Goal: Information Seeking & Learning: Learn about a topic

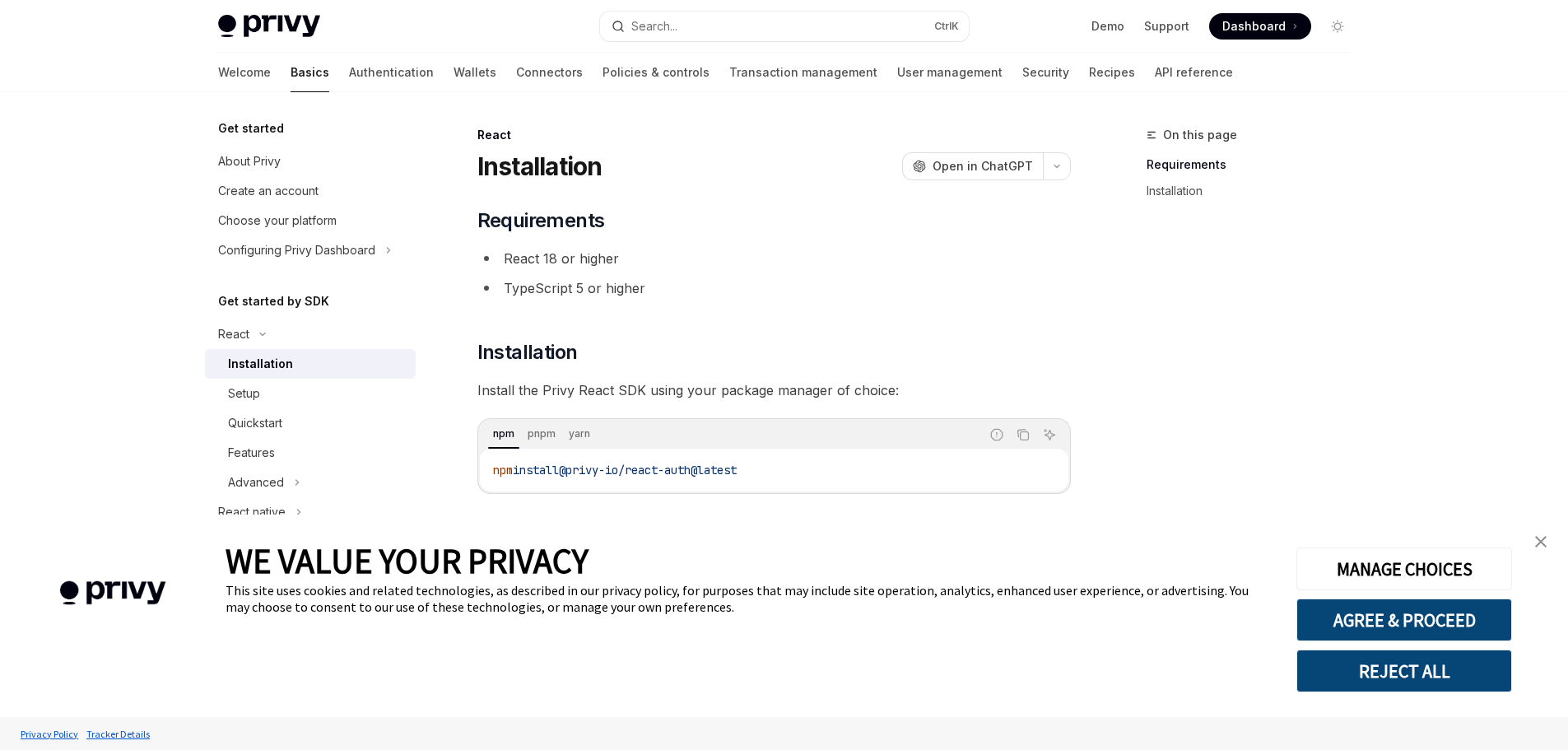
scroll to position [81, 0]
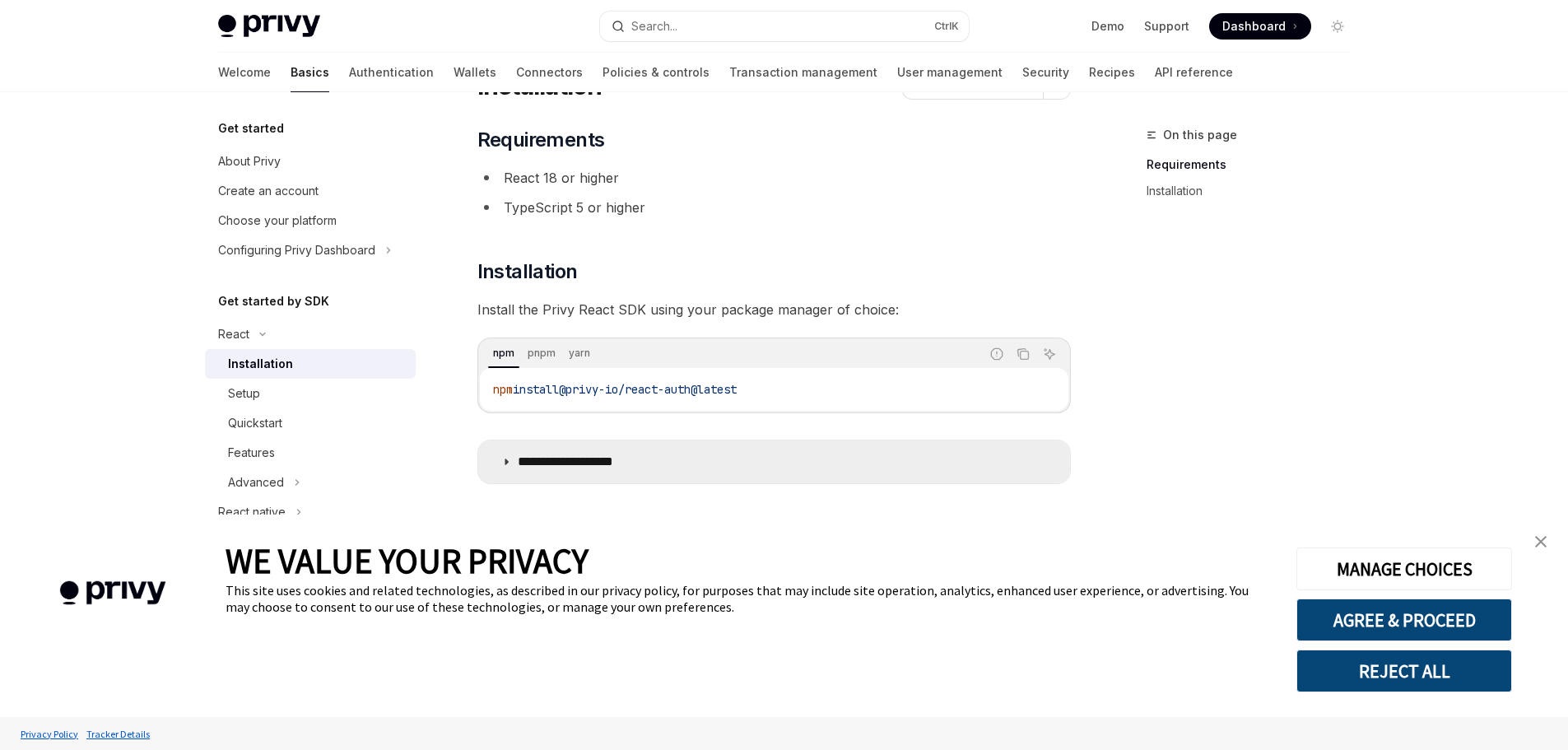
click at [640, 461] on p "**********" at bounding box center [585, 462] width 136 height 17
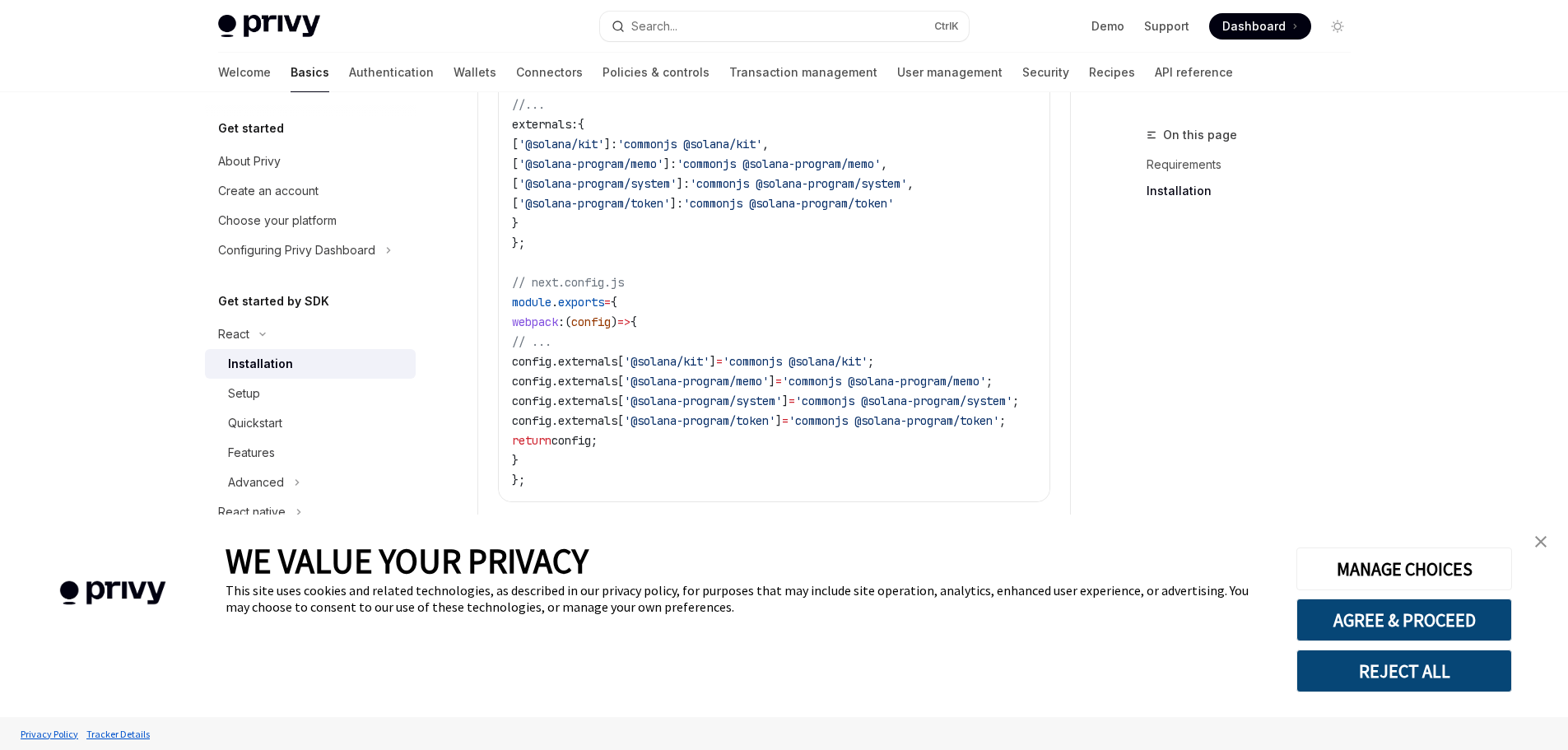
scroll to position [847, 0]
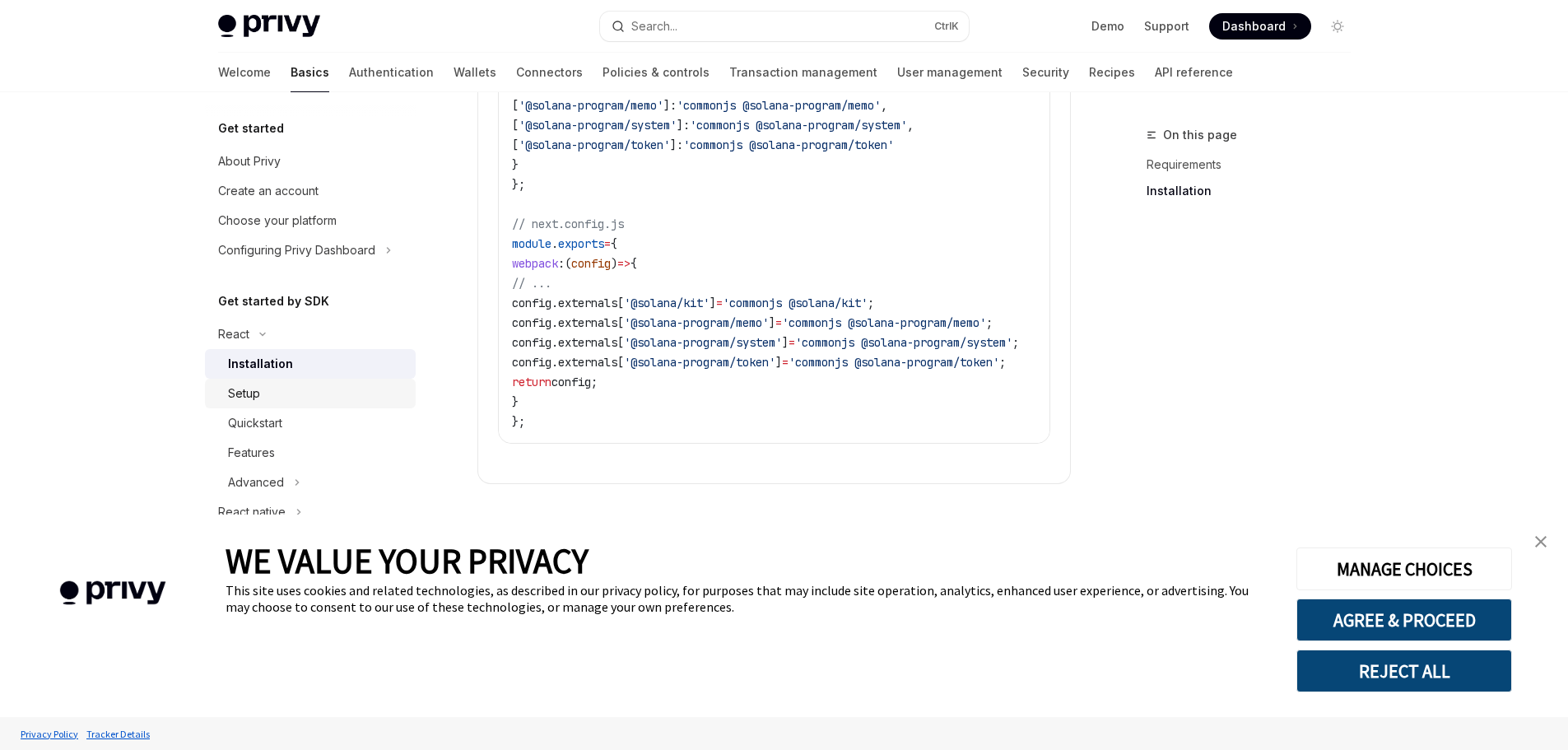
click at [300, 404] on link "Setup" at bounding box center [310, 394] width 211 height 30
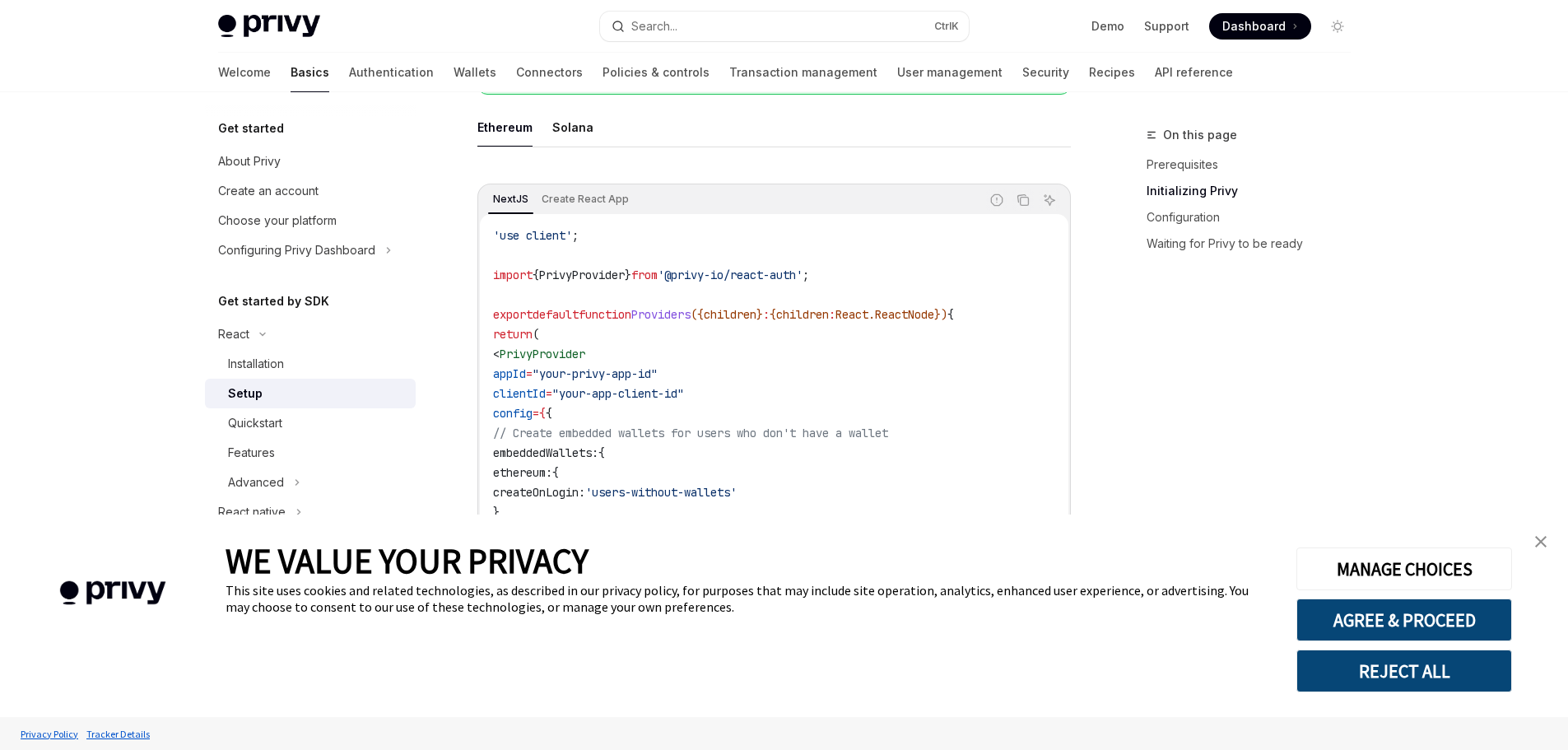
scroll to position [576, 0]
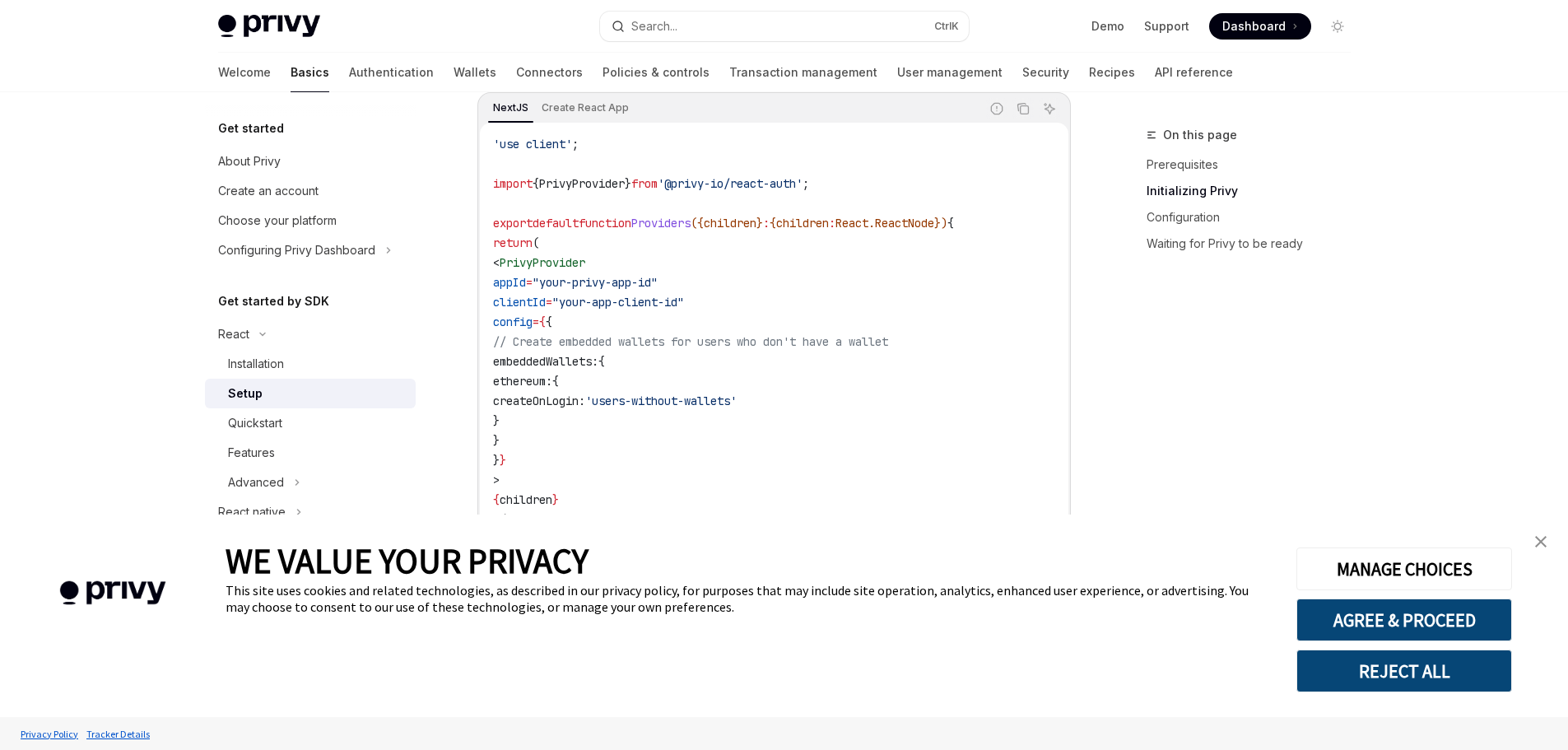
click at [580, 348] on span "// Create embedded wallets for users who don't have a wallet" at bounding box center [690, 342] width 395 height 15
click at [584, 357] on span "embeddedWallets:" at bounding box center [545, 362] width 105 height 15
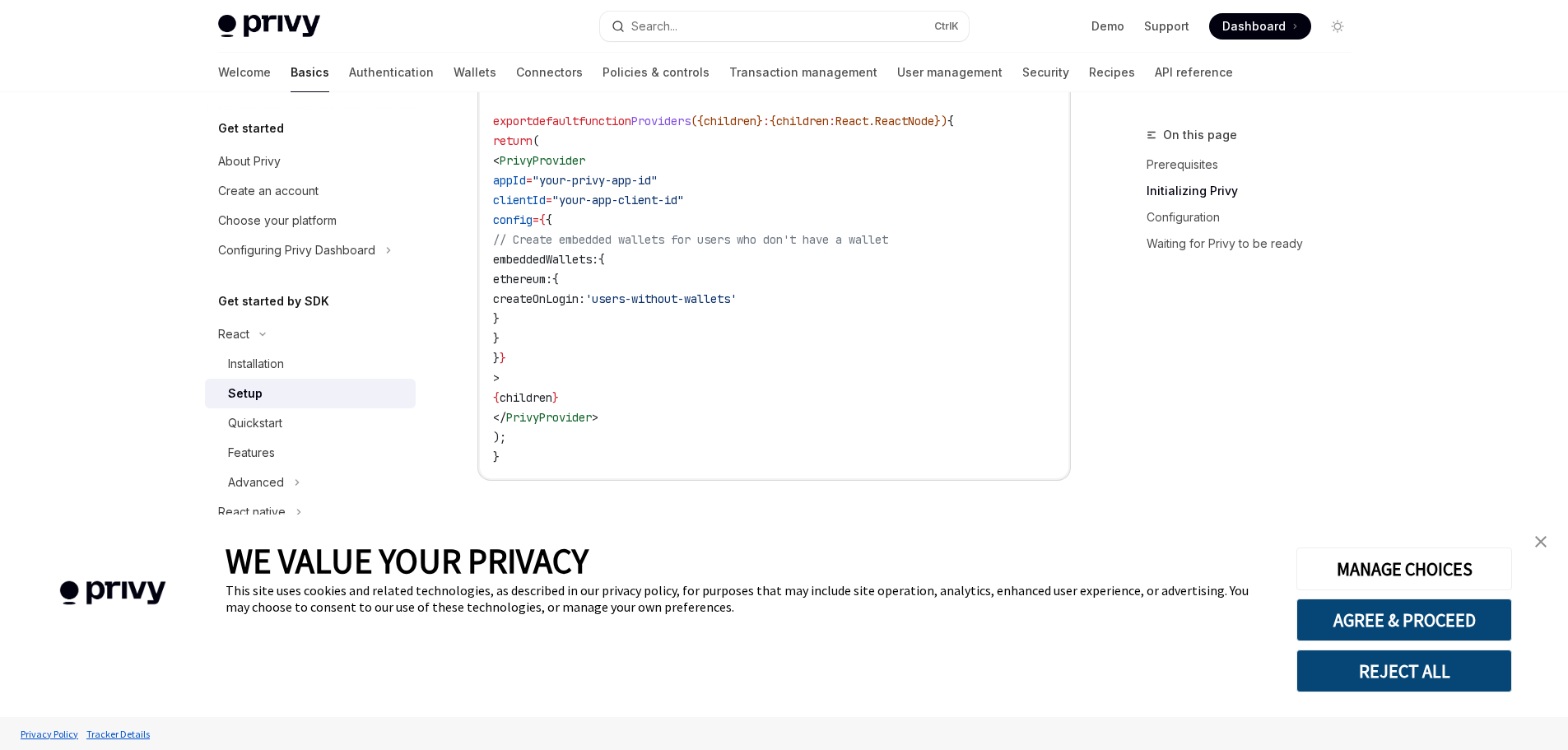
scroll to position [659, 0]
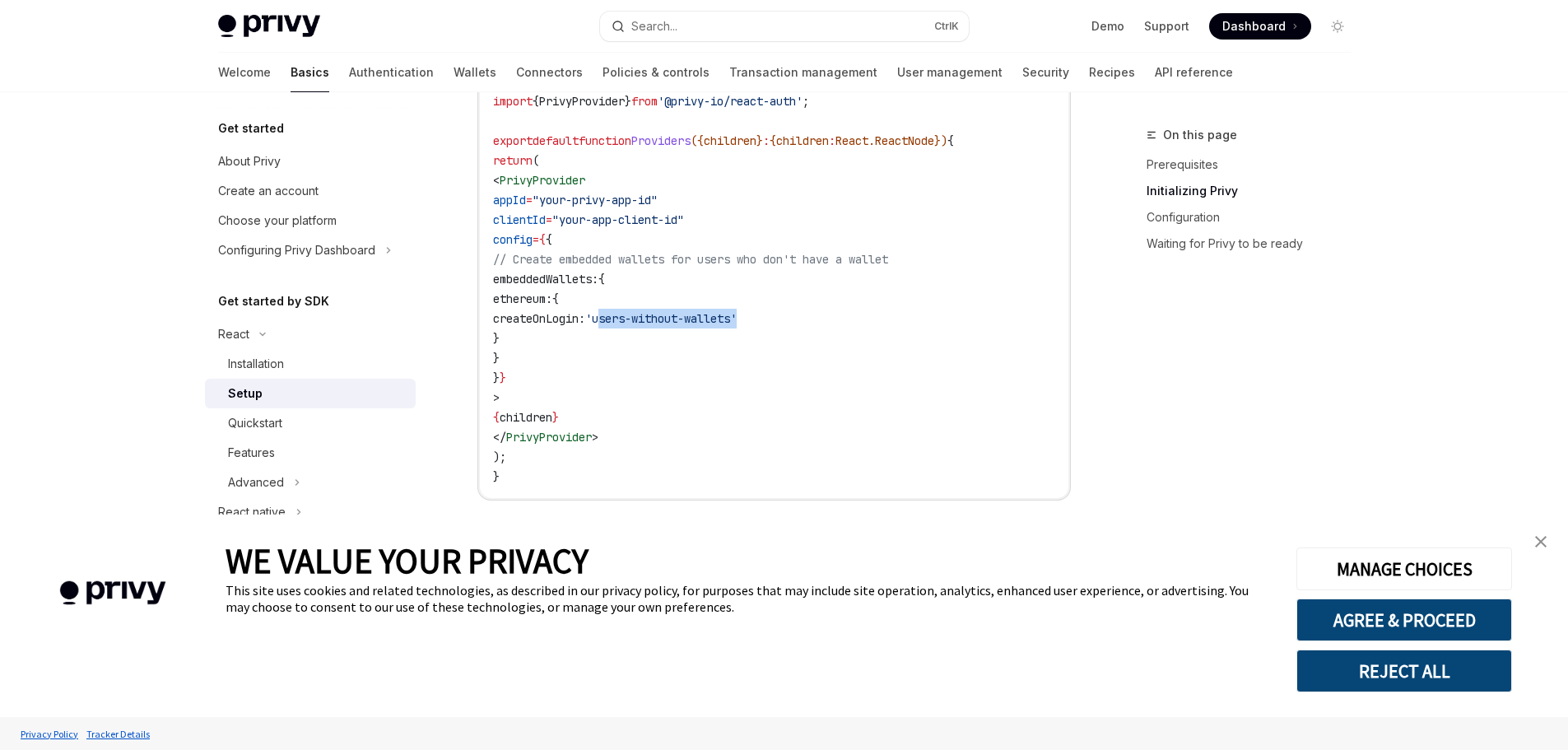
drag, startPoint x: 686, startPoint y: 316, endPoint x: 829, endPoint y: 321, distance: 143.1
click at [737, 321] on span "'users-without-wallets'" at bounding box center [660, 319] width 151 height 15
copy span "users-without-wallets"
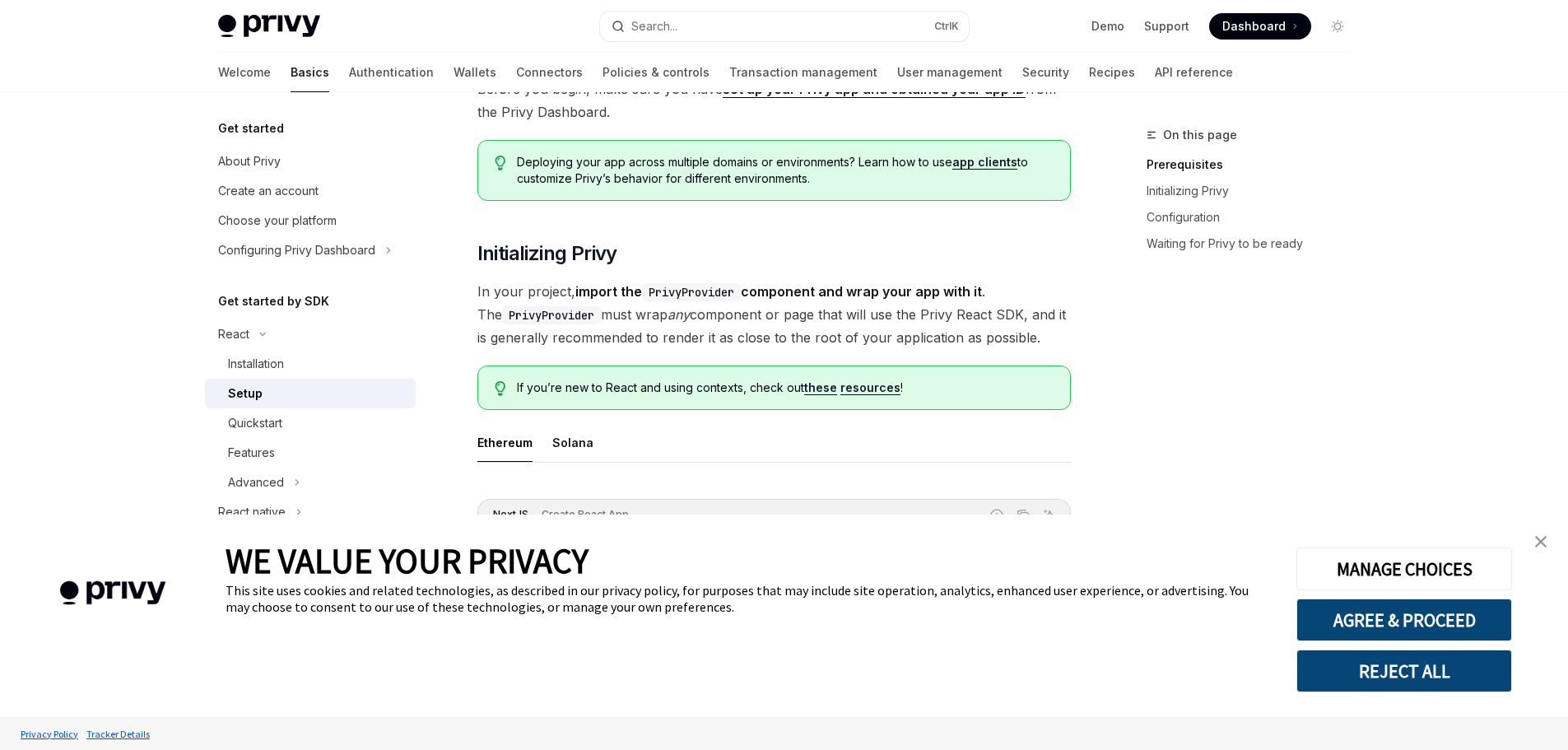
scroll to position [164, 0]
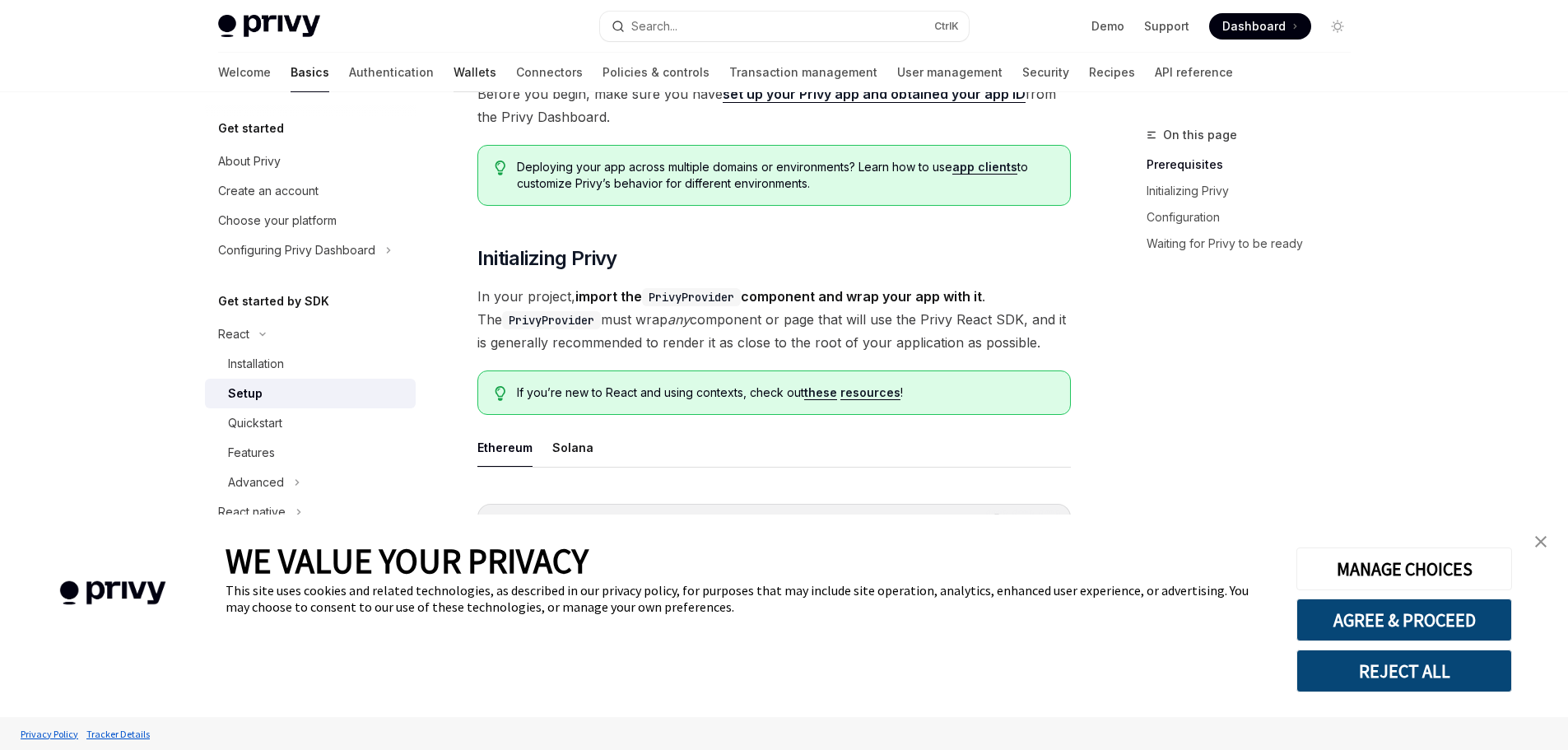
click at [453, 61] on link "Wallets" at bounding box center [475, 72] width 43 height 40
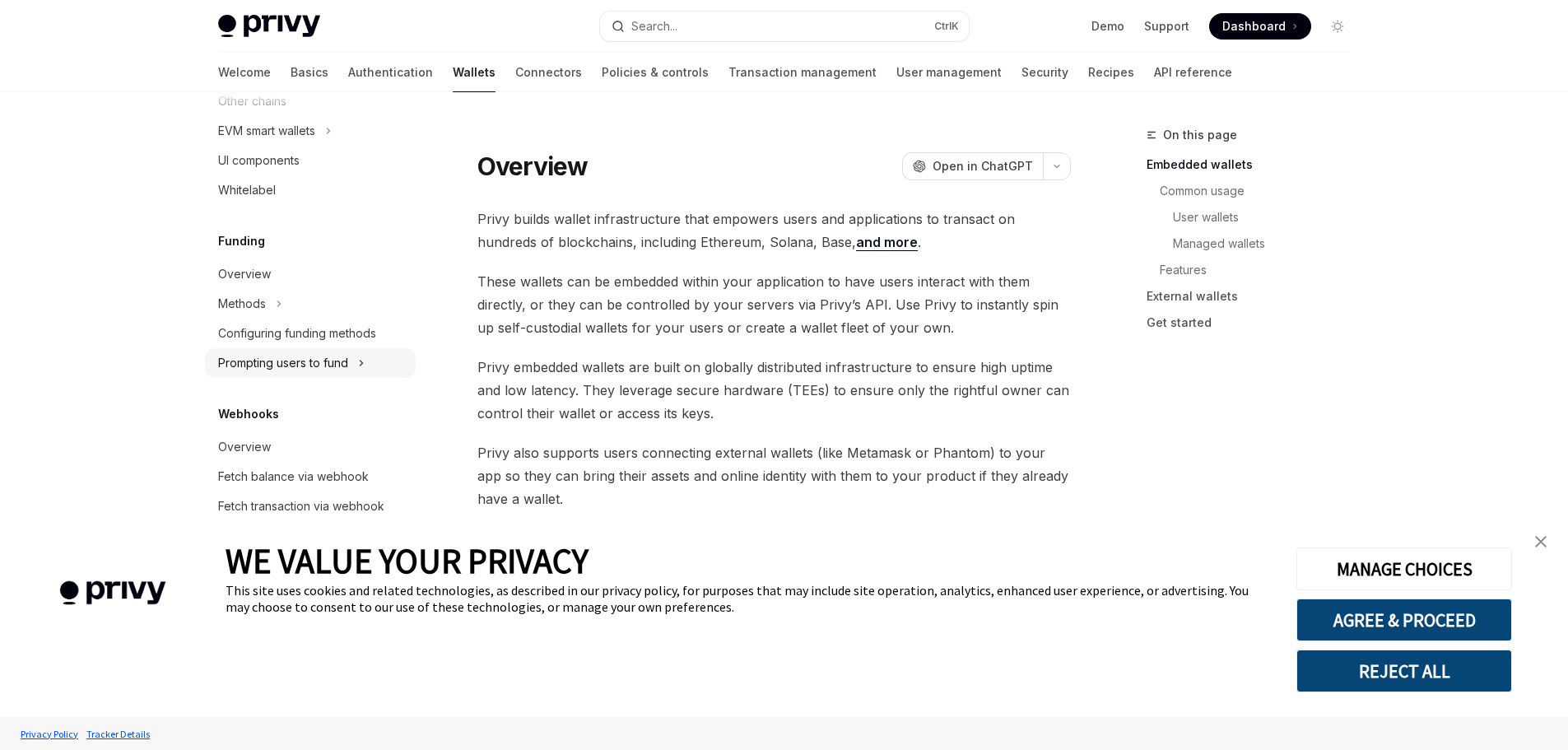
scroll to position [664, 0]
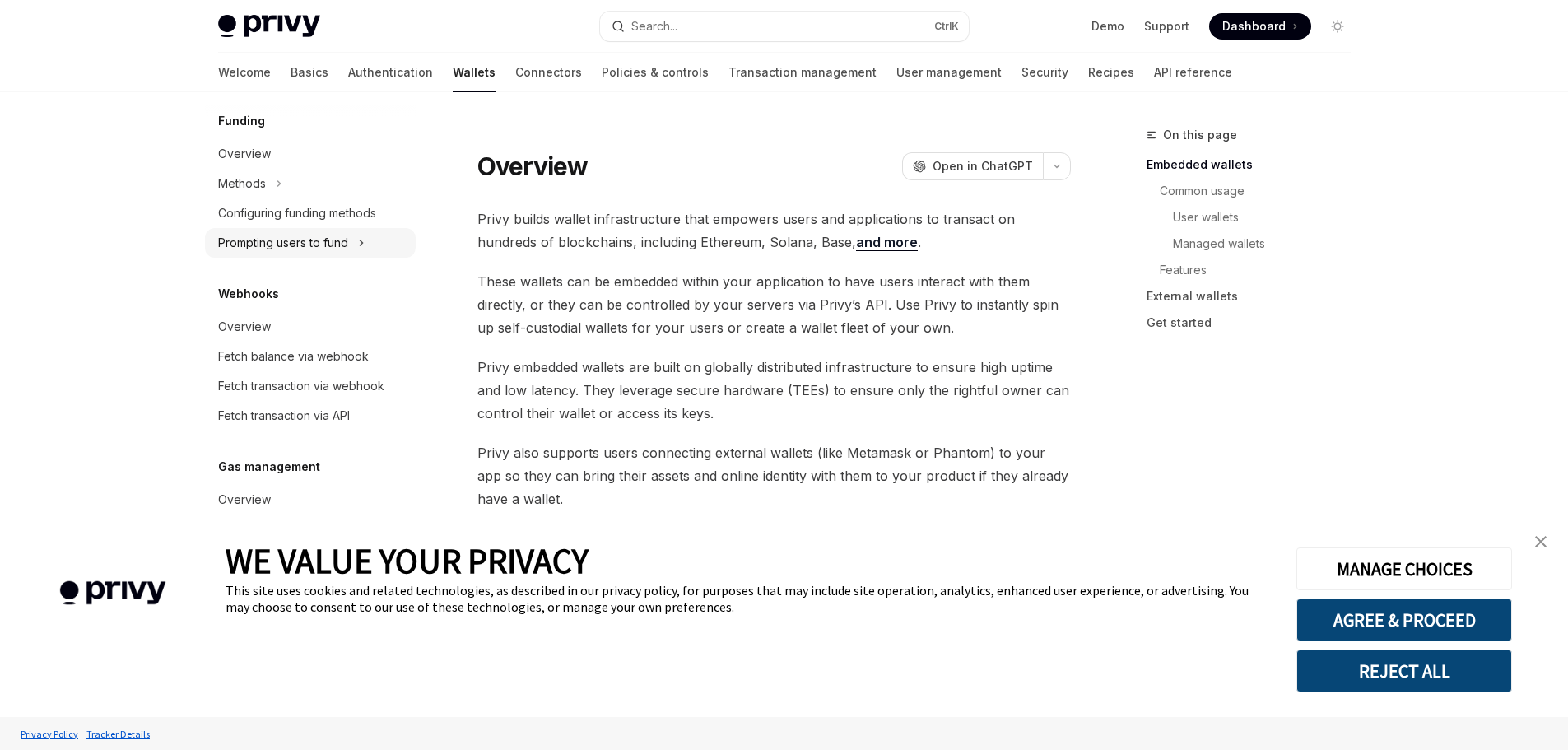
click at [329, 252] on div "Prompting users to fund" at bounding box center [283, 243] width 130 height 20
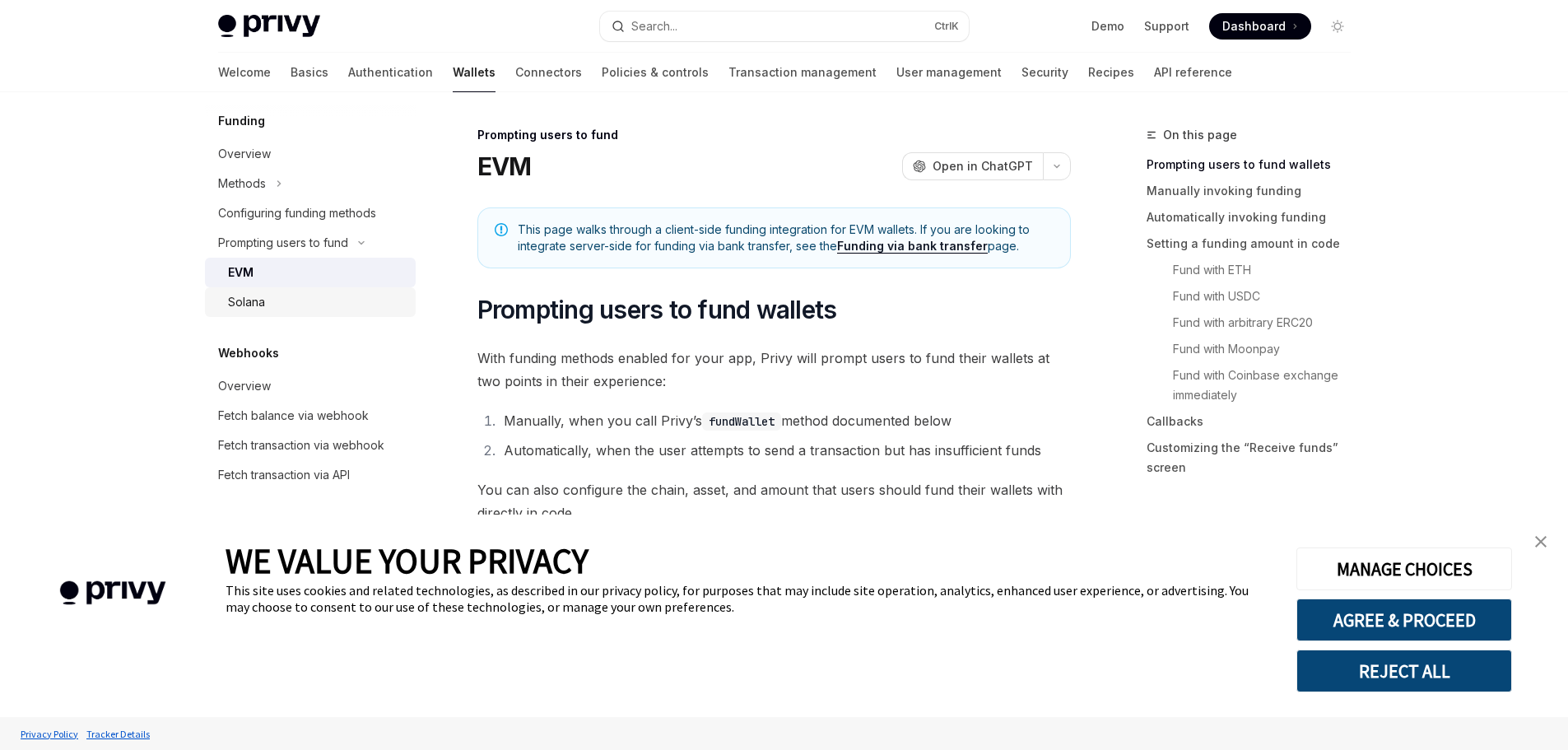
click at [302, 307] on div "Solana" at bounding box center [316, 301] width 177 height 20
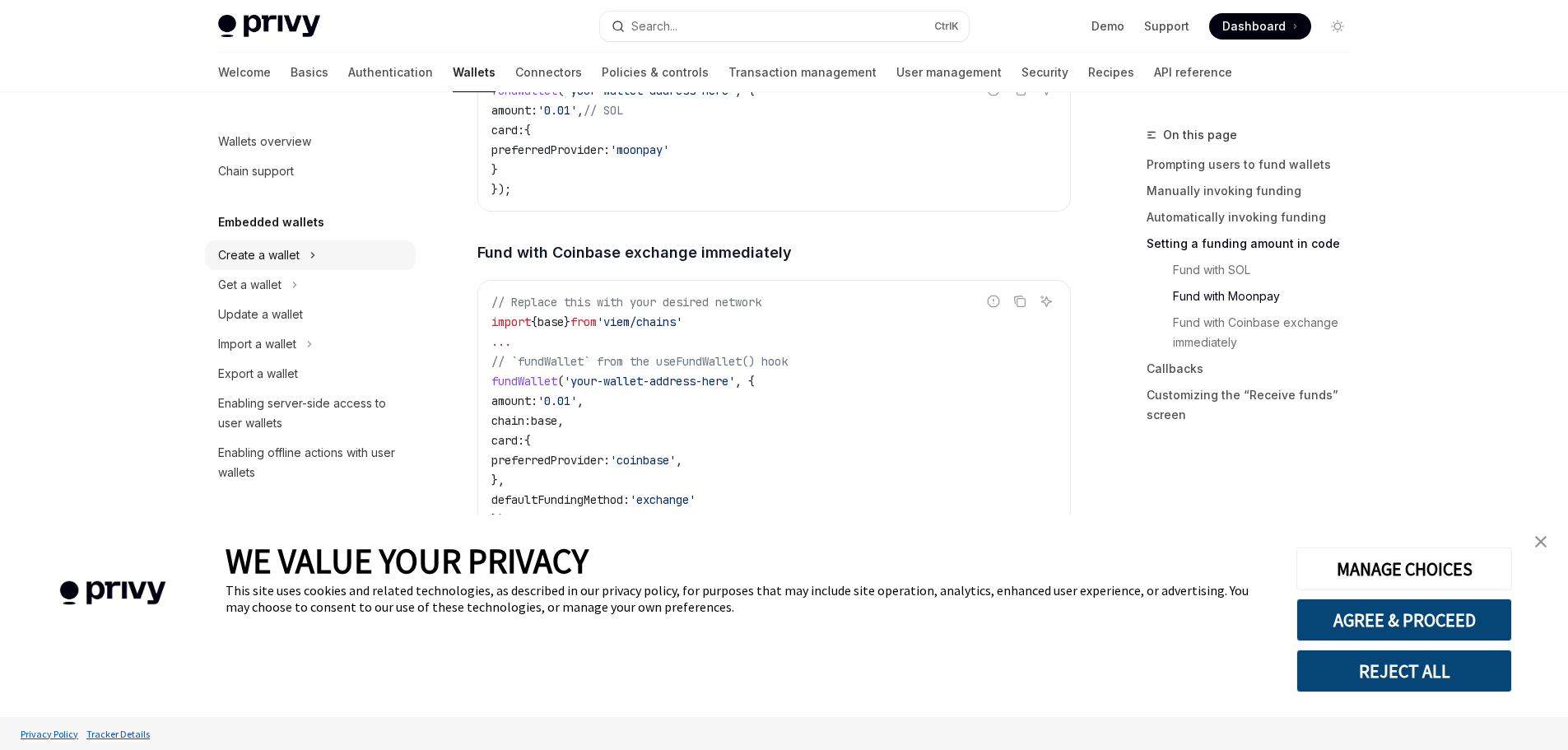
click at [219, 261] on div "Create a wallet" at bounding box center [259, 255] width 82 height 20
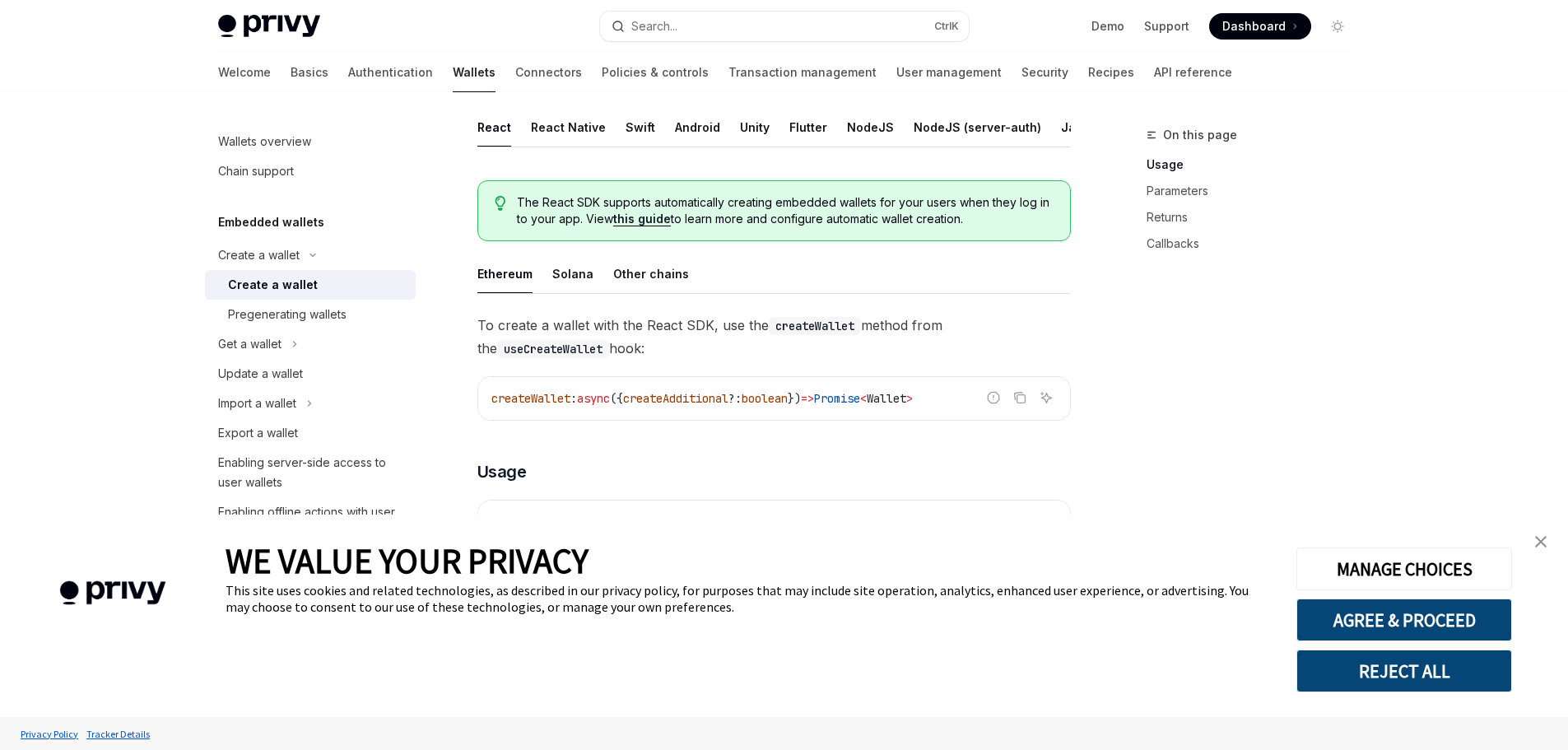
scroll to position [329, 0]
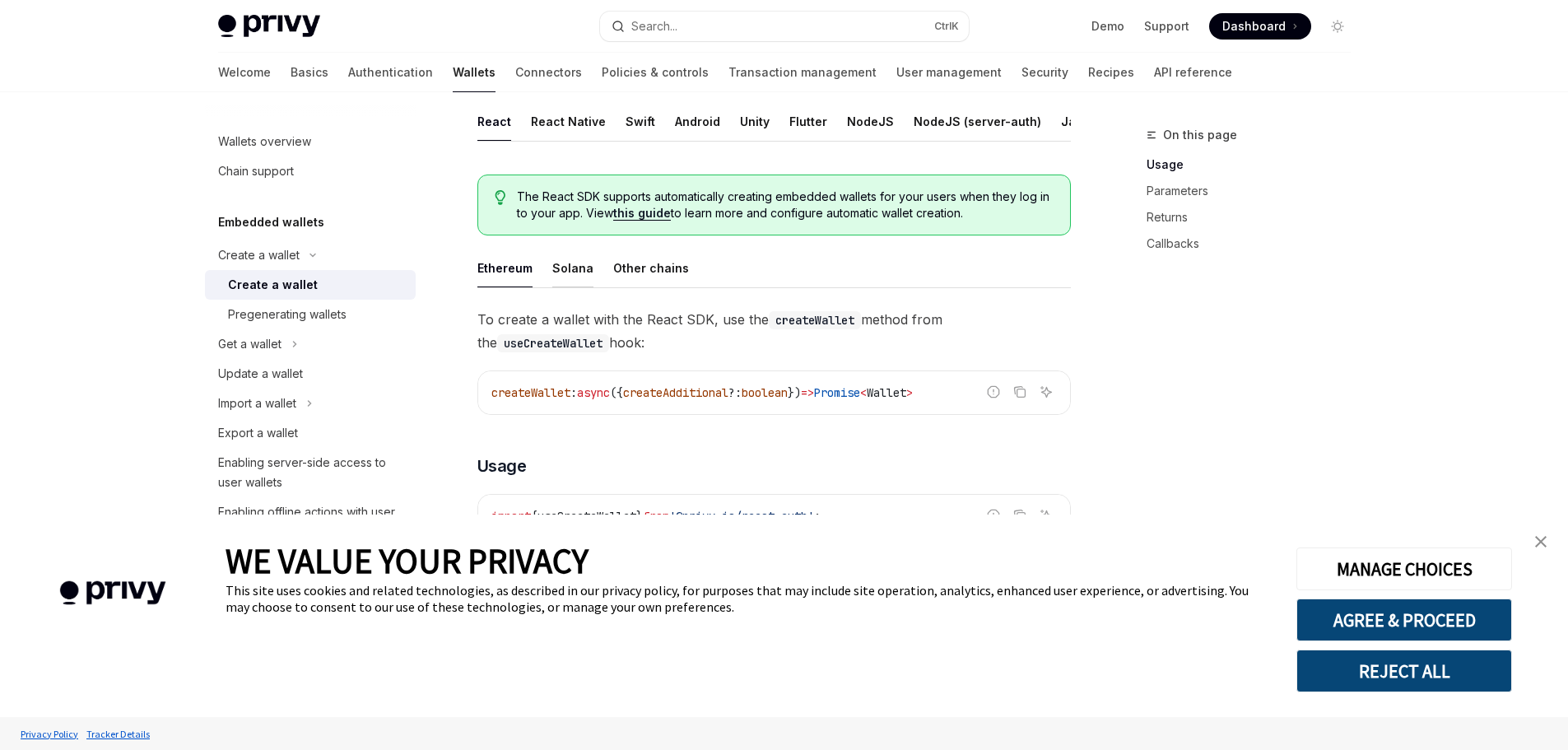
click at [574, 287] on button "Solana" at bounding box center [572, 269] width 41 height 39
click at [1016, 399] on icon "Copy the contents from the code block" at bounding box center [1020, 392] width 13 height 13
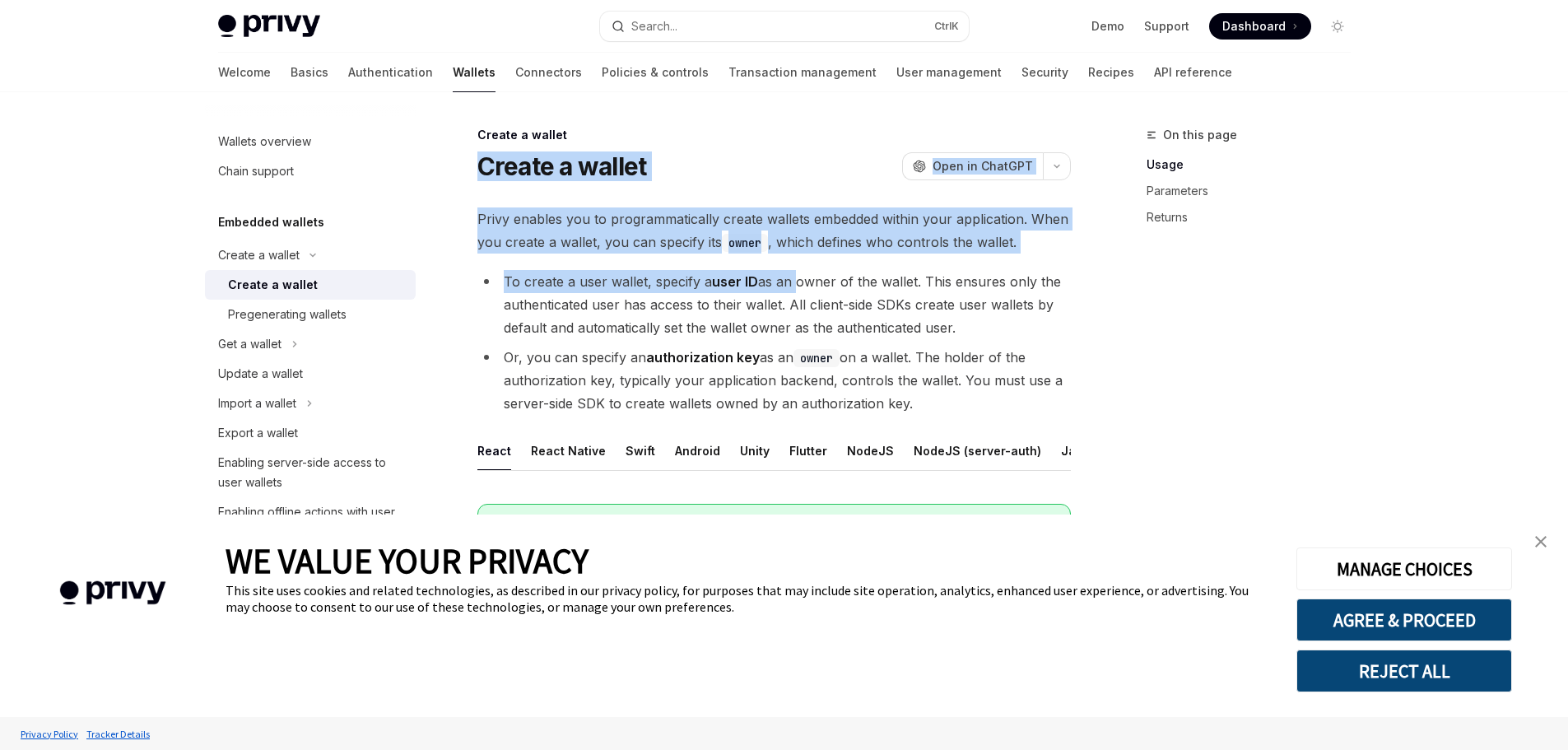
drag, startPoint x: 451, startPoint y: 175, endPoint x: 800, endPoint y: 274, distance: 362.8
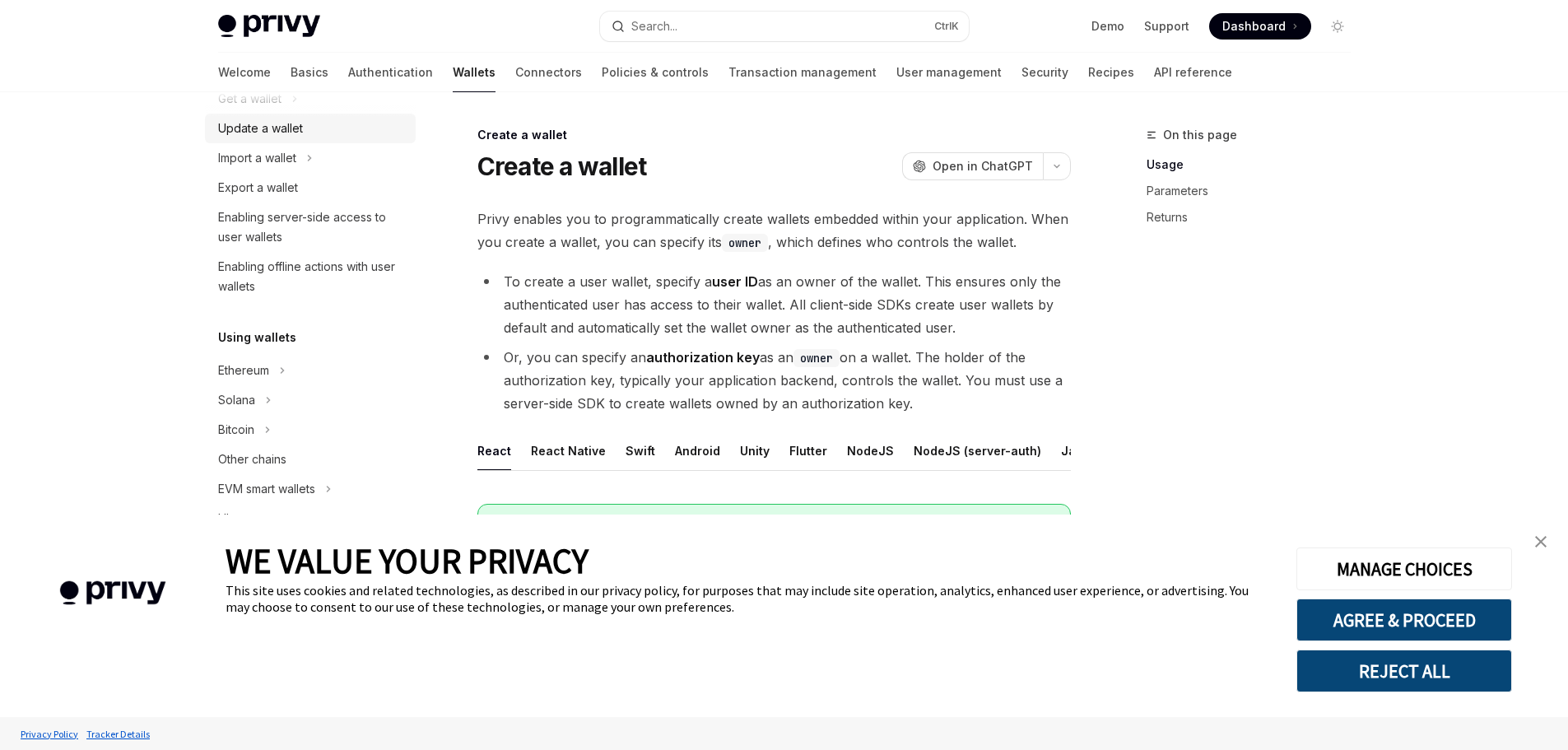
scroll to position [247, 0]
click at [1288, 401] on div "On this page Usage Parameters Returns" at bounding box center [1238, 438] width 250 height 625
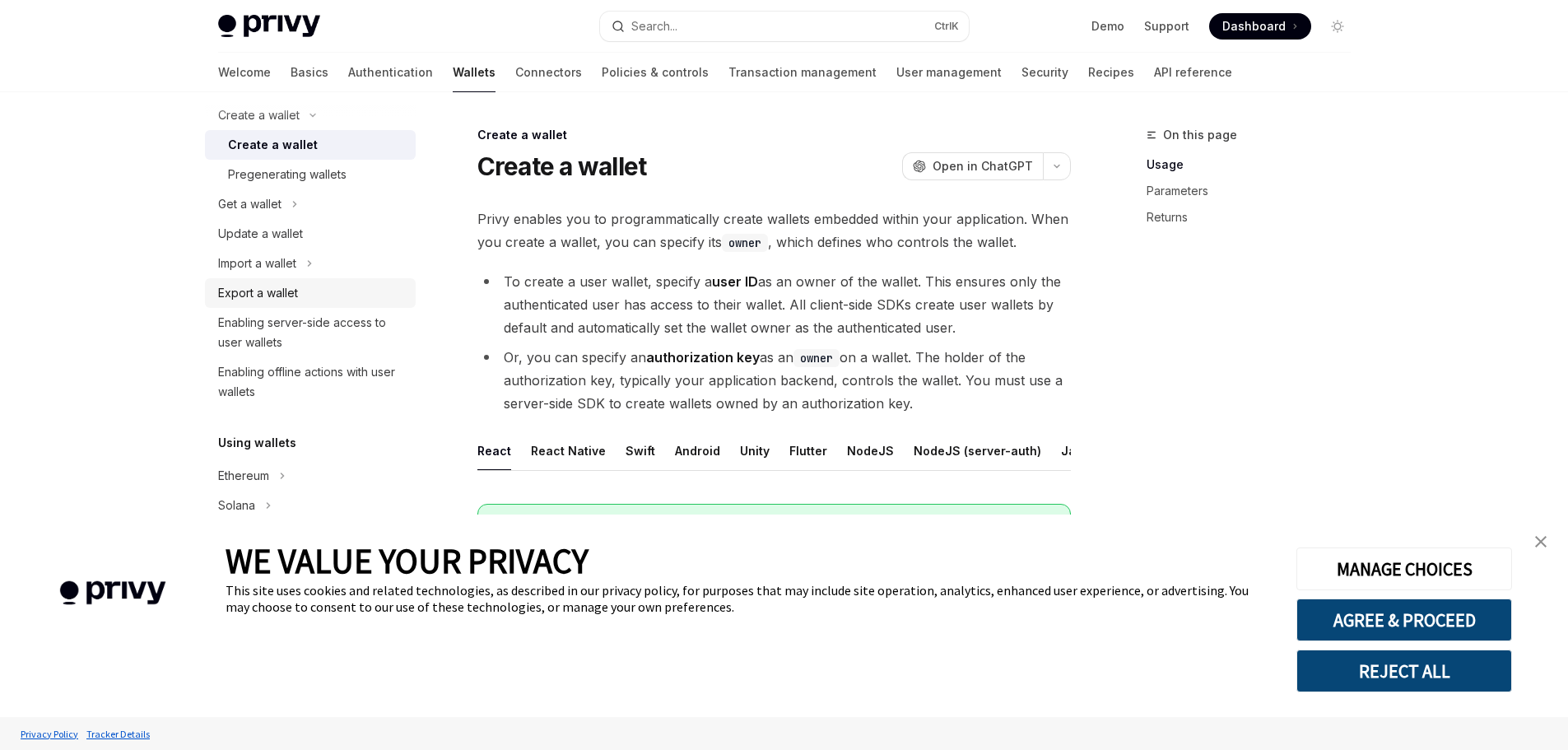
scroll to position [0, 0]
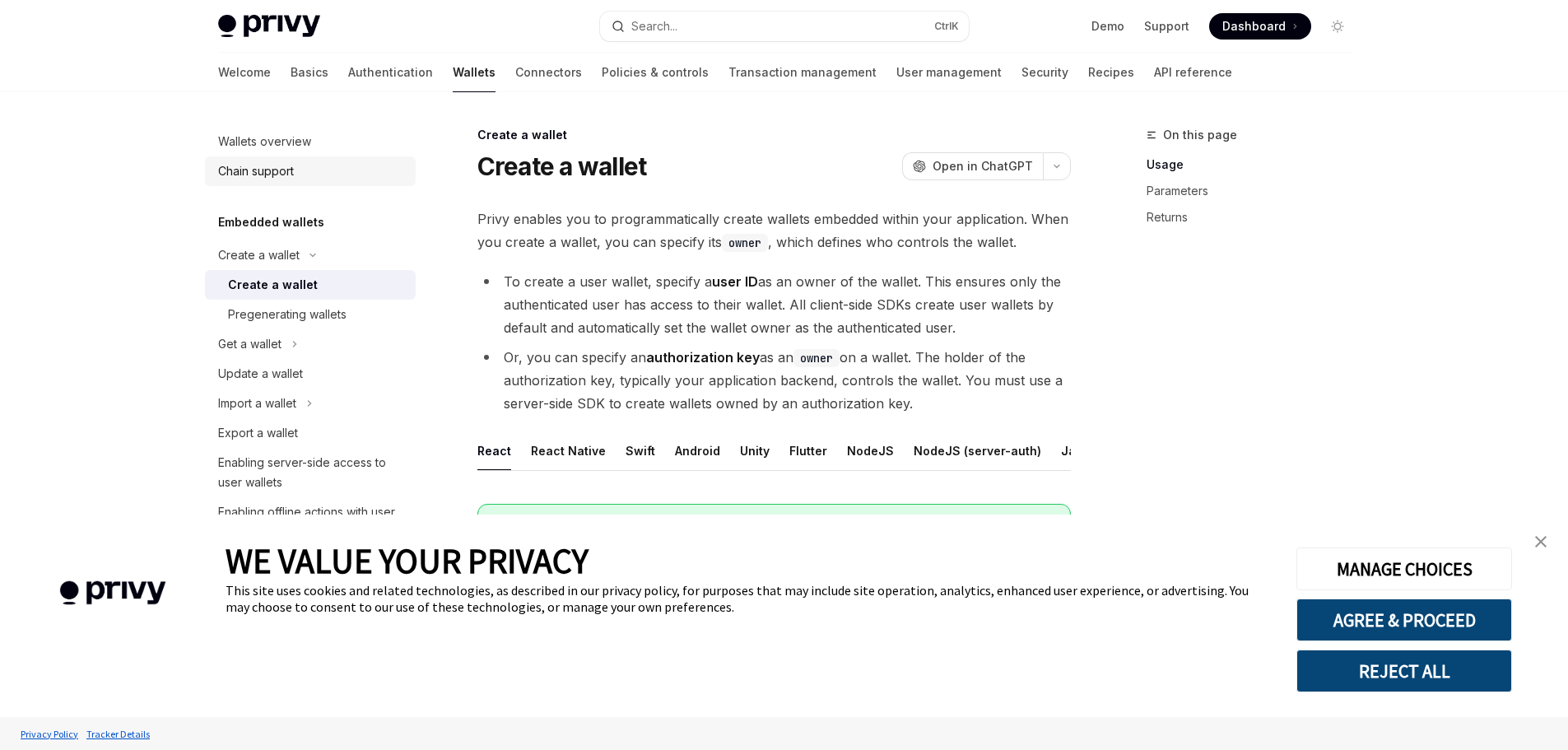
click at [299, 178] on div "Chain support" at bounding box center [312, 171] width 188 height 20
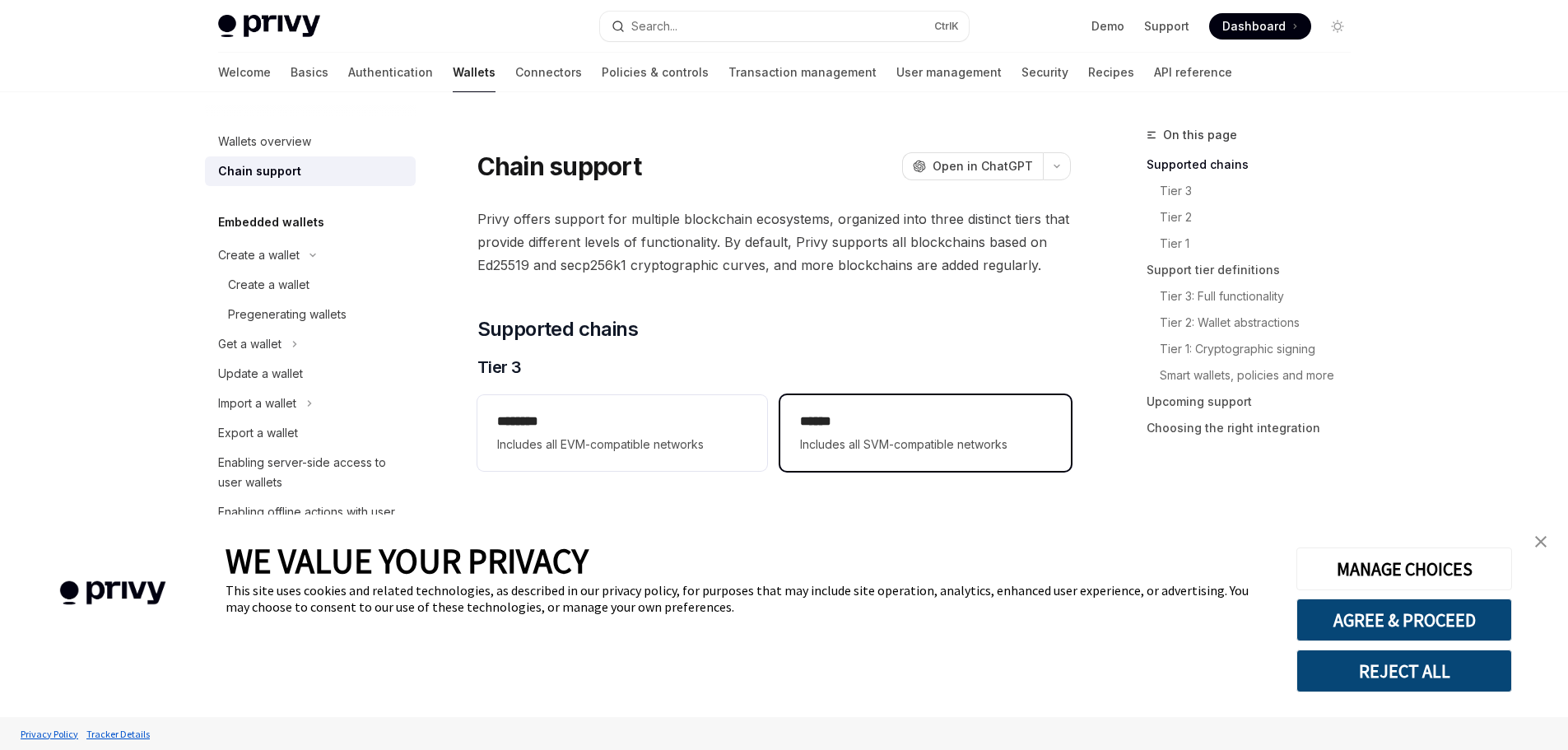
click at [838, 454] on span "Includes all SVM-compatible networks" at bounding box center [924, 444] width 250 height 20
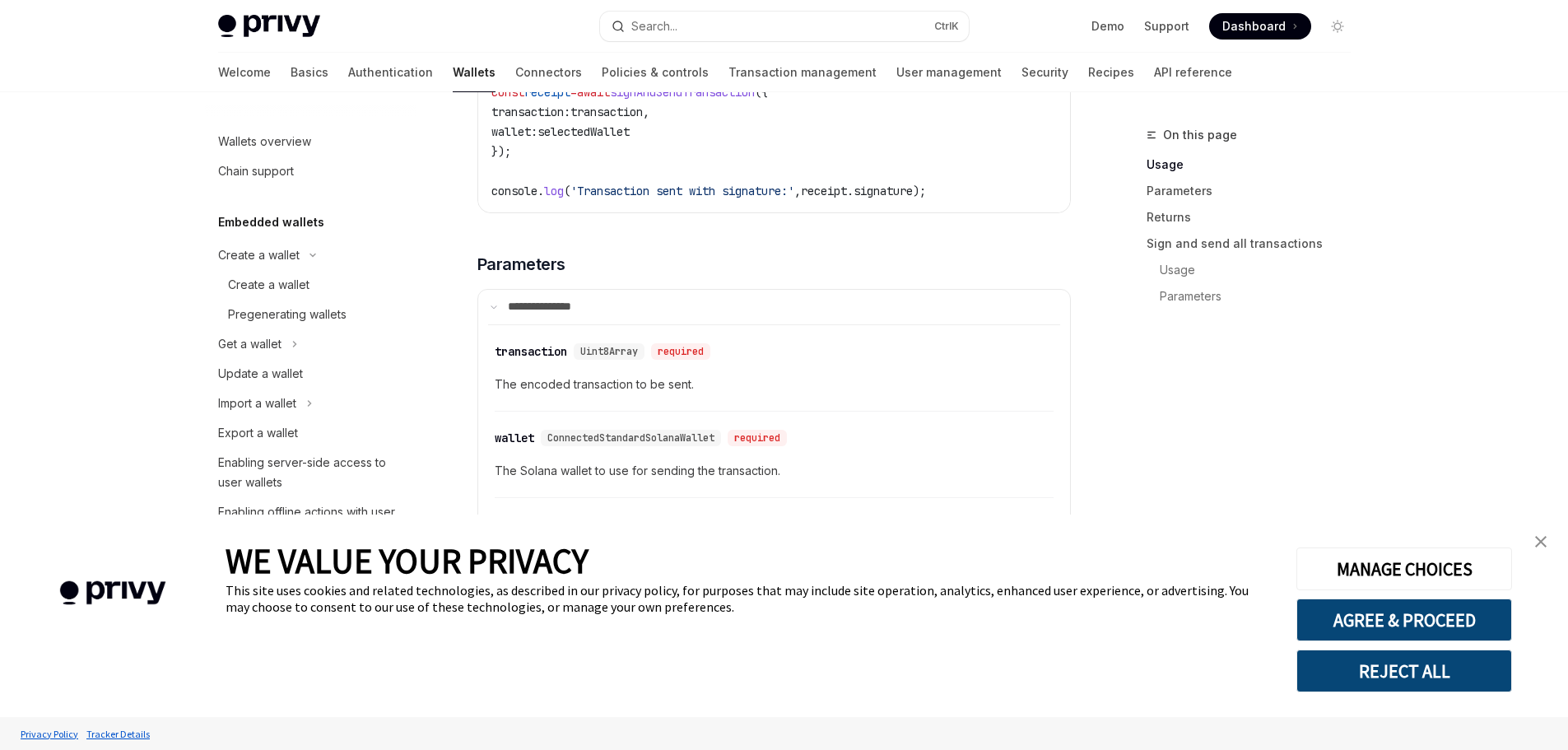
scroll to position [1621, 0]
click at [206, 285] on link "Create a wallet" at bounding box center [310, 285] width 211 height 30
type textarea "*"
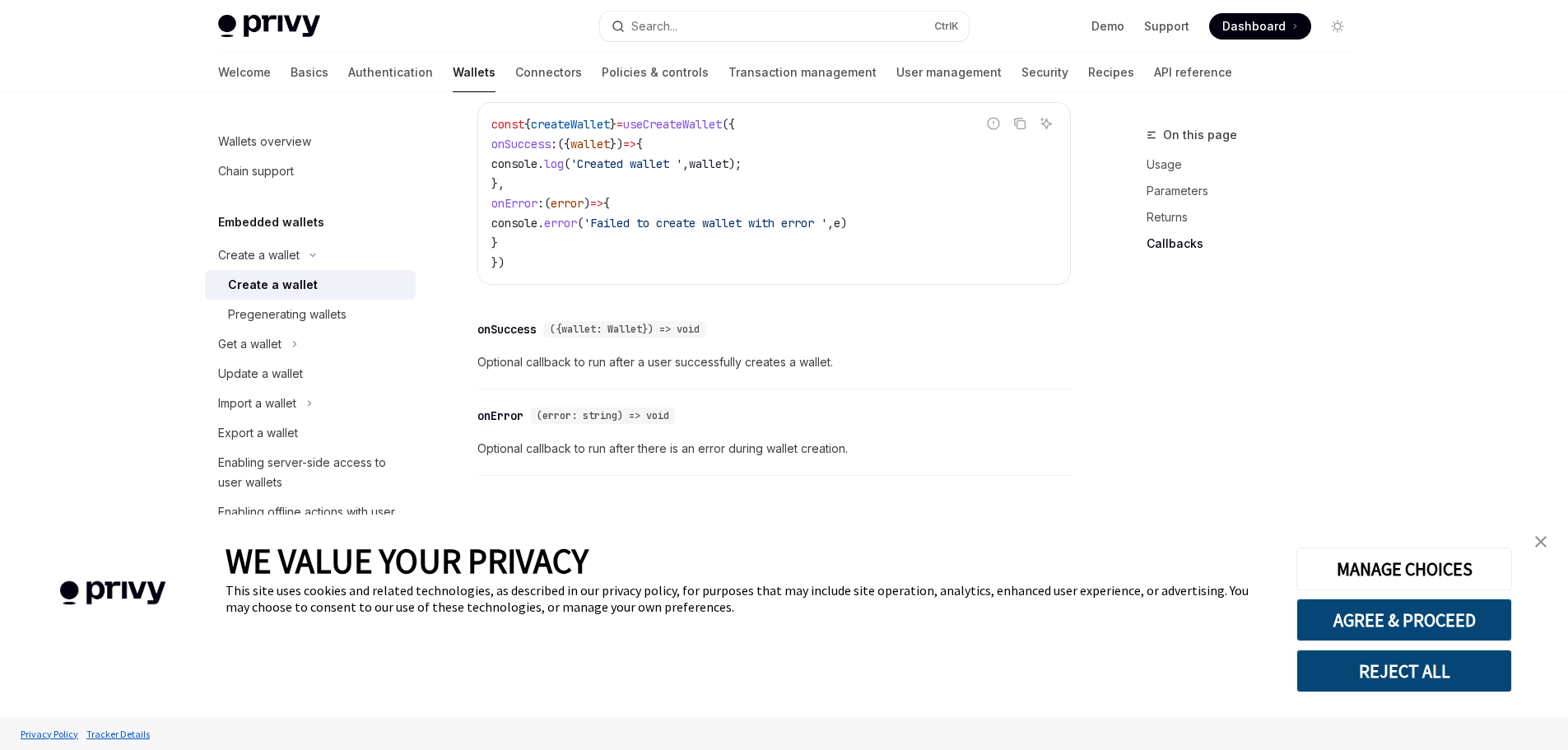
scroll to position [1254, 0]
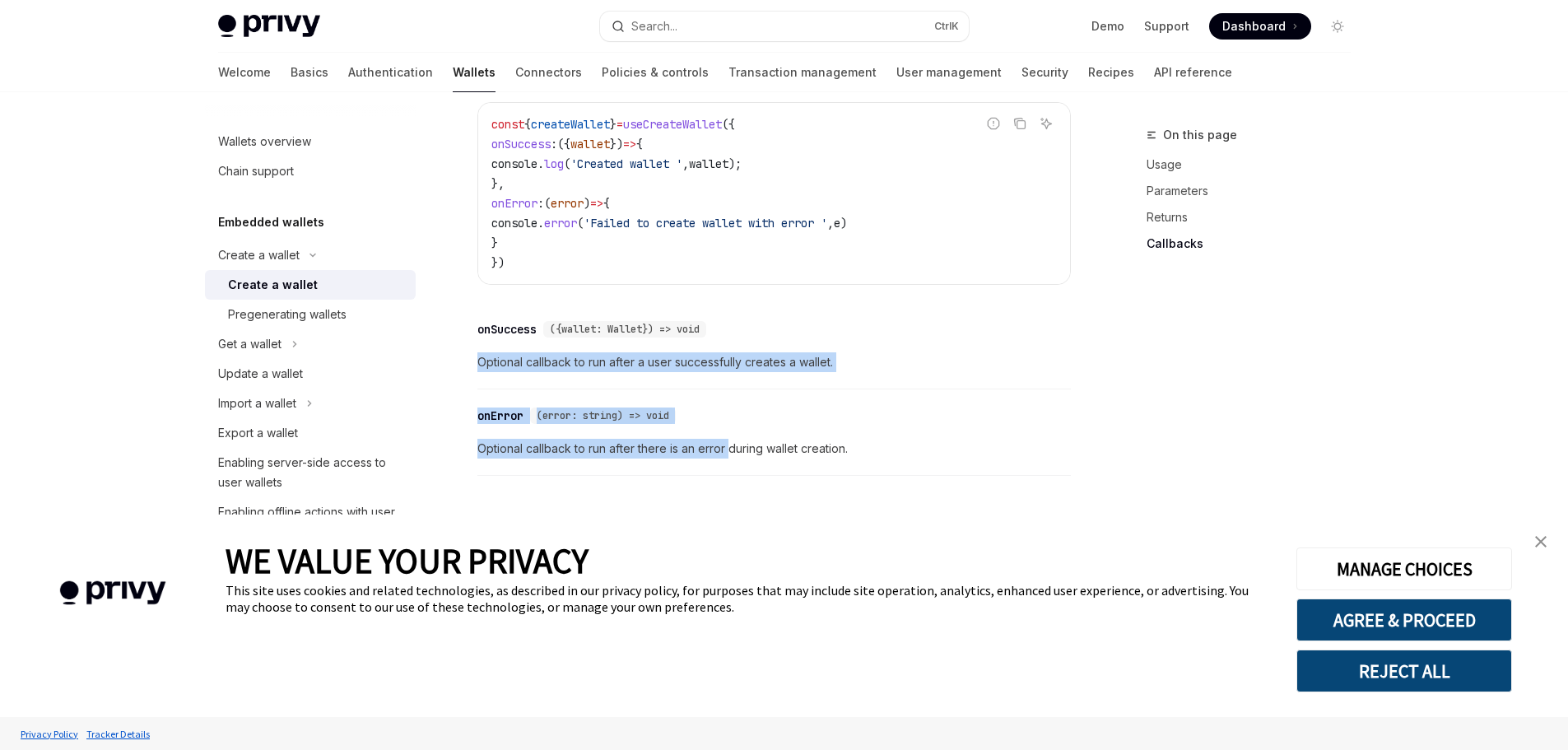
click at [853, 425] on div "​ onError (error: string) => void" at bounding box center [765, 415] width 577 height 20
click at [1238, 25] on span "Dashboard" at bounding box center [1254, 26] width 63 height 17
click at [1537, 540] on img "close banner" at bounding box center [1540, 542] width 11 height 11
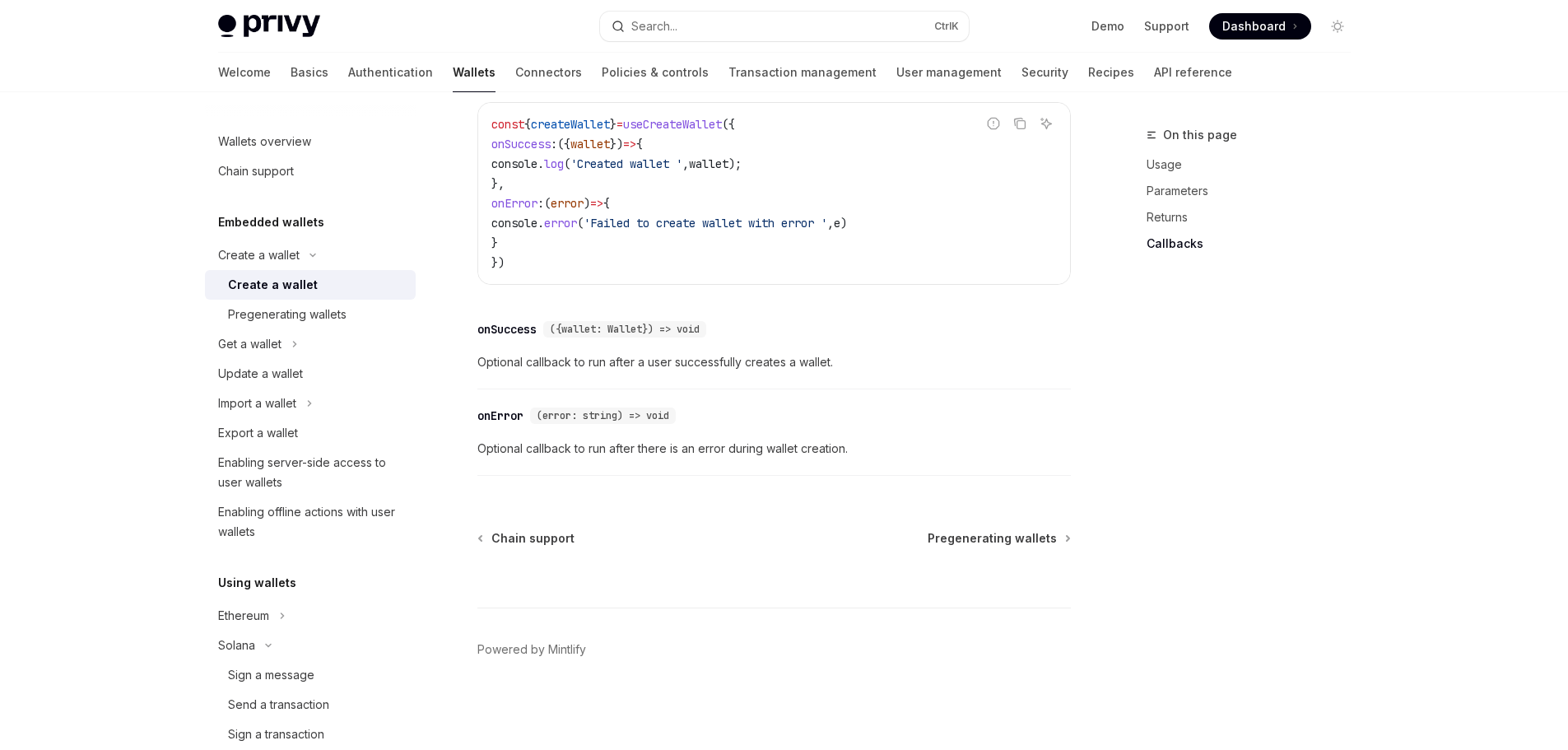
click at [812, 455] on span "Optional callback to run after there is an error during wallet creation." at bounding box center [774, 448] width 594 height 20
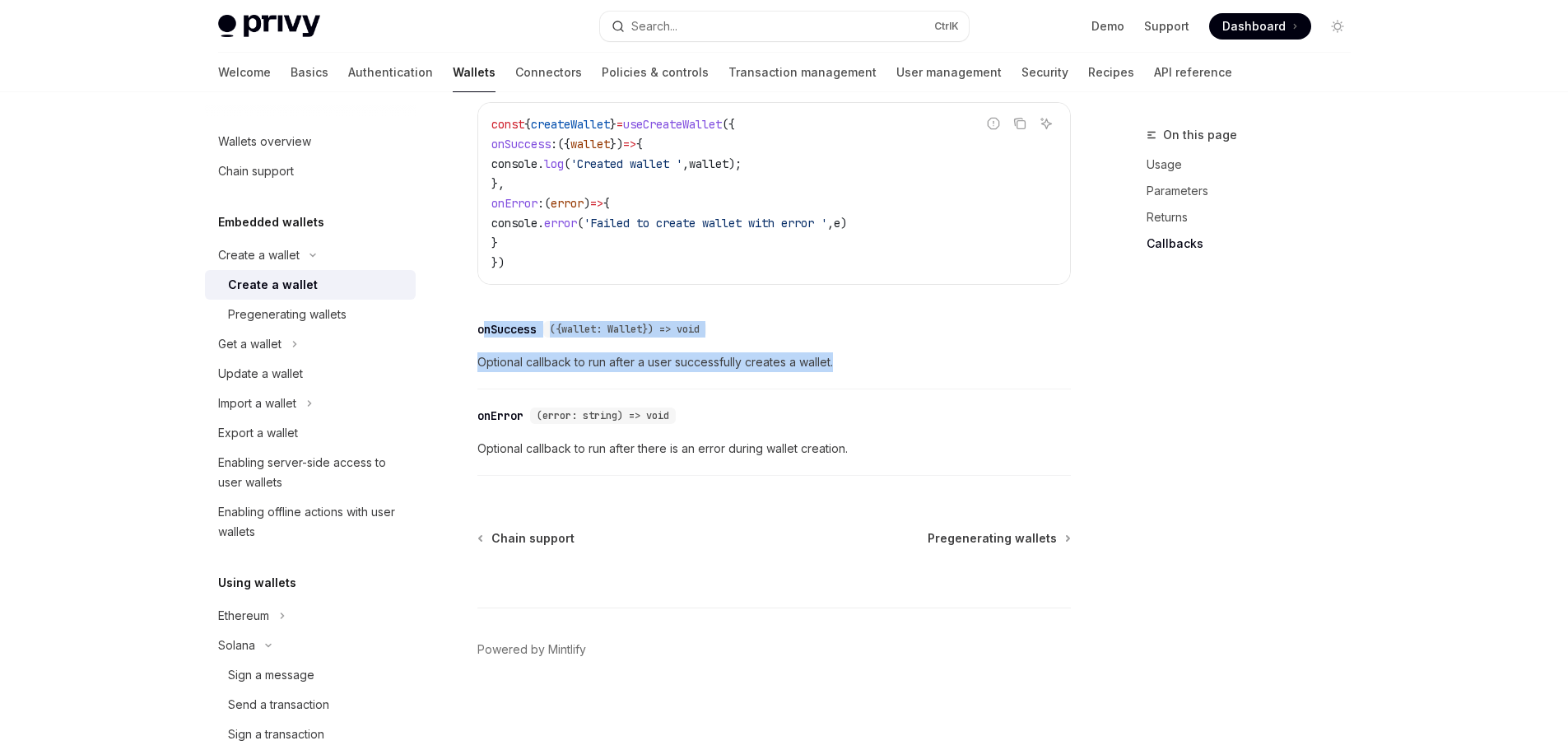
drag, startPoint x: 847, startPoint y: 351, endPoint x: 481, endPoint y: 317, distance: 367.6
click at [481, 317] on div "​ onSuccess ({wallet: Wallet}) => void Optional callback to run after a user su…" at bounding box center [774, 350] width 594 height 78
click at [481, 327] on div "onSuccess" at bounding box center [507, 330] width 59 height 17
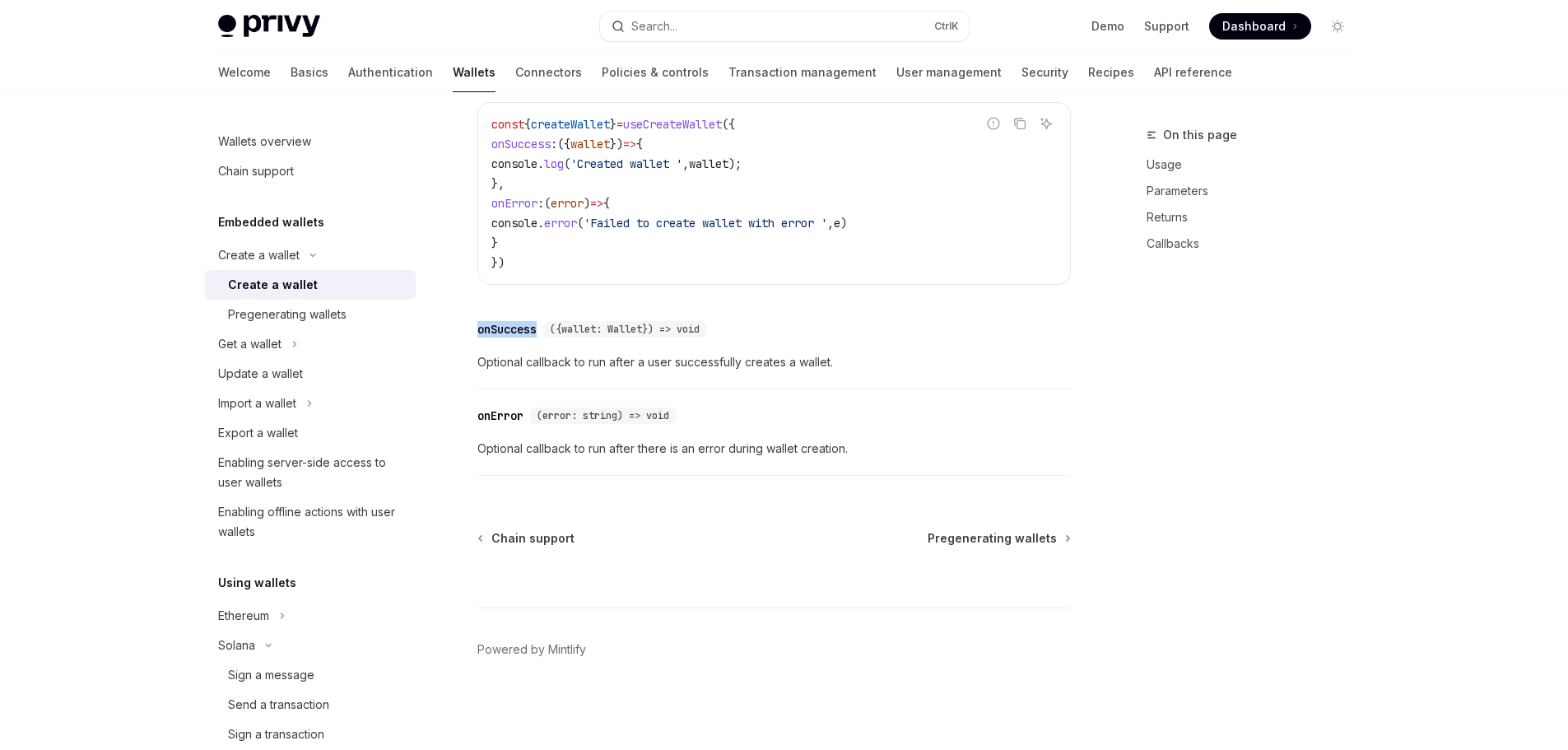
click at [481, 327] on div "onSuccess" at bounding box center [507, 330] width 59 height 17
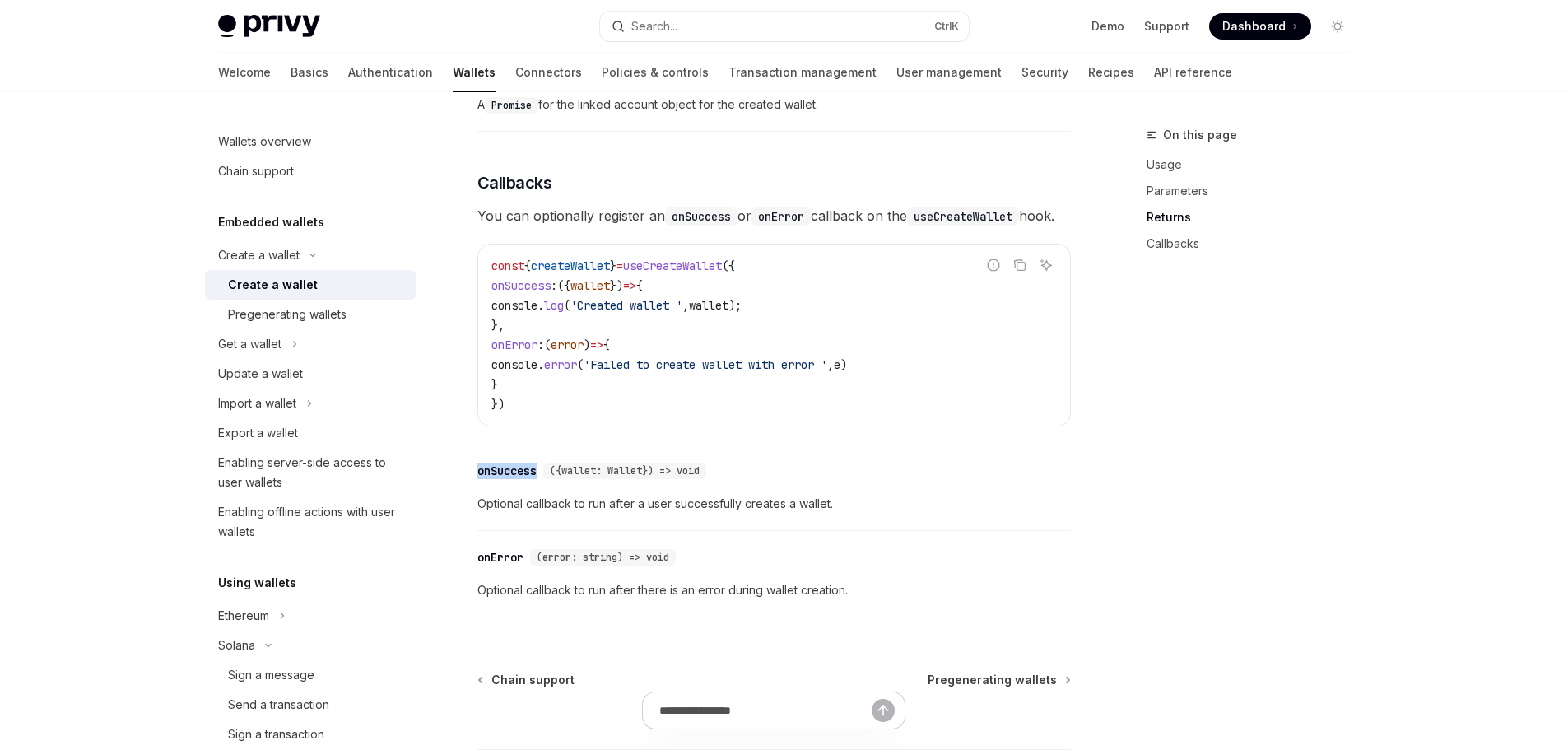
scroll to position [1254, 0]
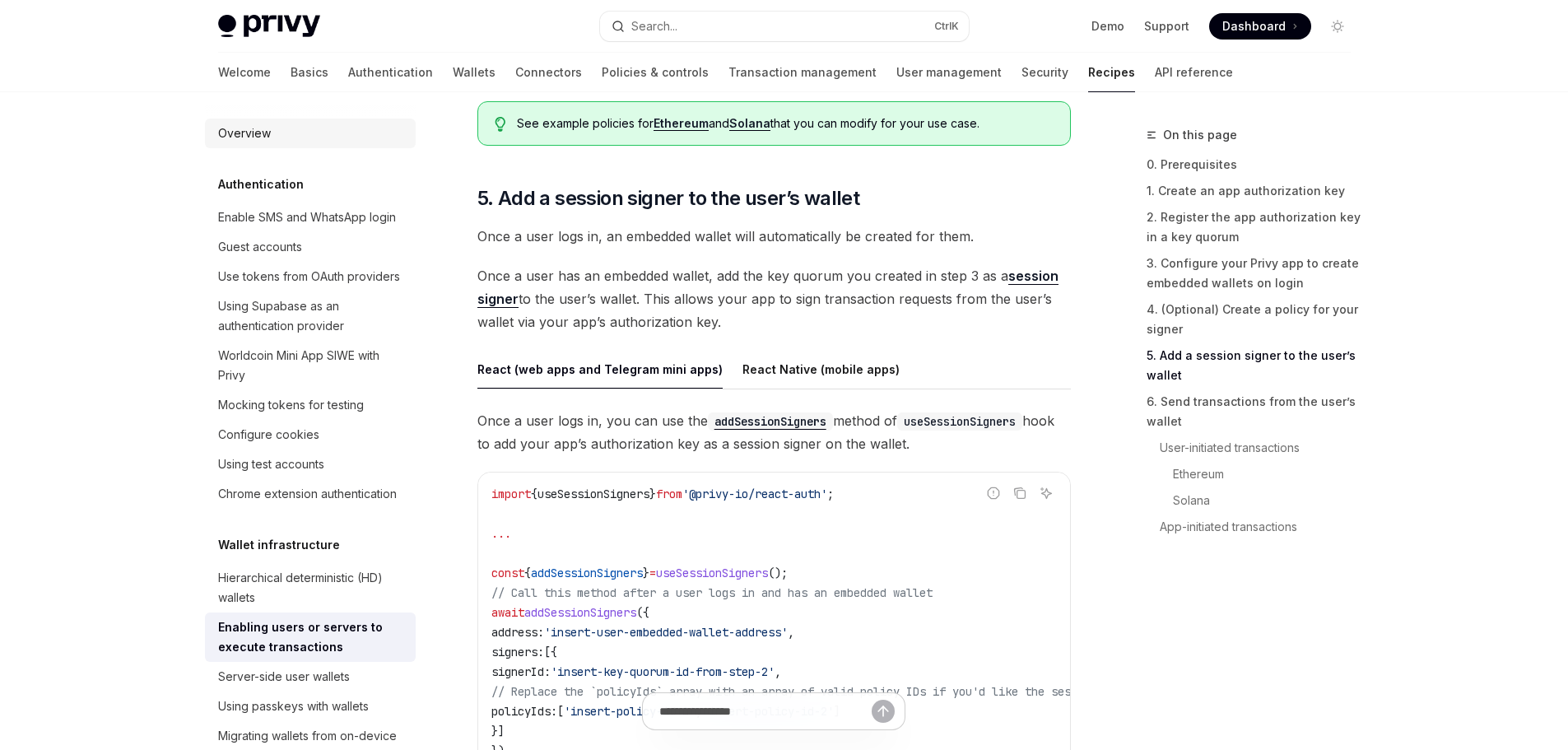
scroll to position [2223, 0]
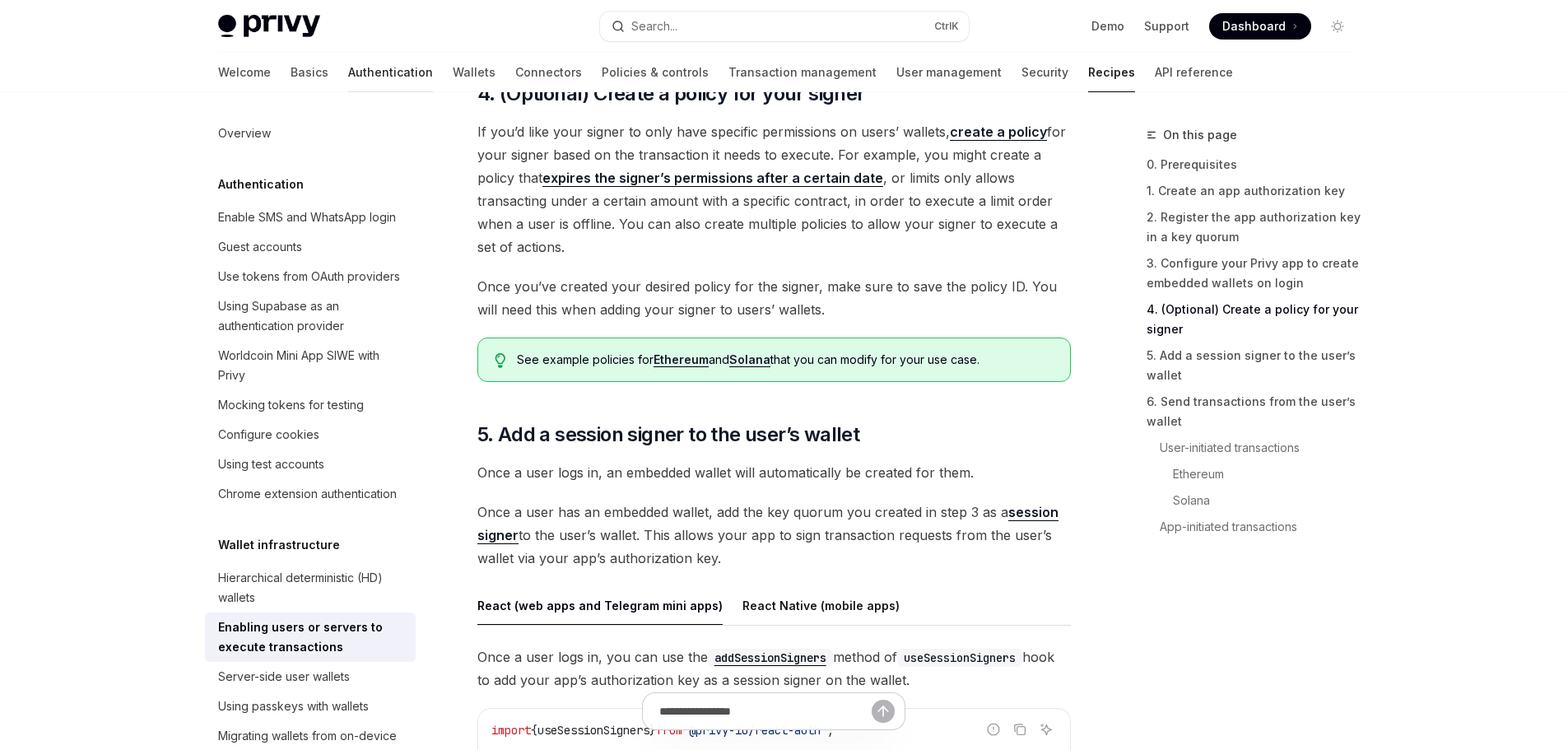
click at [348, 75] on link "Authentication" at bounding box center [390, 72] width 85 height 40
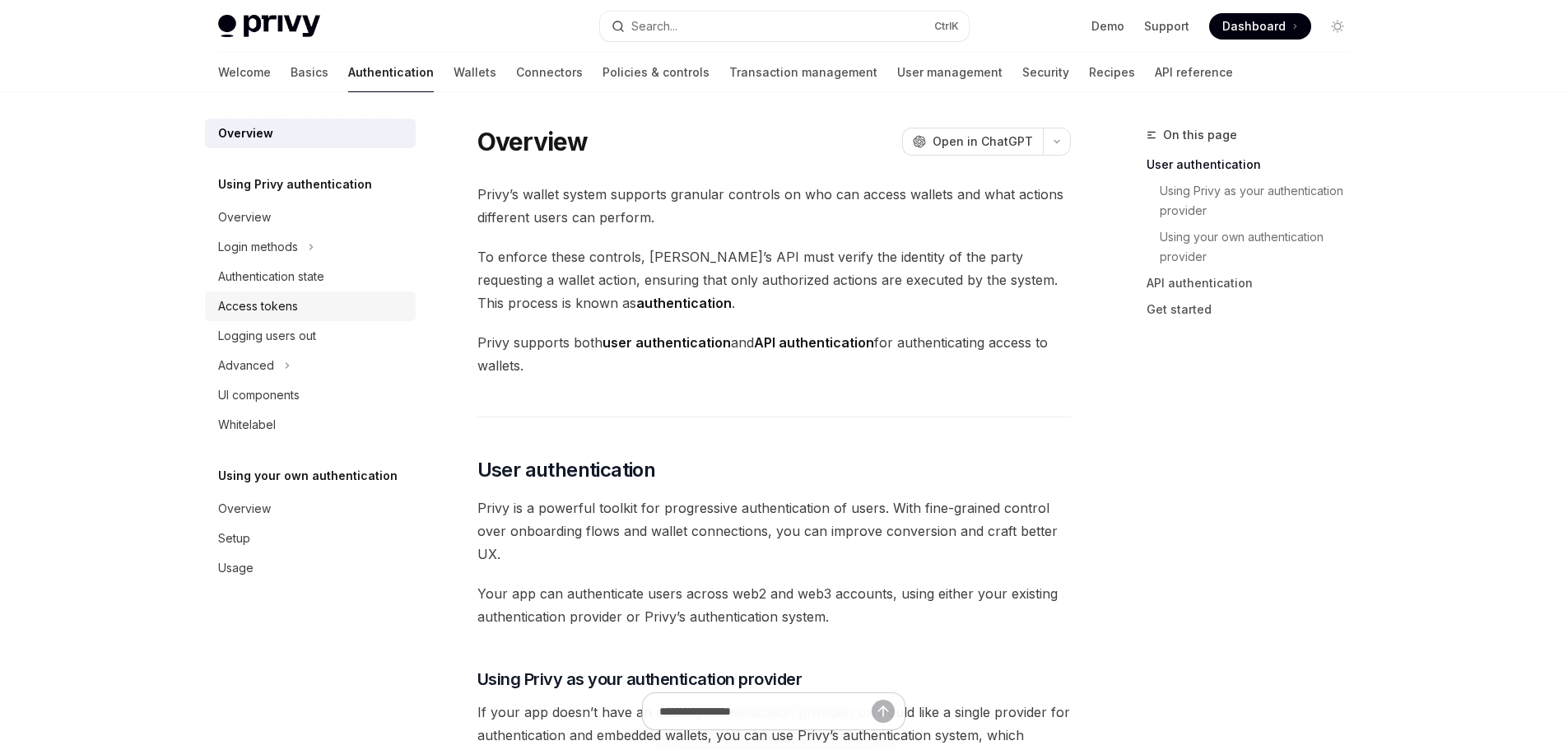
click at [294, 311] on div "Access tokens" at bounding box center [258, 306] width 80 height 20
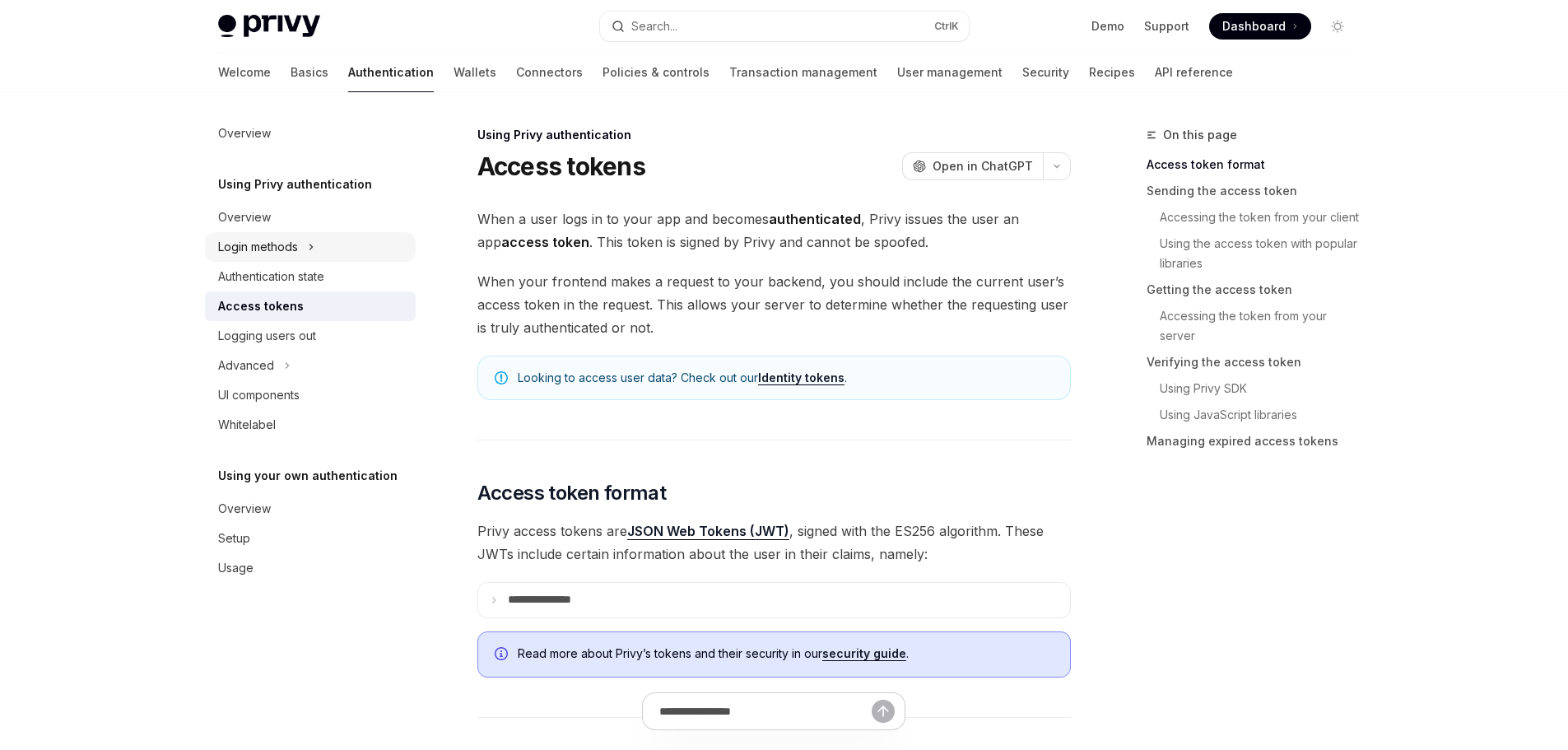
click at [243, 255] on div "Login methods" at bounding box center [258, 246] width 80 height 20
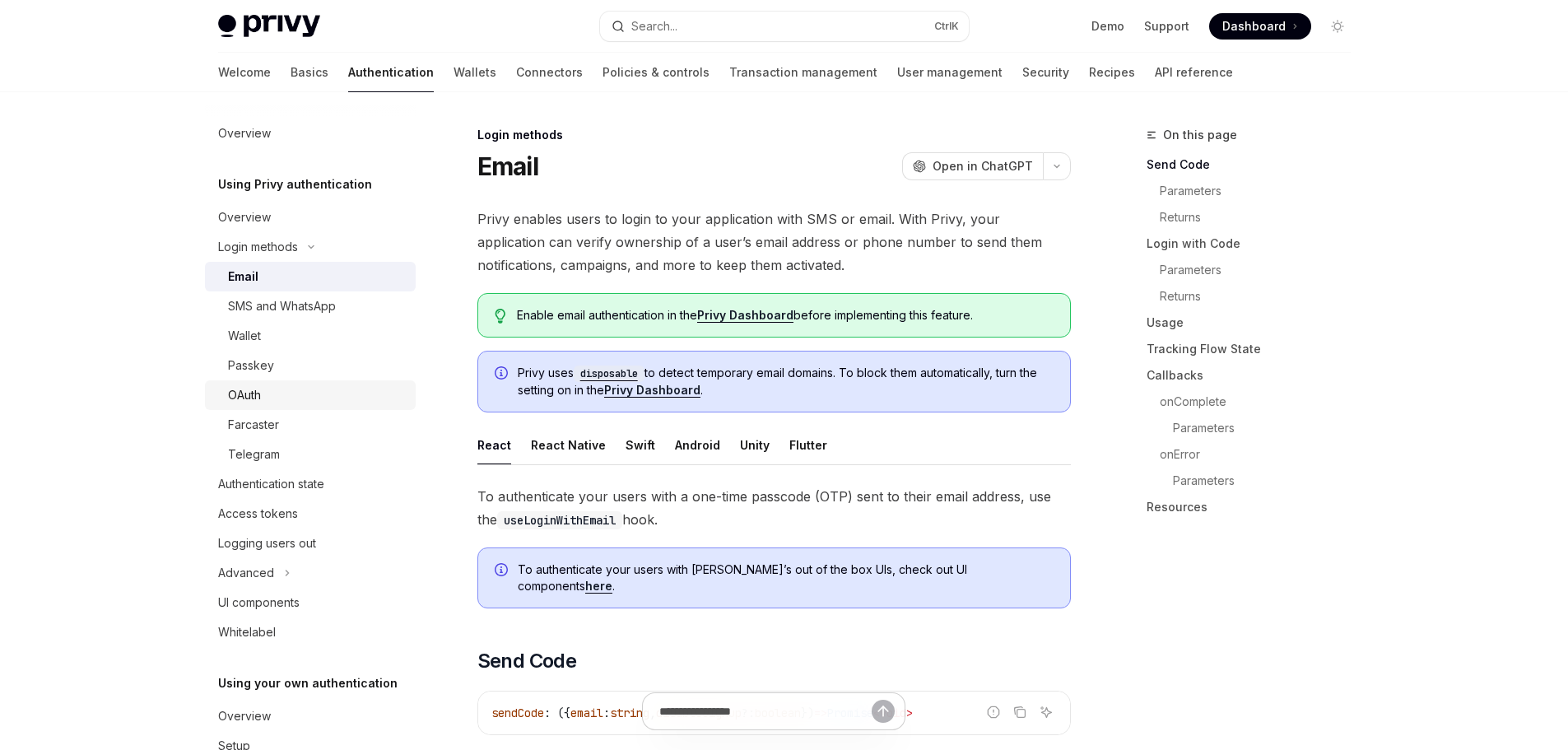
click at [268, 395] on div "OAuth" at bounding box center [316, 395] width 177 height 20
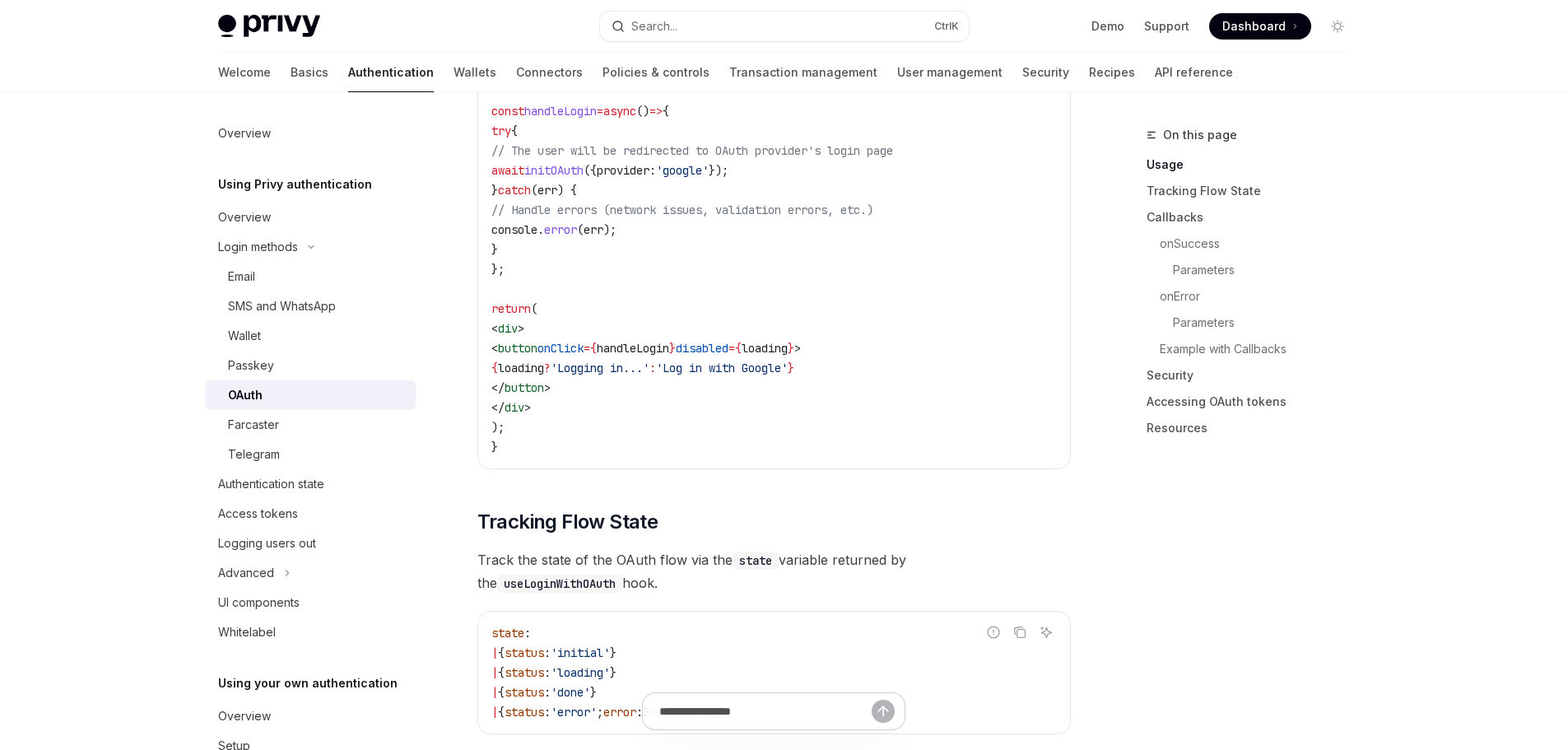
scroll to position [1482, 0]
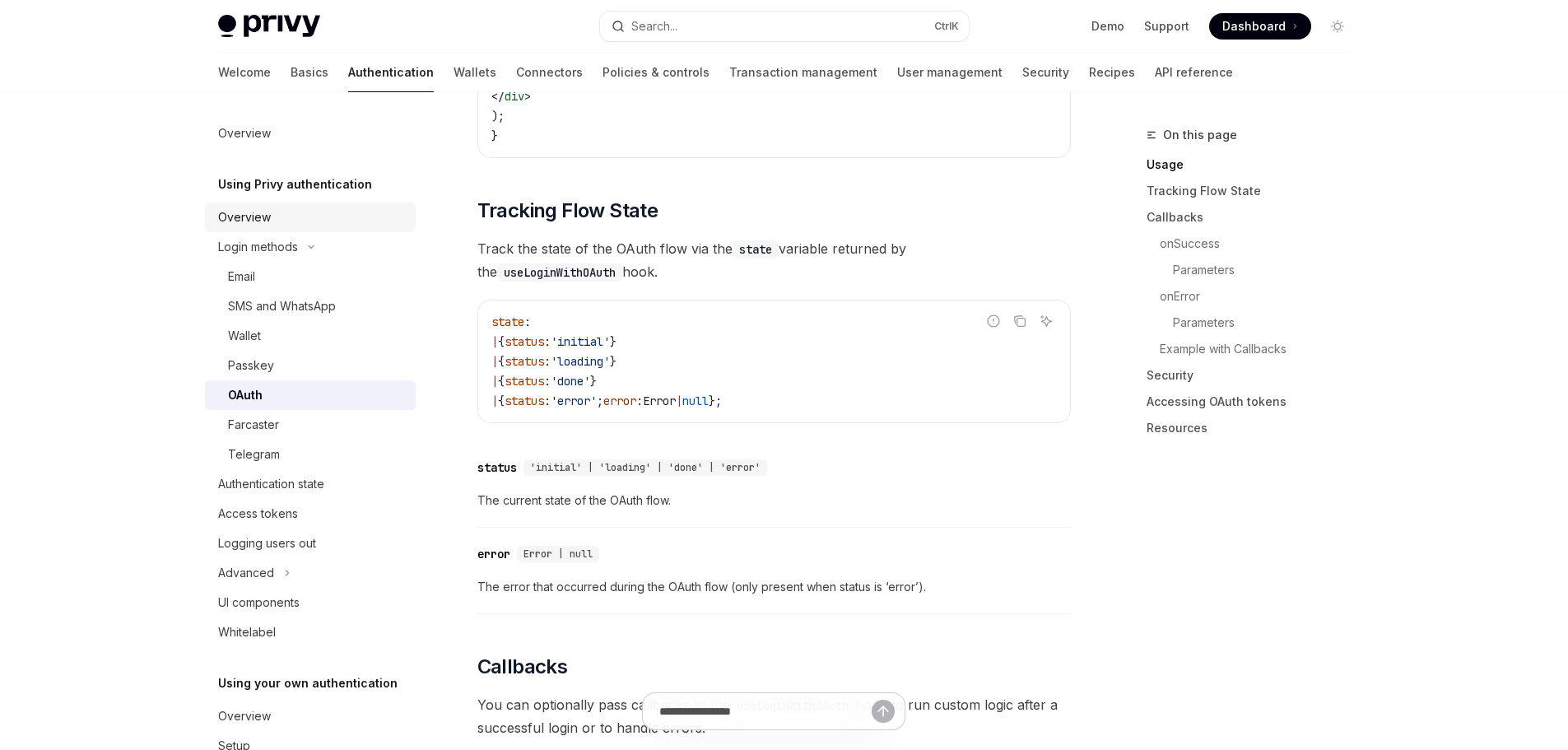
click at [270, 229] on link "Overview" at bounding box center [310, 217] width 211 height 30
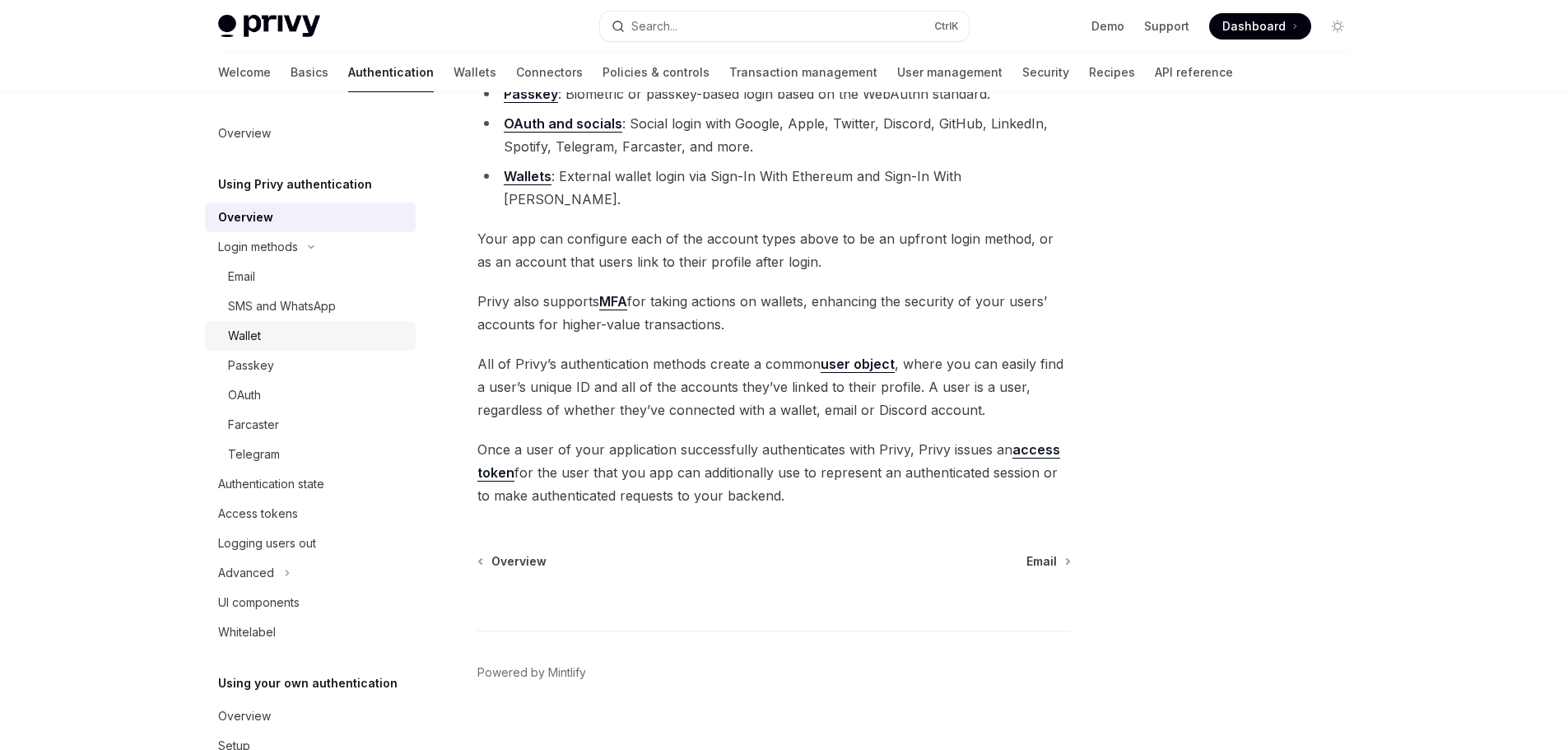
scroll to position [73, 0]
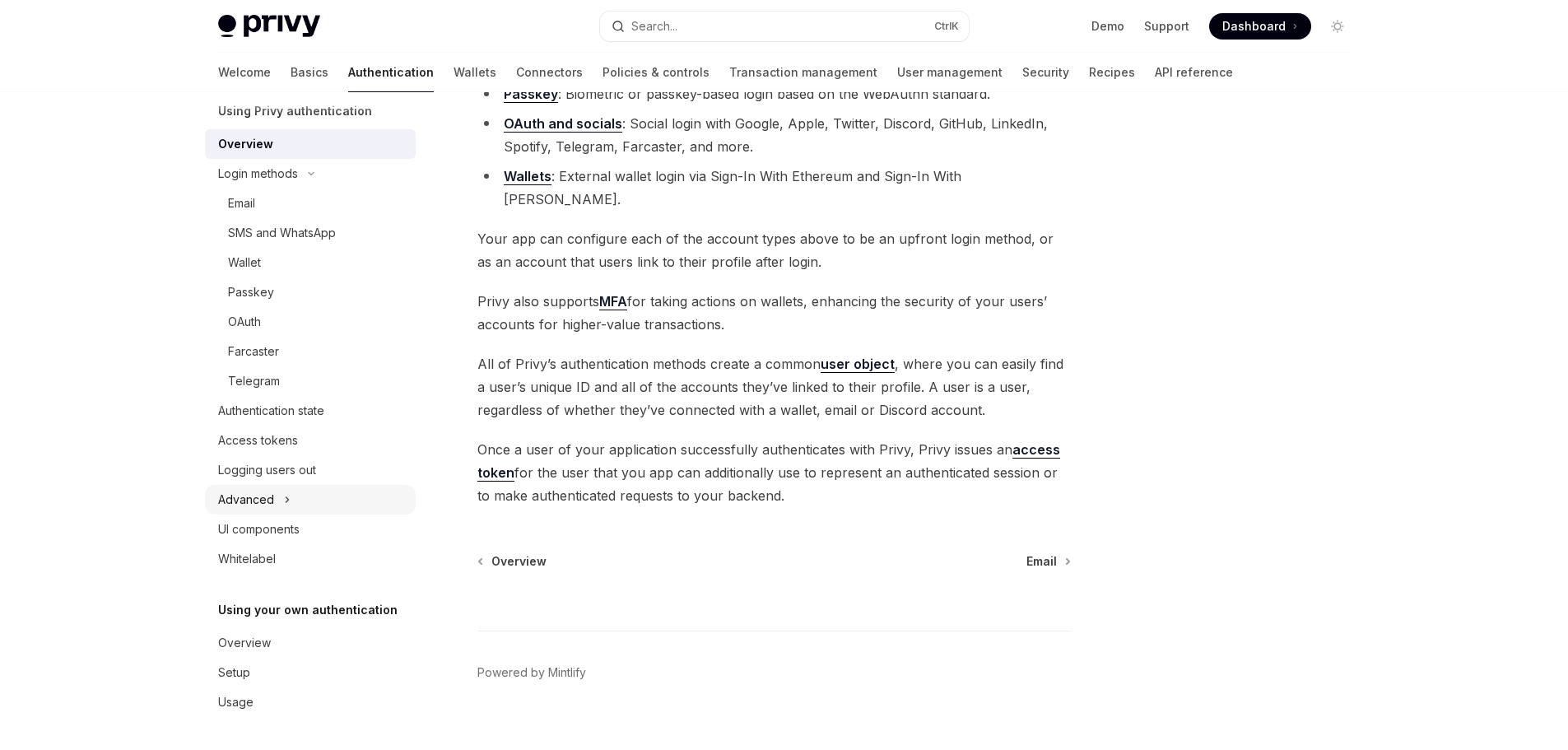
click at [300, 510] on button "Advanced" at bounding box center [310, 500] width 211 height 30
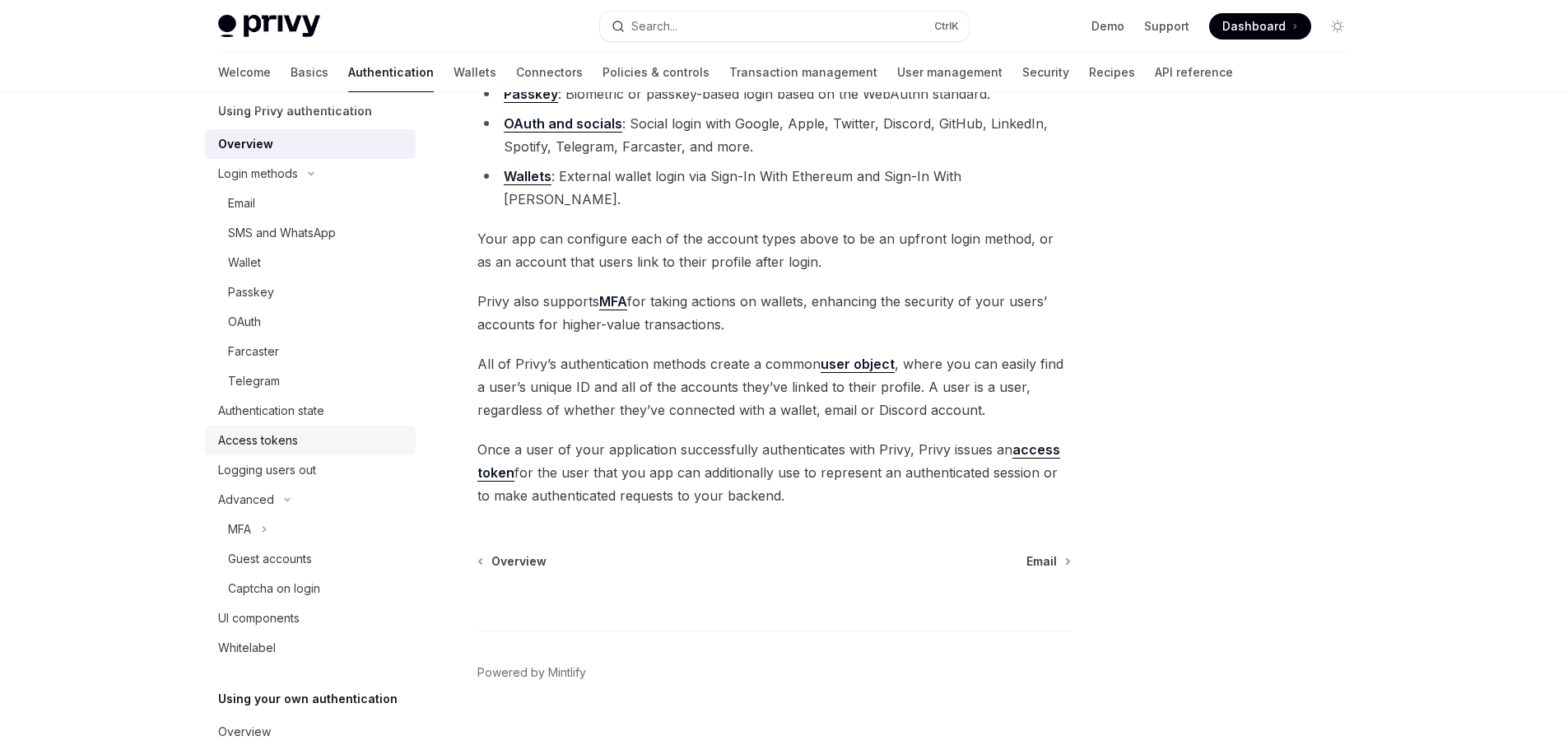
scroll to position [0, 0]
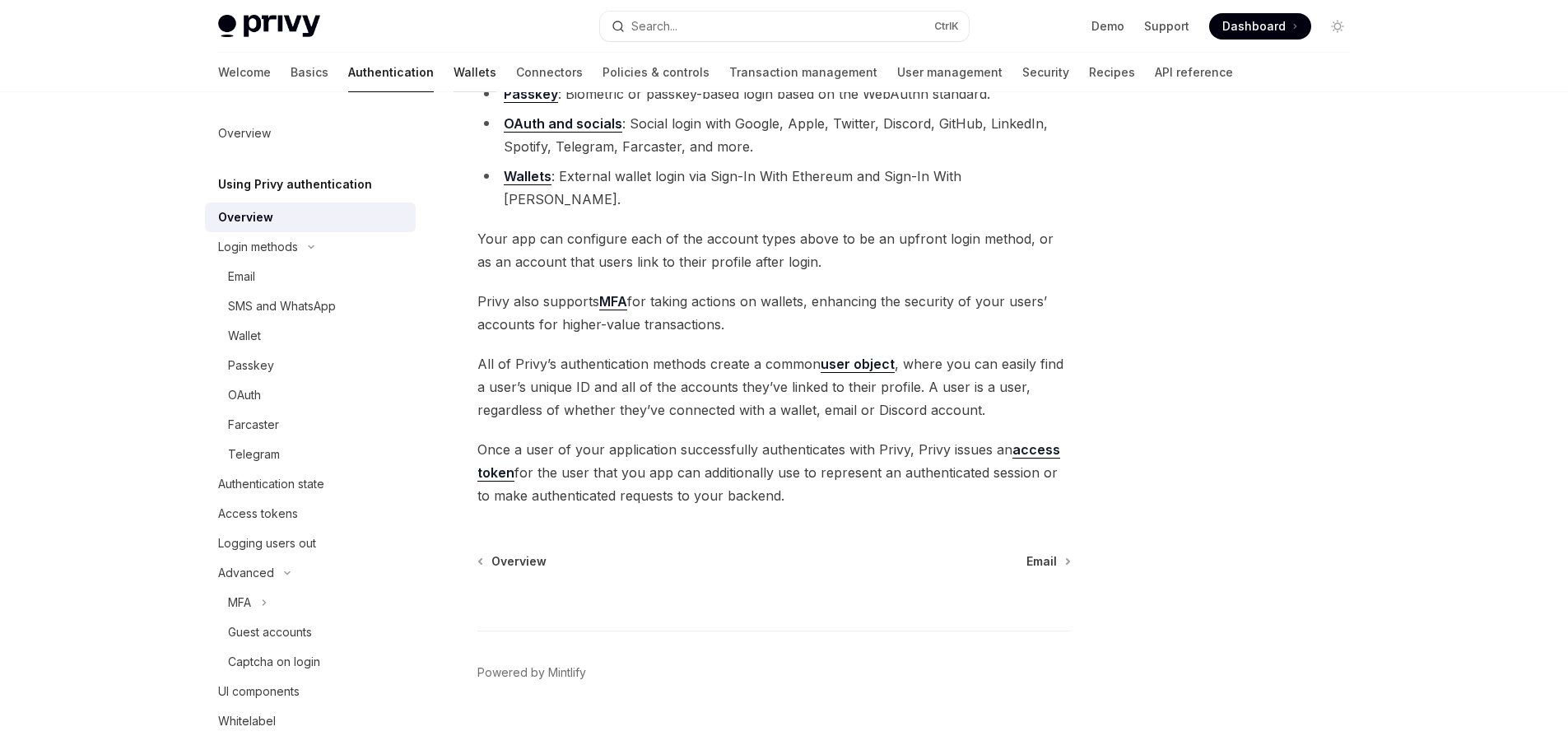
click at [453, 64] on link "Wallets" at bounding box center [475, 72] width 43 height 40
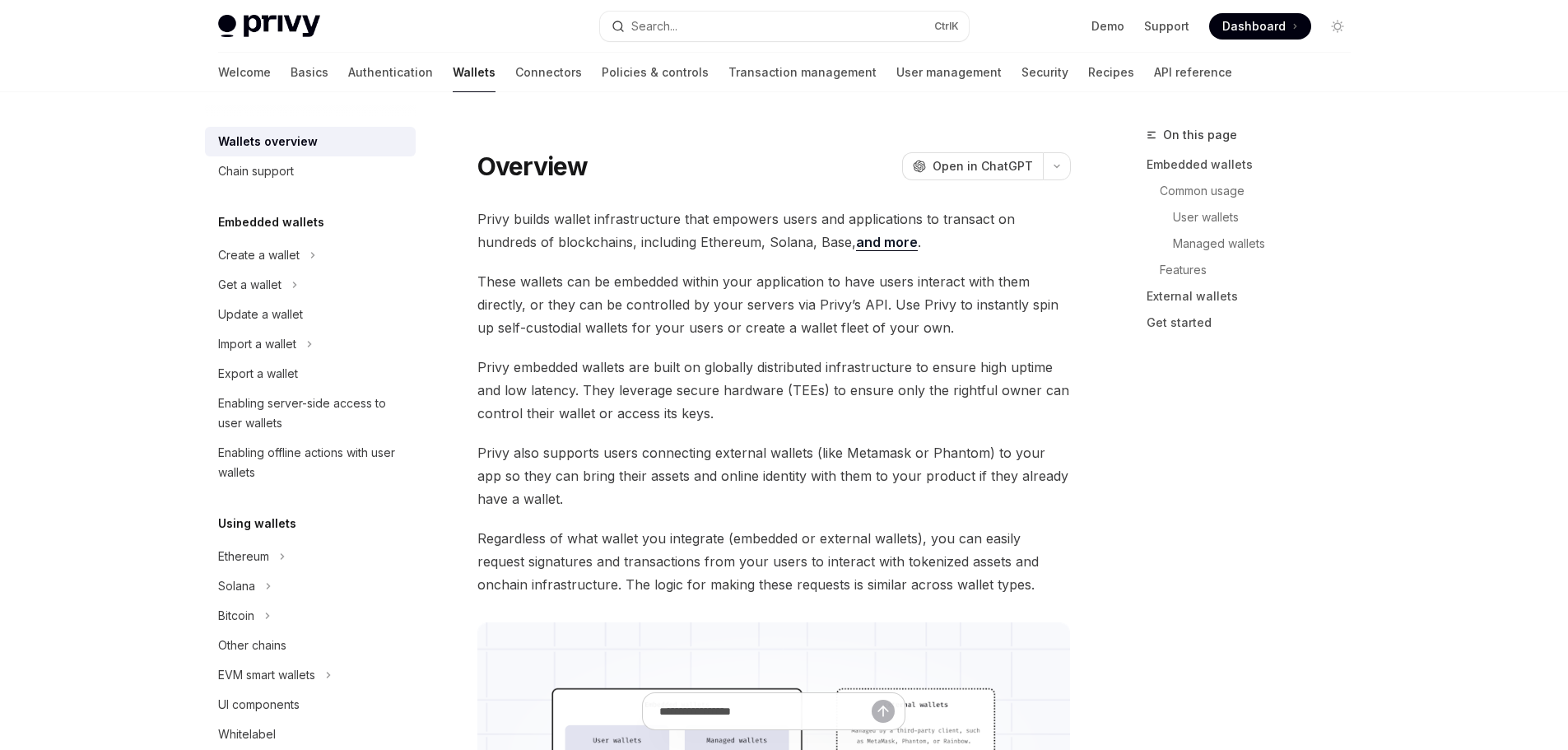
click at [452, 71] on link "Wallets" at bounding box center [474, 72] width 43 height 40
click at [249, 572] on button "Solana" at bounding box center [310, 586] width 211 height 30
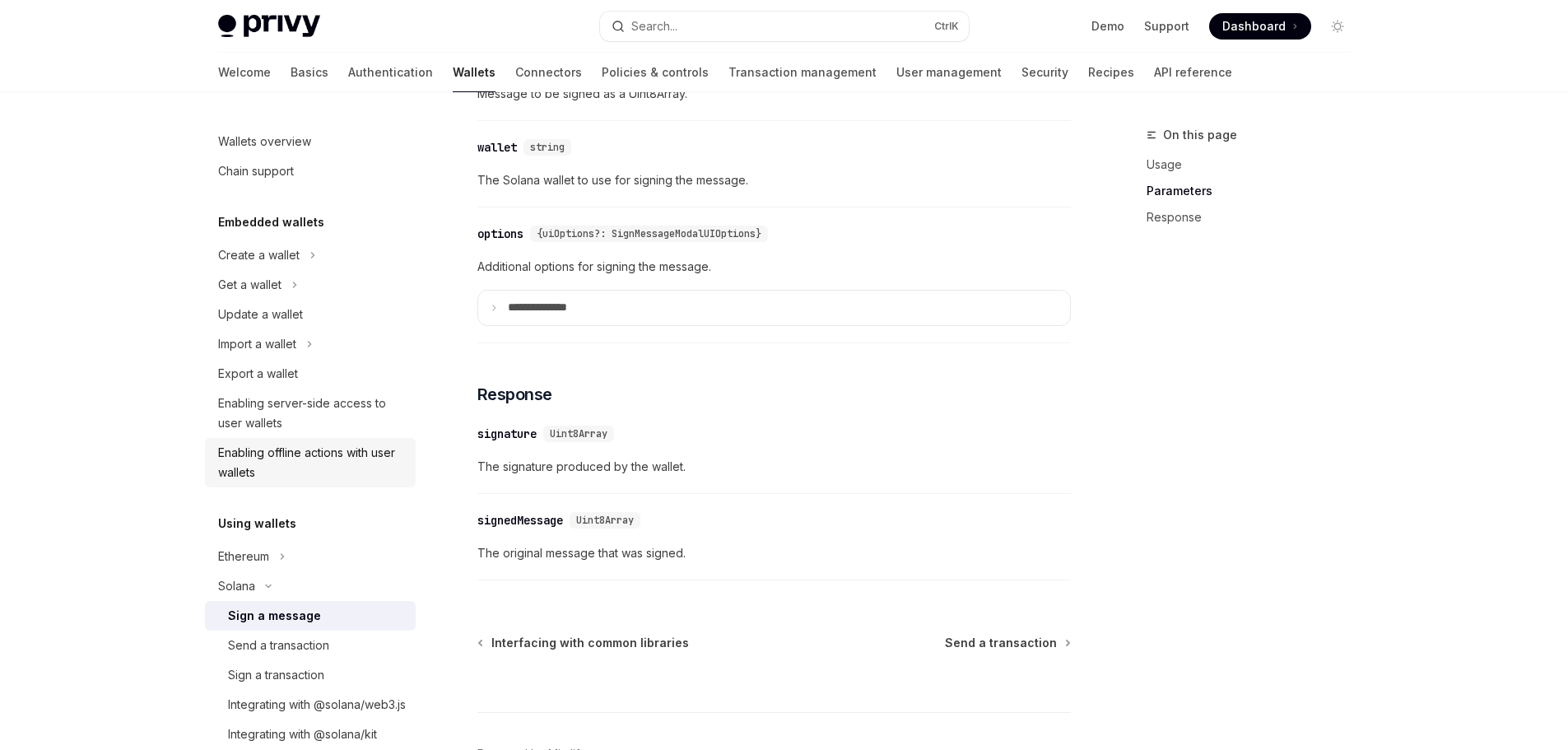
scroll to position [864, 0]
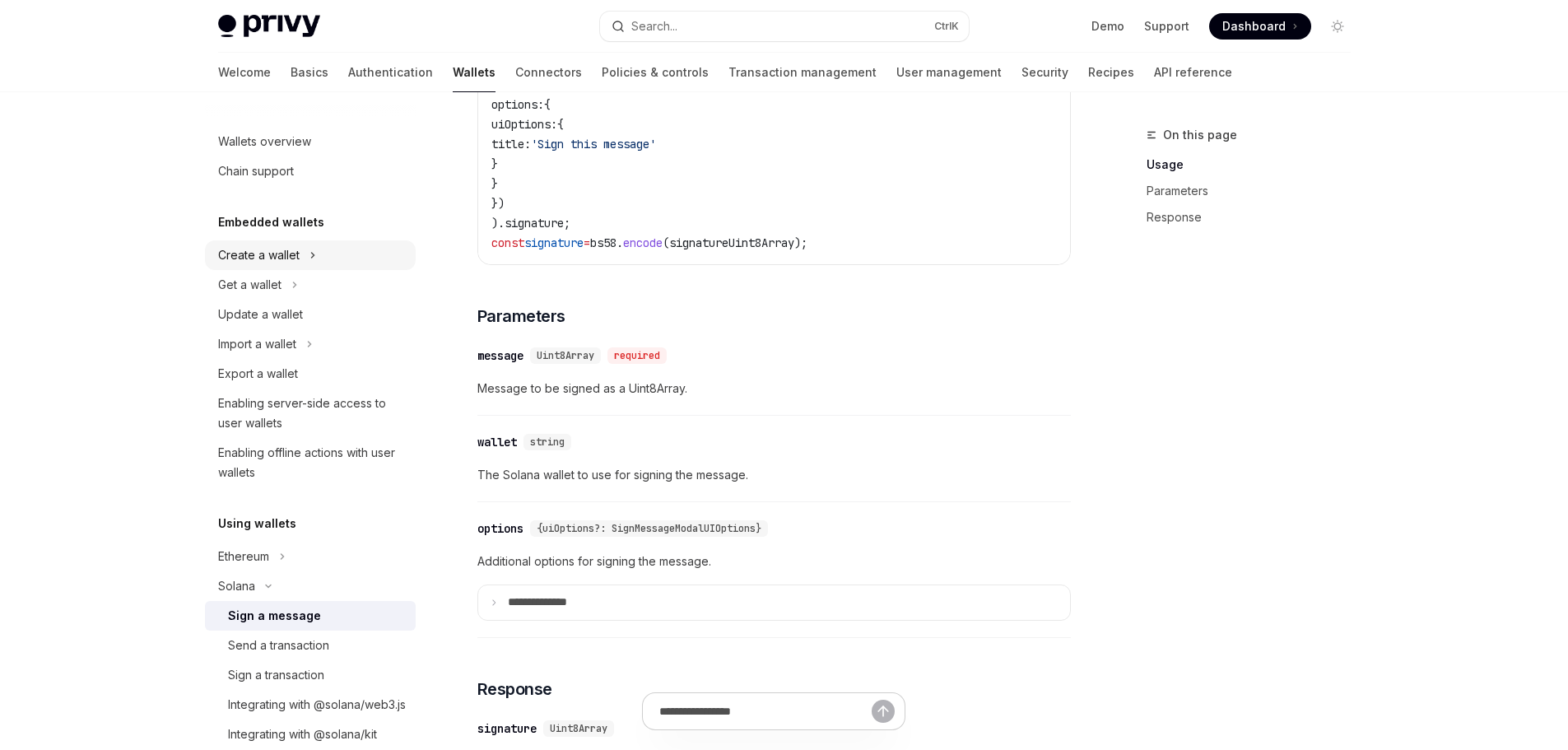
click at [278, 258] on div "Create a wallet" at bounding box center [259, 255] width 82 height 20
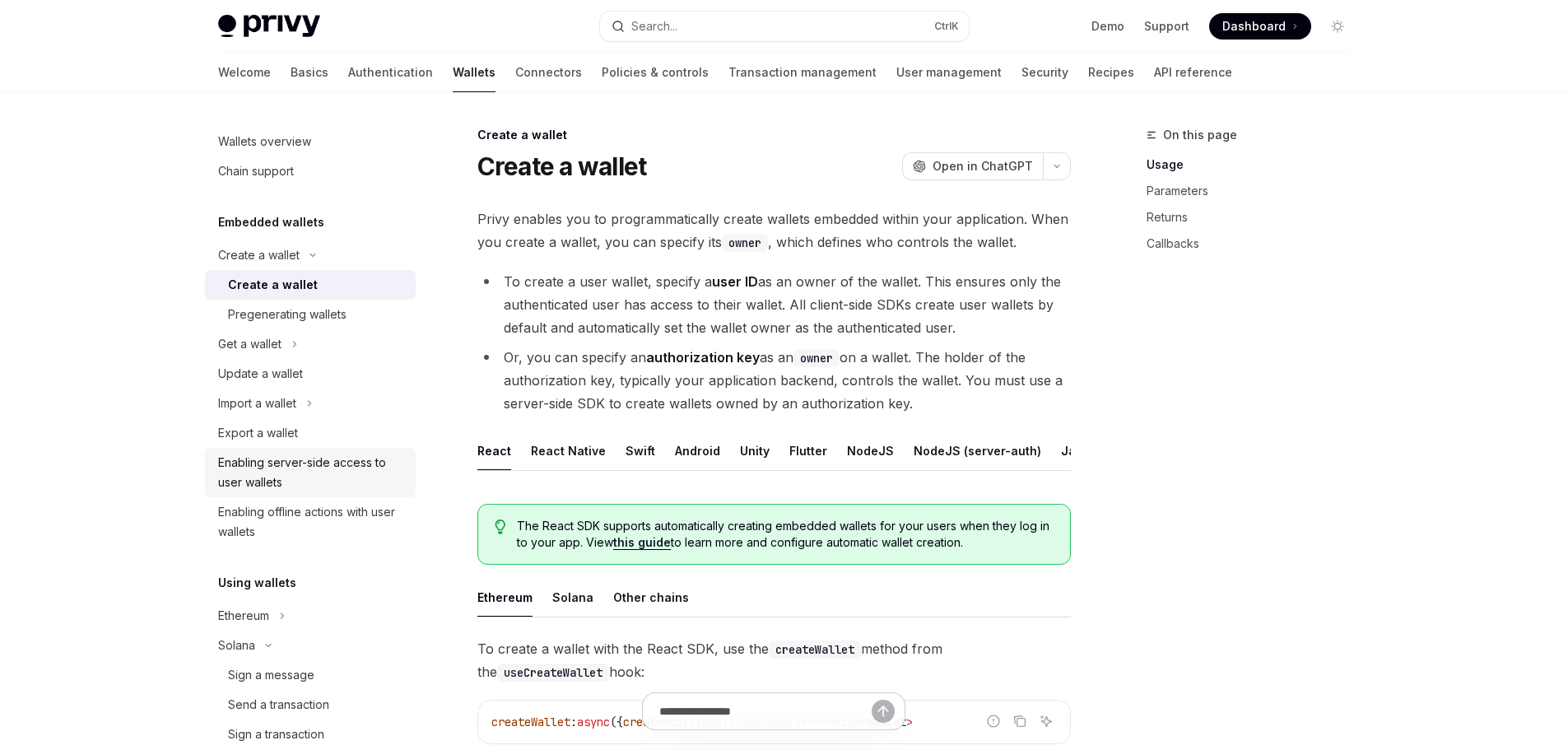
click at [282, 467] on div "Enabling server-side access to user wallets" at bounding box center [312, 472] width 188 height 40
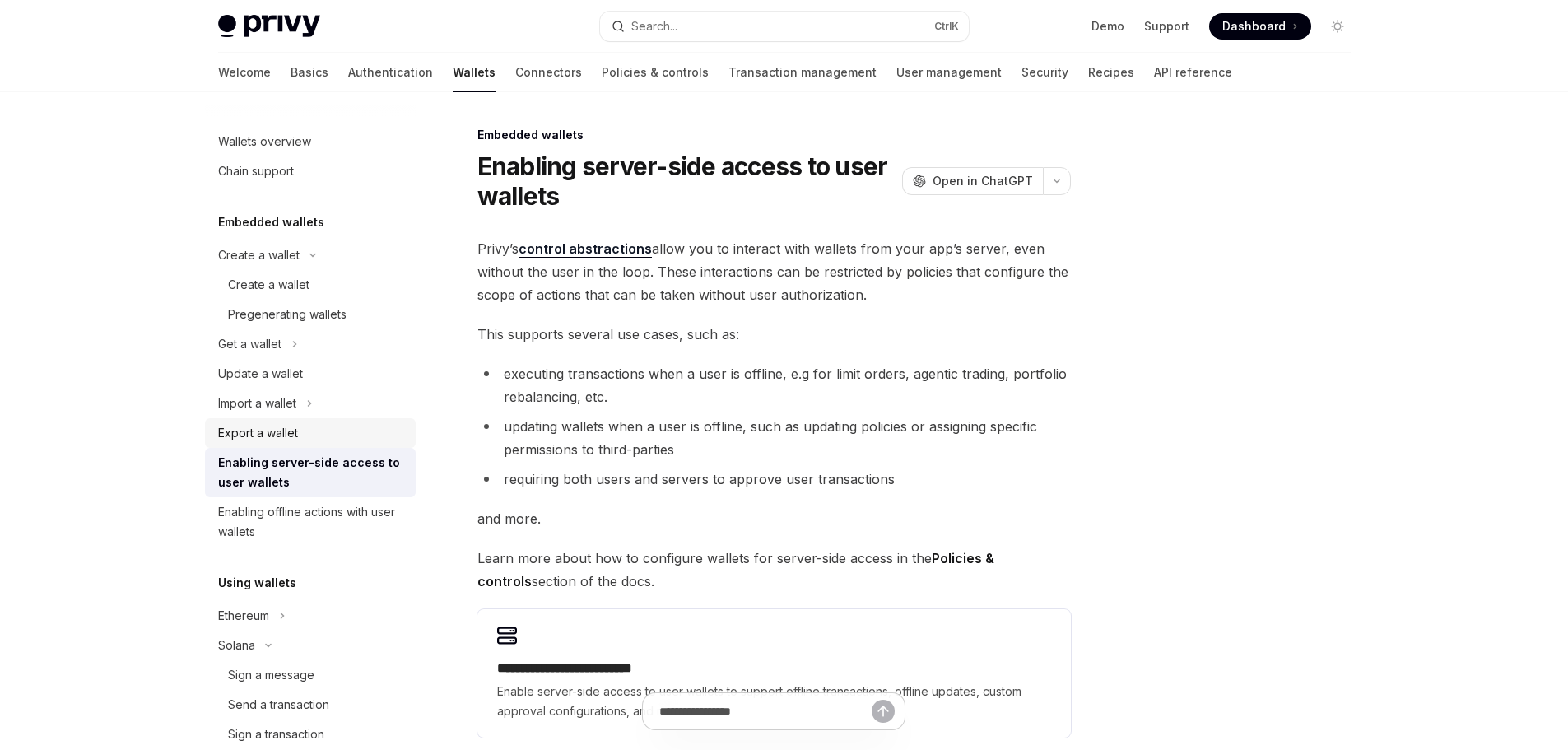
click at [309, 424] on div "Export a wallet" at bounding box center [312, 432] width 188 height 20
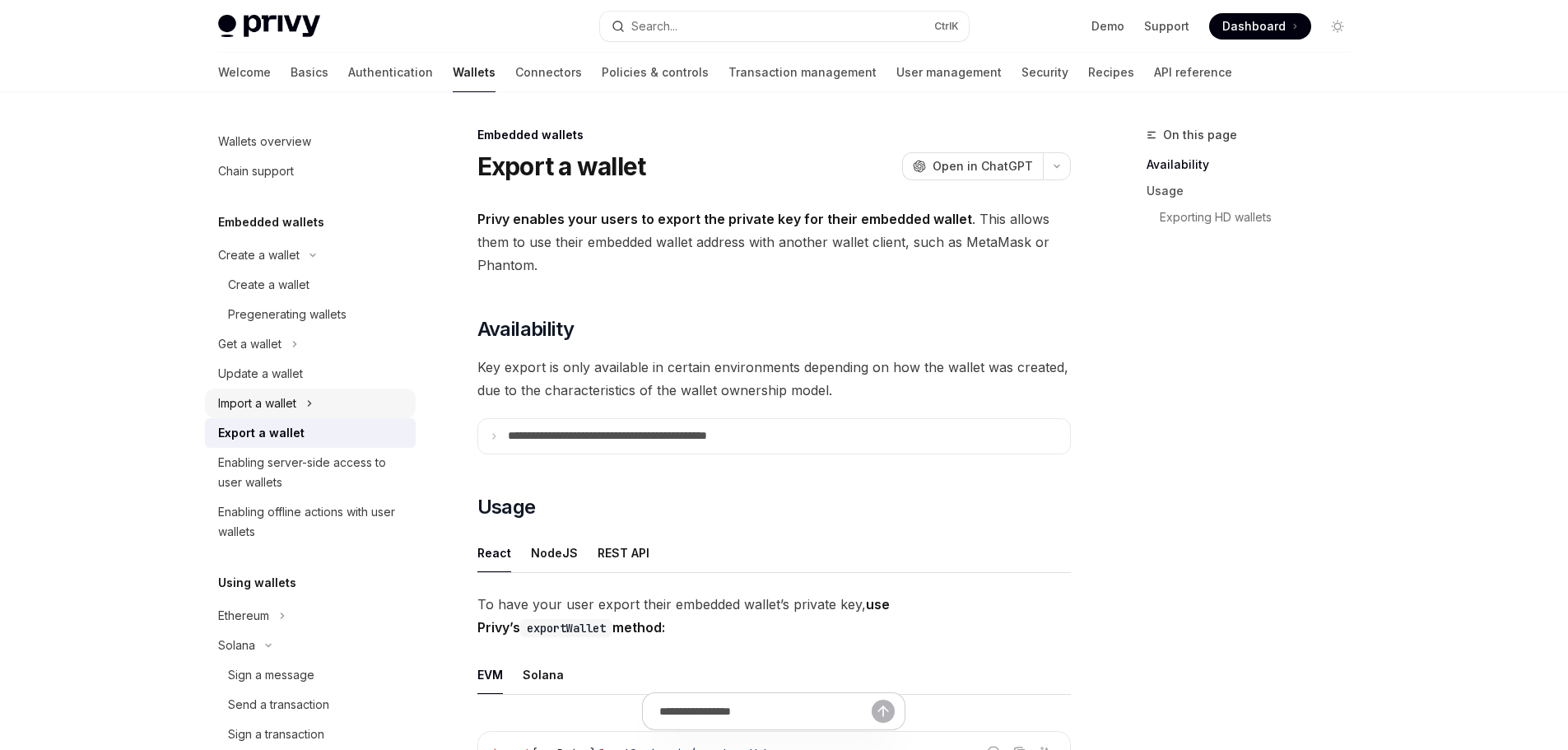
click at [313, 404] on icon "Toggle Import a wallet section" at bounding box center [309, 402] width 7 height 20
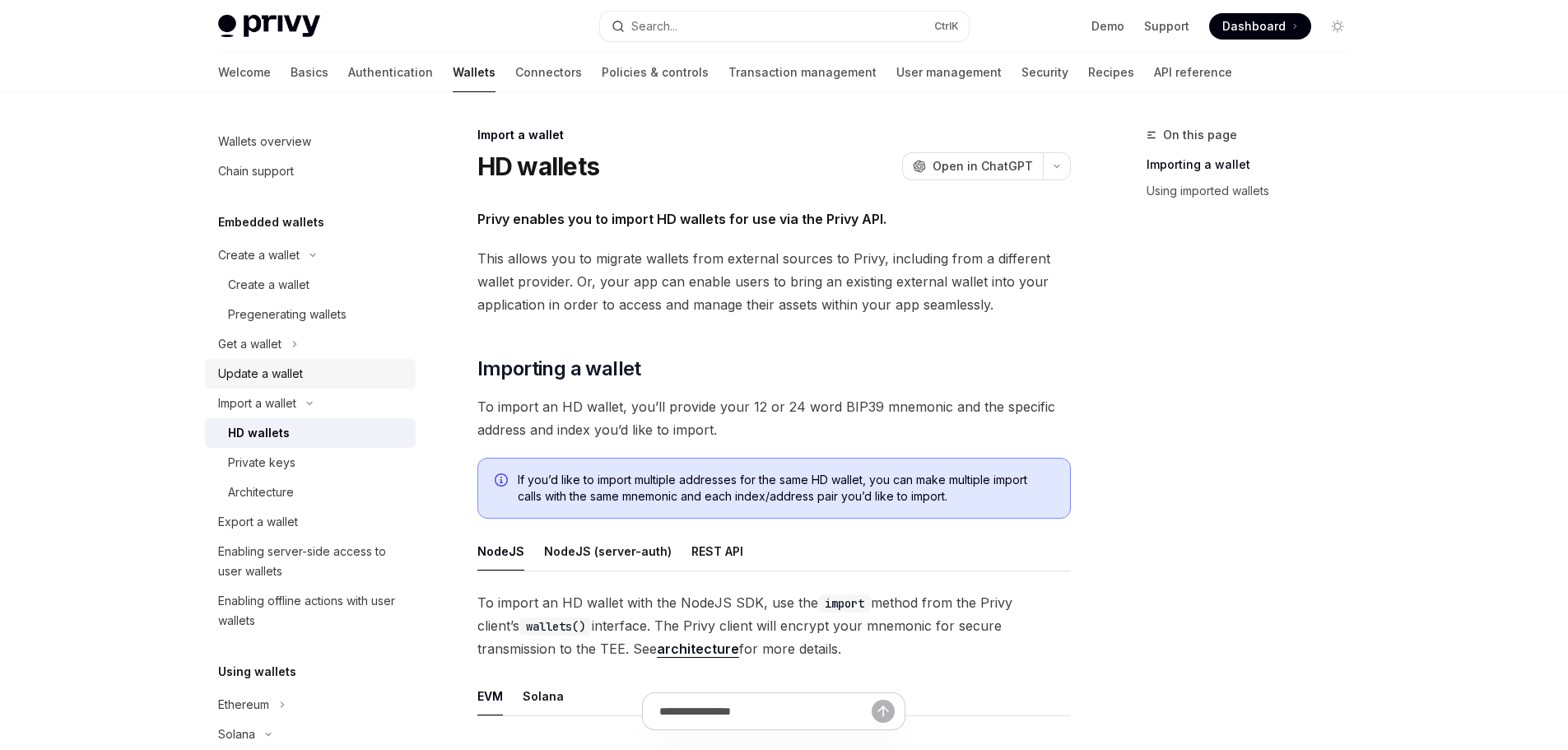
click at [320, 382] on div "Update a wallet" at bounding box center [312, 374] width 188 height 20
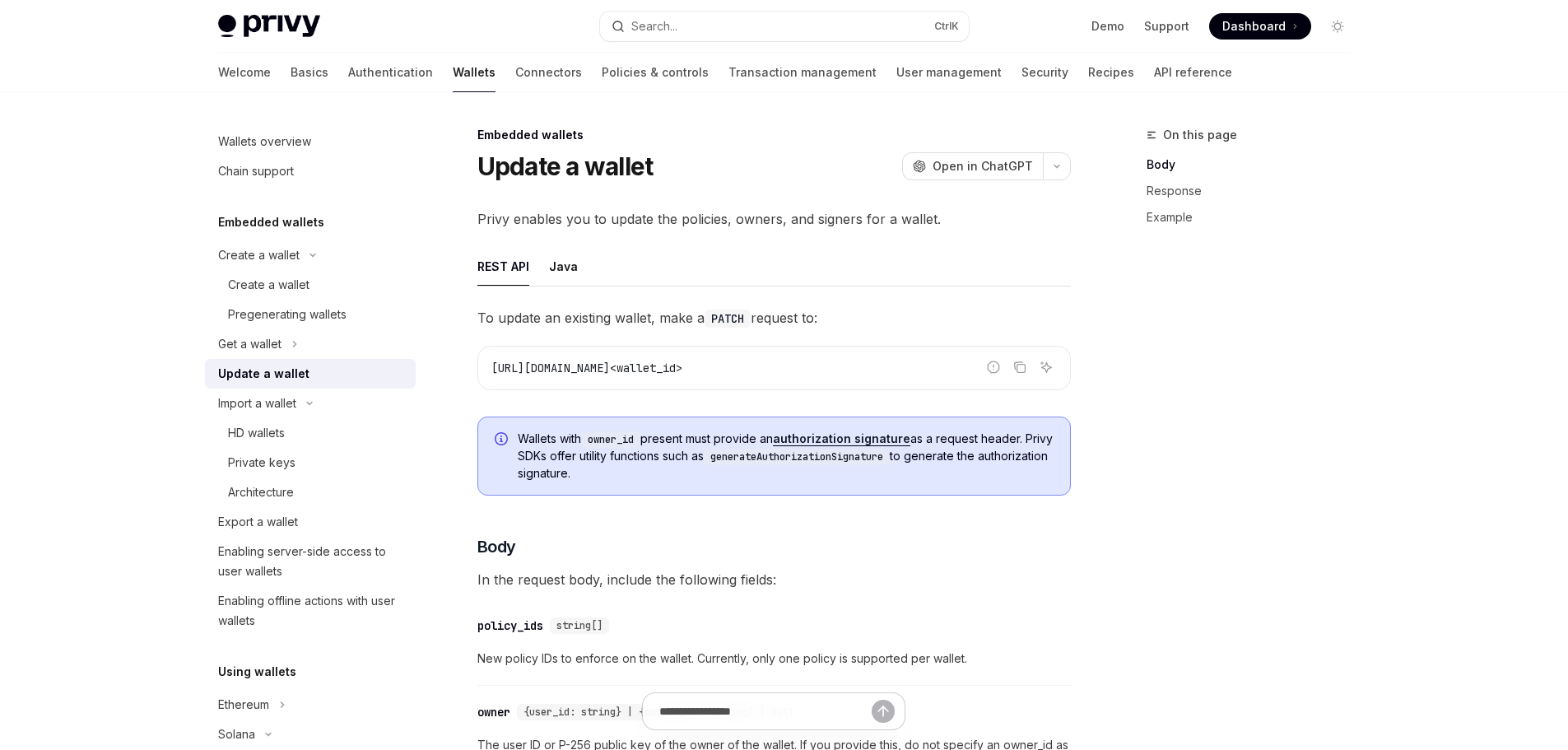
click at [321, 362] on link "Update a wallet" at bounding box center [310, 374] width 211 height 30
click at [306, 346] on button "Get a wallet" at bounding box center [310, 344] width 211 height 30
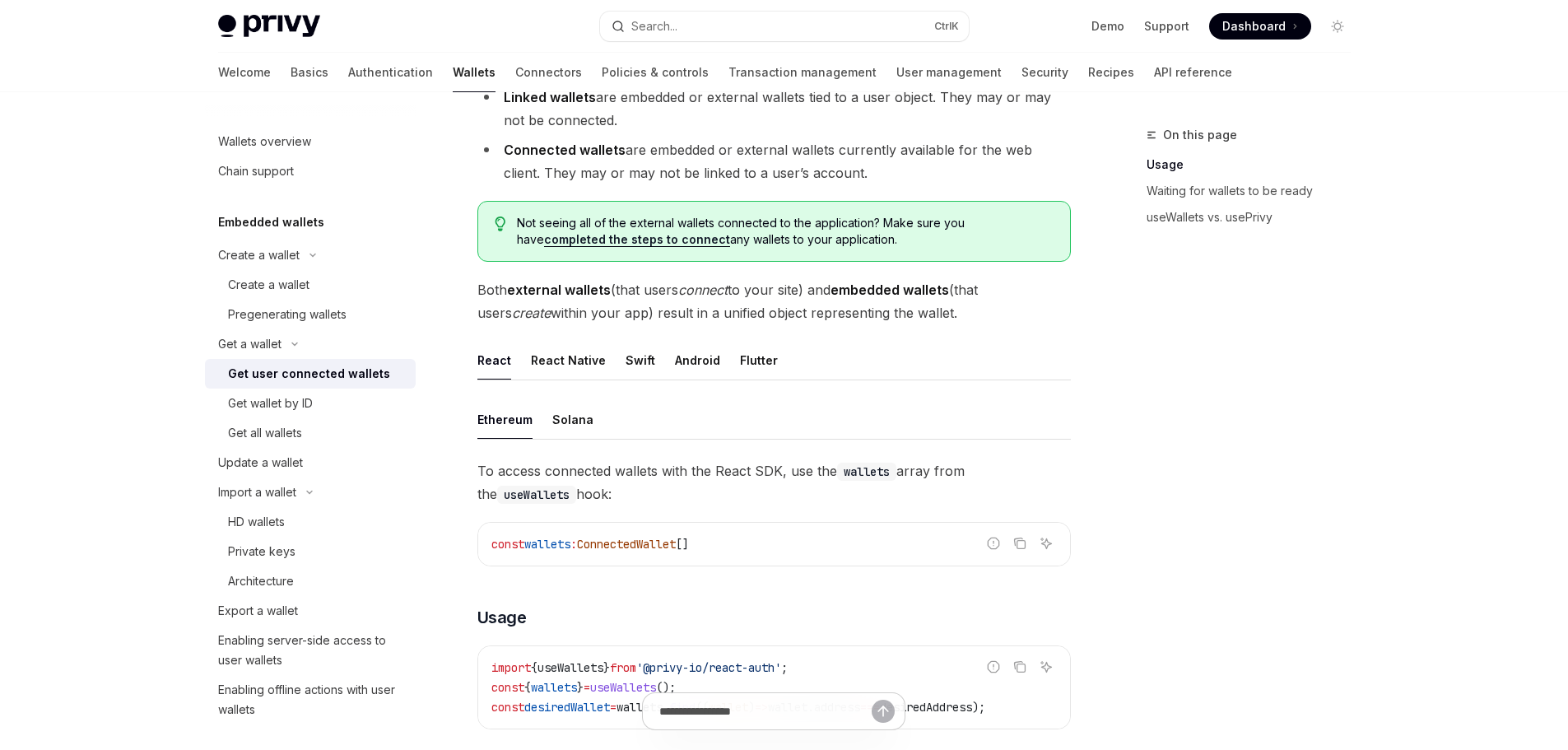
scroll to position [412, 0]
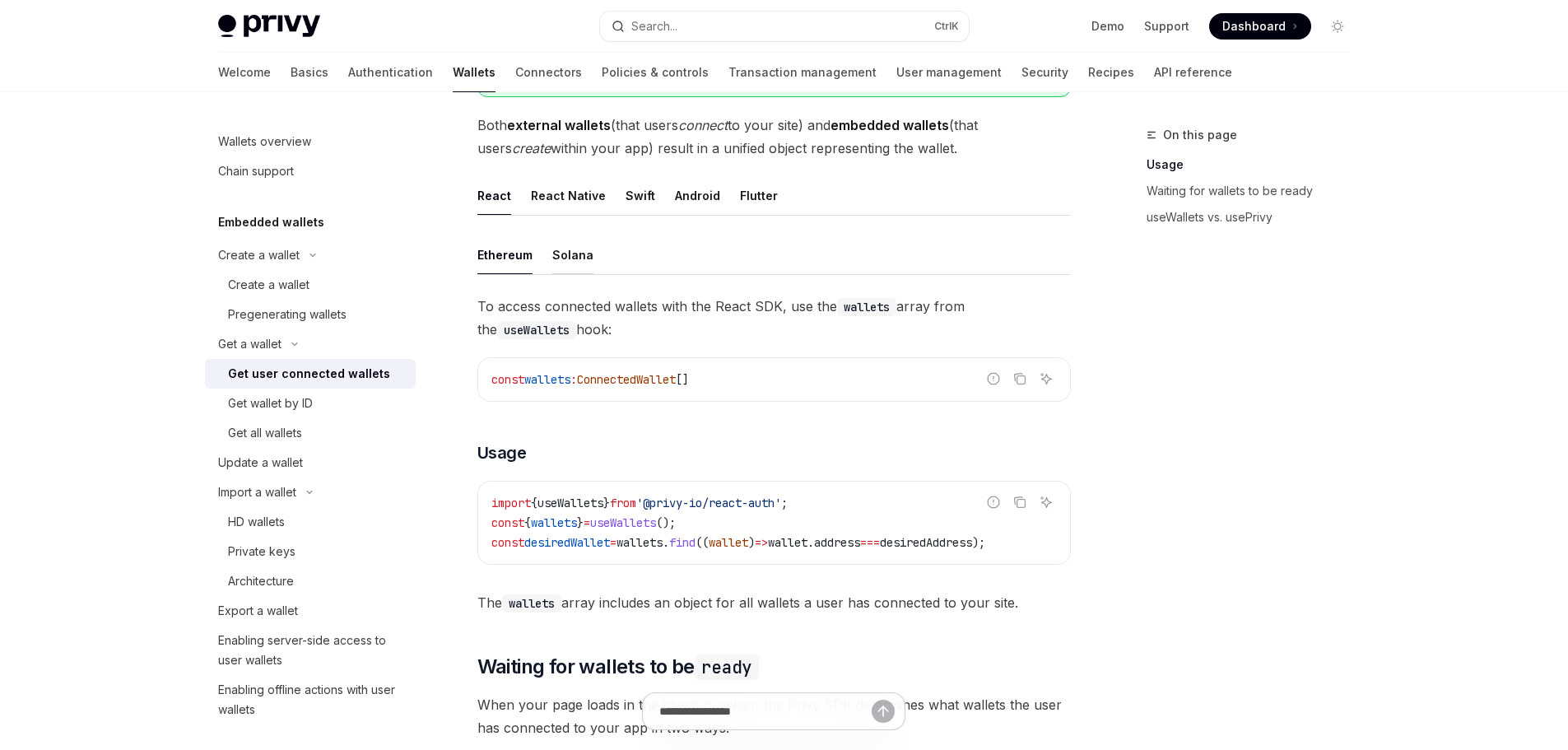
click at [581, 271] on button "Solana" at bounding box center [572, 255] width 41 height 39
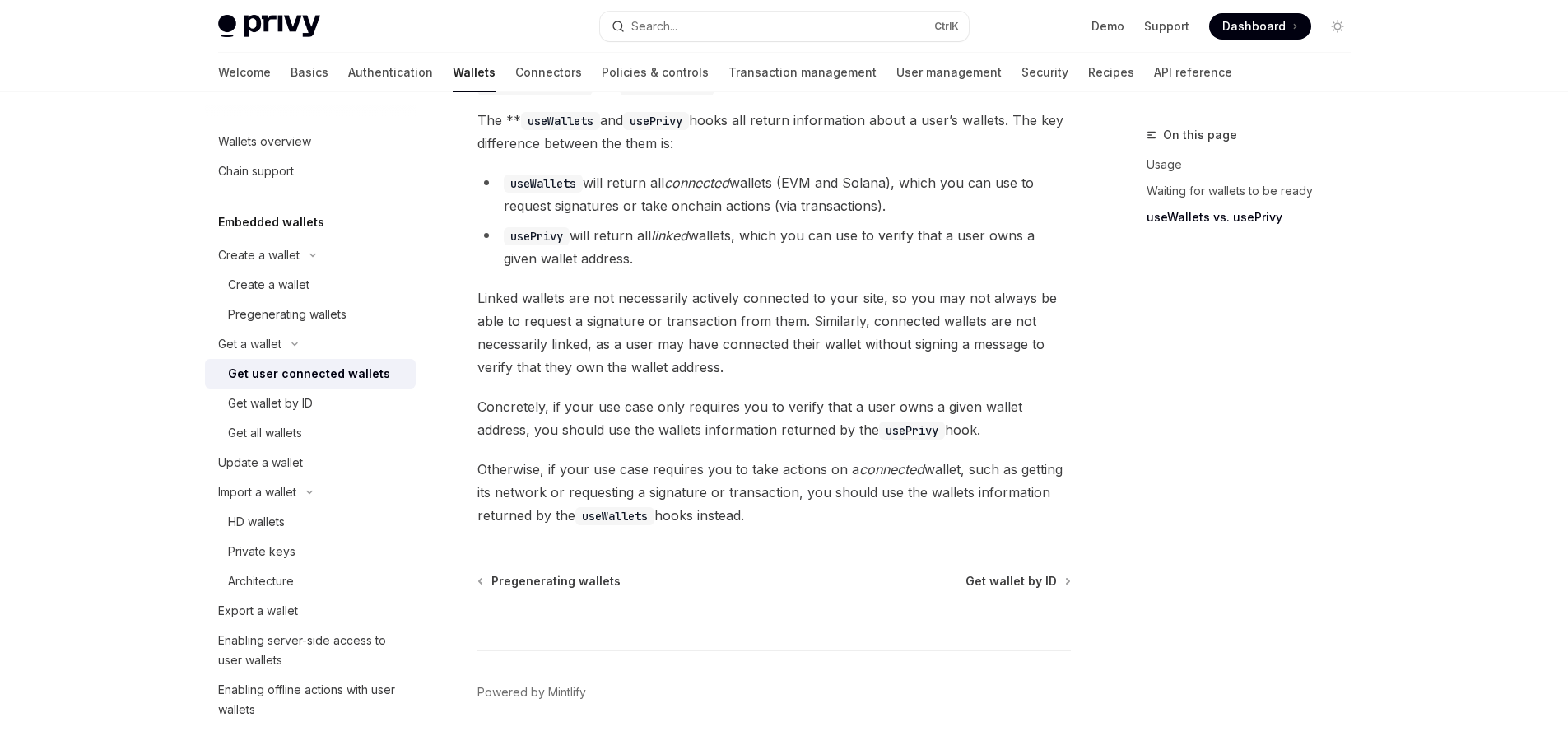
scroll to position [1475, 0]
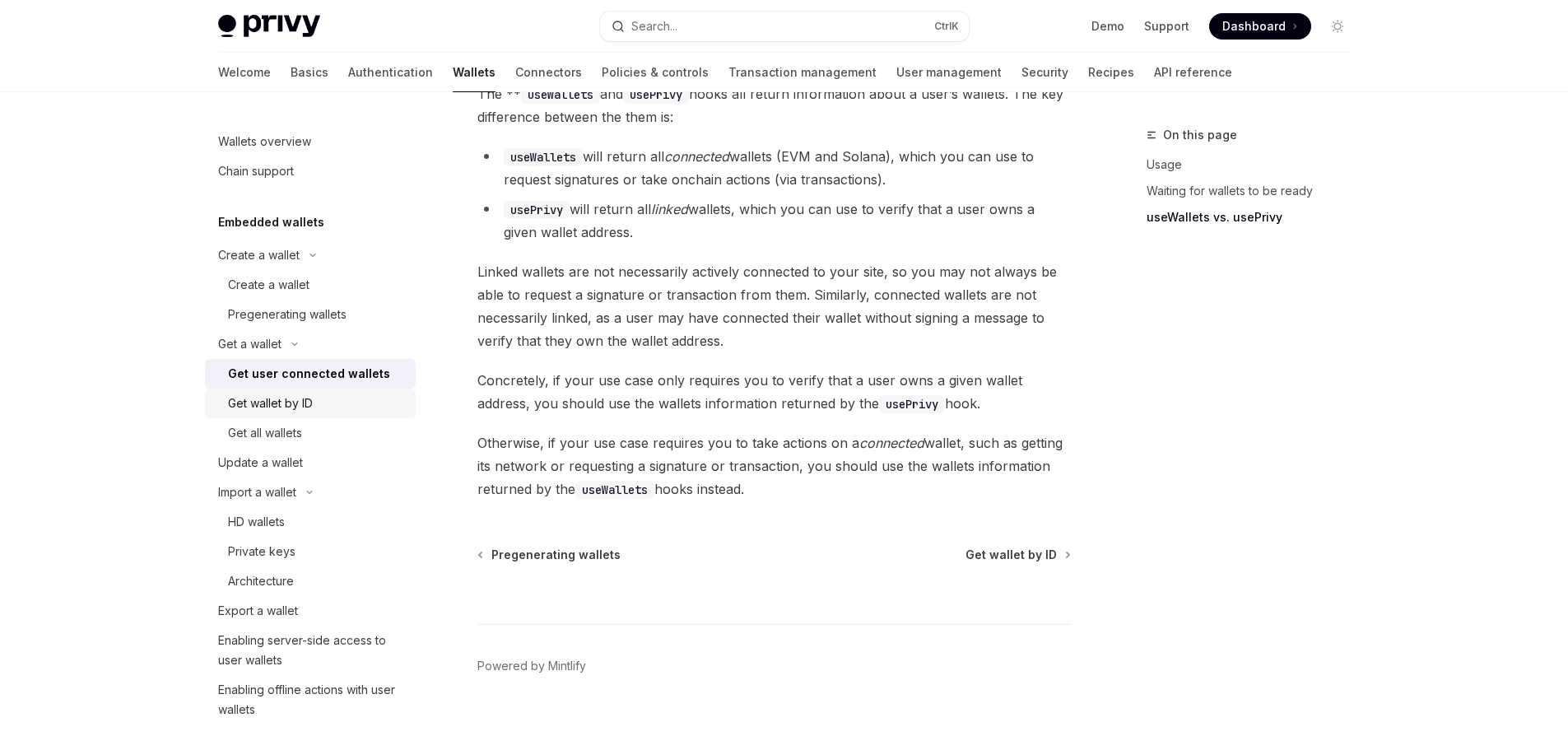
click at [338, 414] on link "Get wallet by ID" at bounding box center [310, 403] width 211 height 30
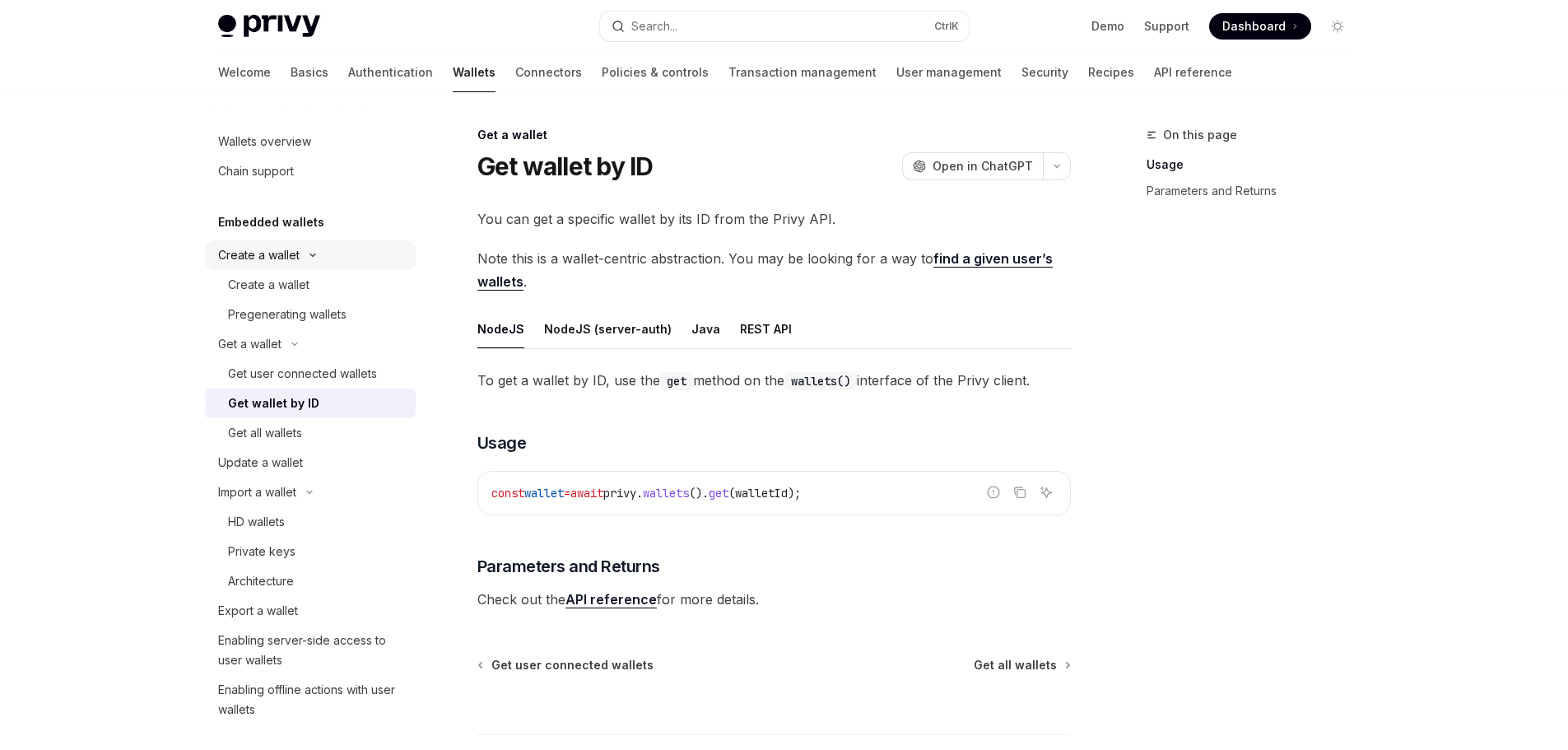
click at [261, 257] on div "Create a wallet" at bounding box center [259, 255] width 82 height 20
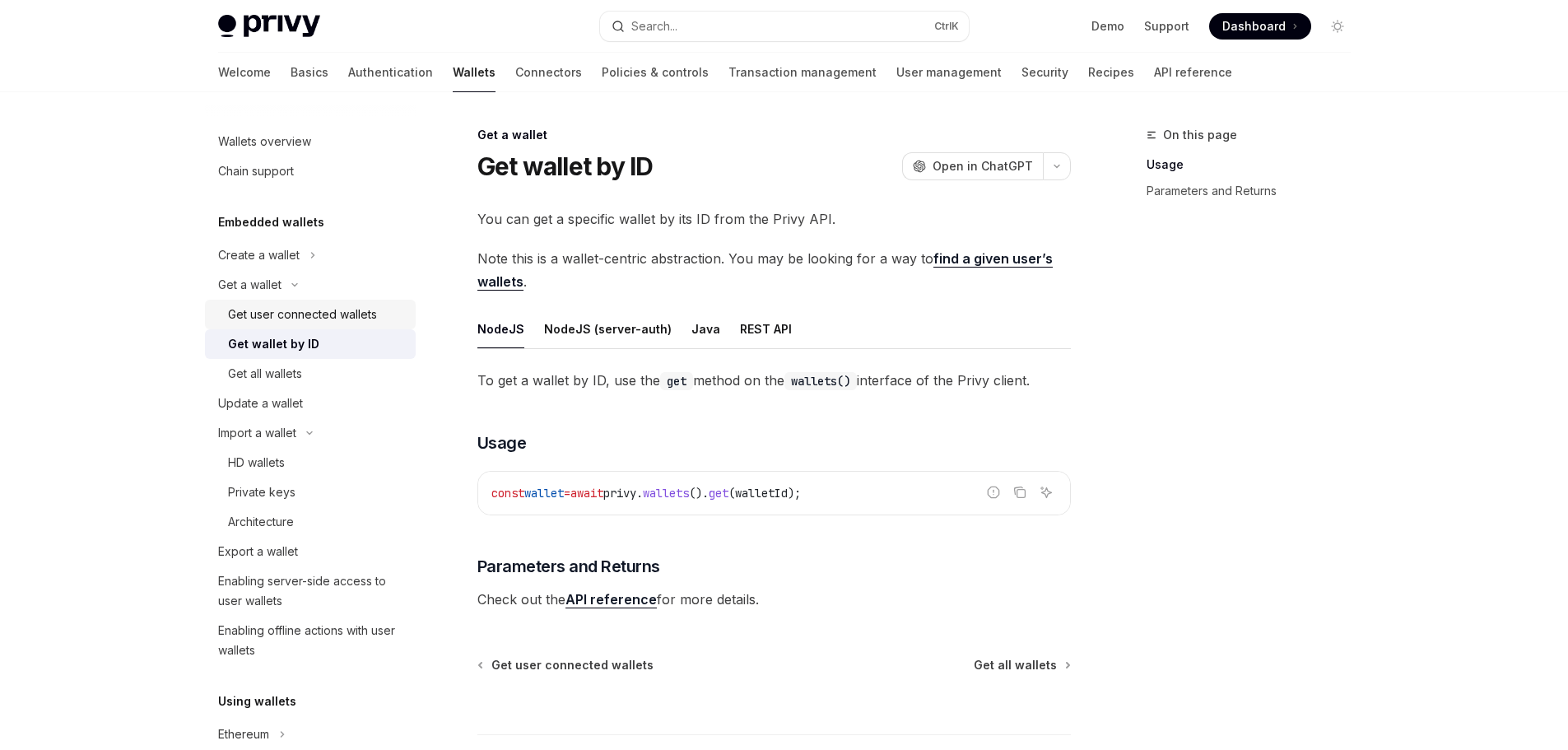
click at [285, 326] on link "Get user connected wallets" at bounding box center [310, 314] width 211 height 30
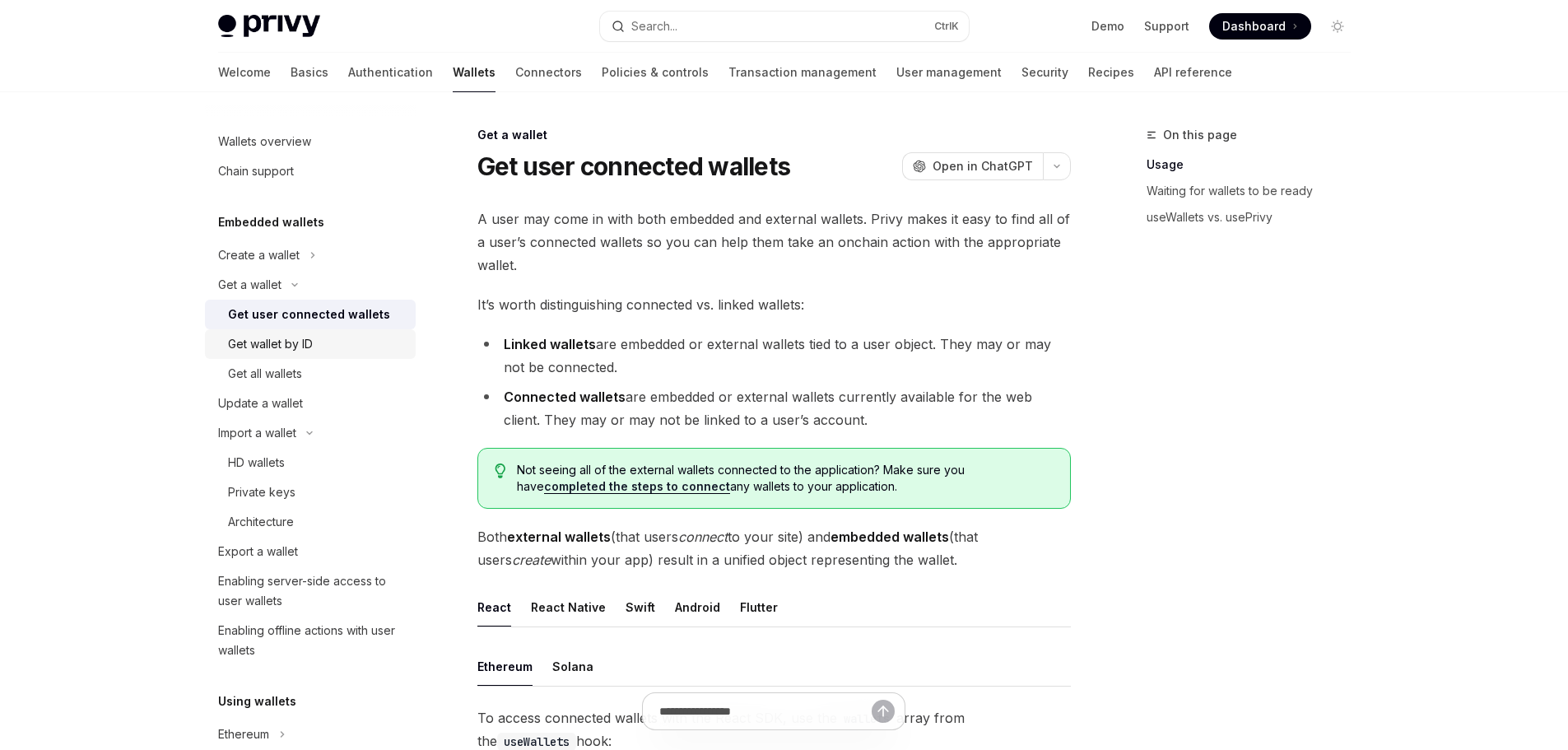
click at [352, 348] on div "Get wallet by ID" at bounding box center [316, 344] width 177 height 20
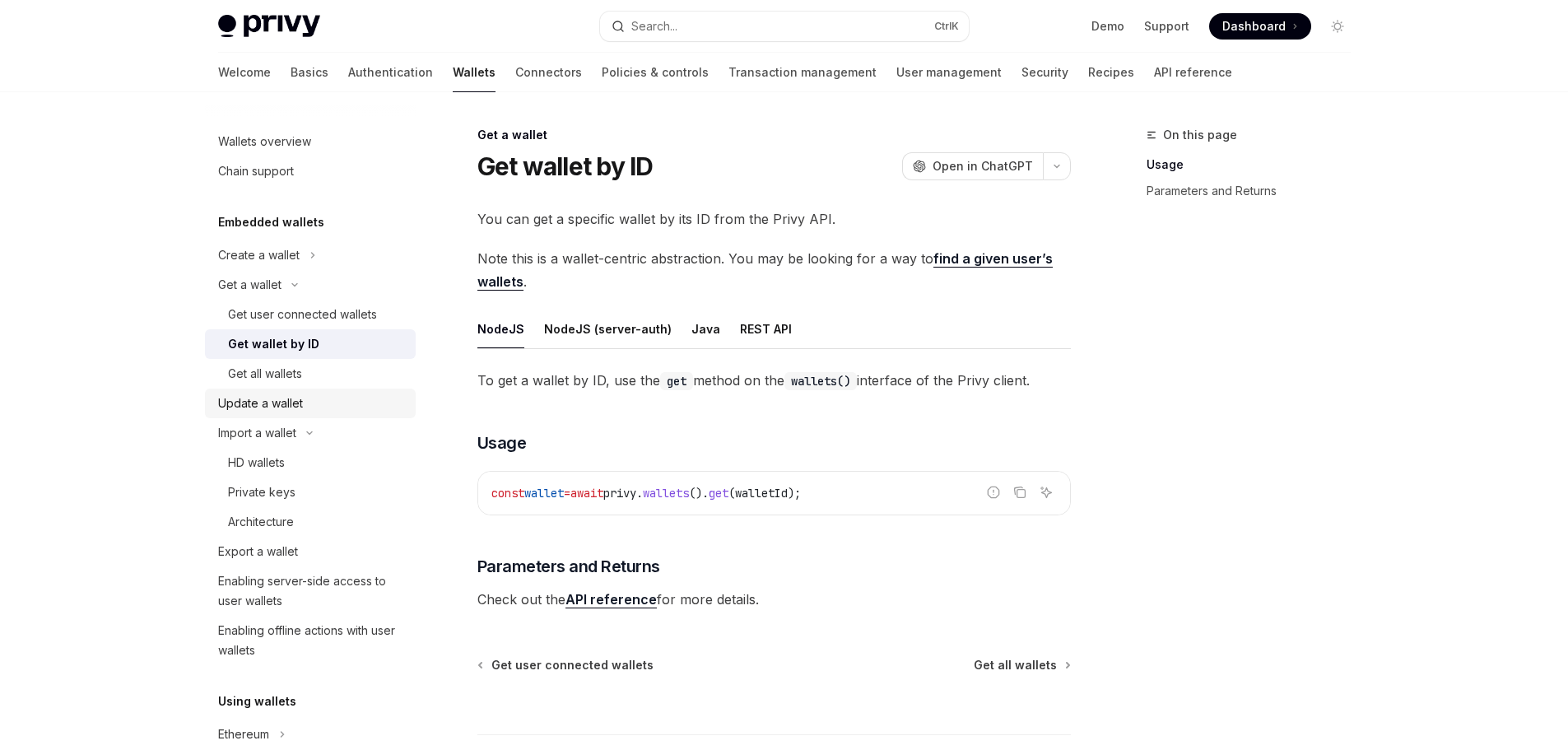
click at [266, 417] on ul "Create a wallet Get a wallet Get user connected wallets Get wallet by ID Get al…" at bounding box center [310, 453] width 211 height 425
click at [269, 410] on div "Update a wallet" at bounding box center [260, 402] width 85 height 20
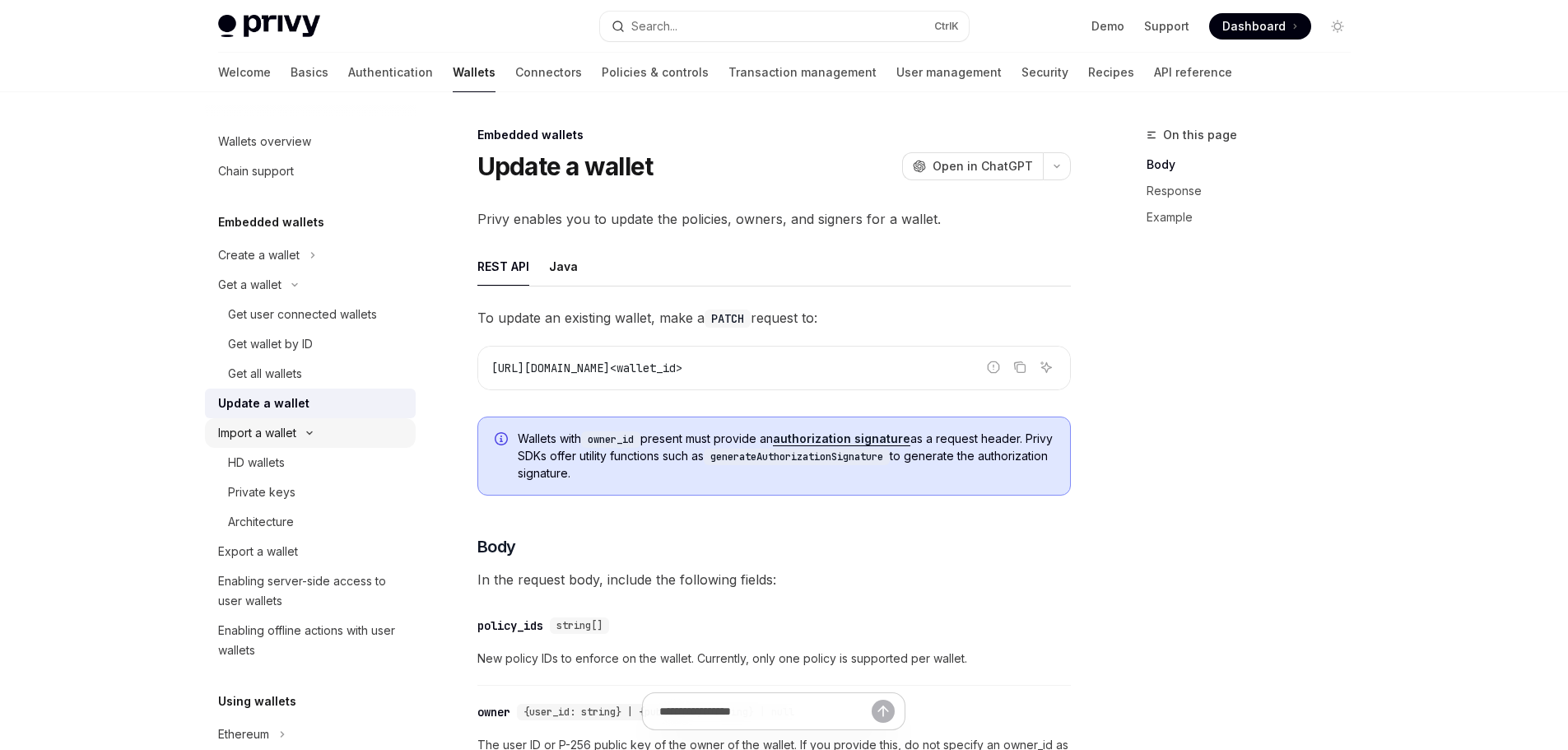
click at [274, 438] on div "Import a wallet" at bounding box center [257, 432] width 78 height 20
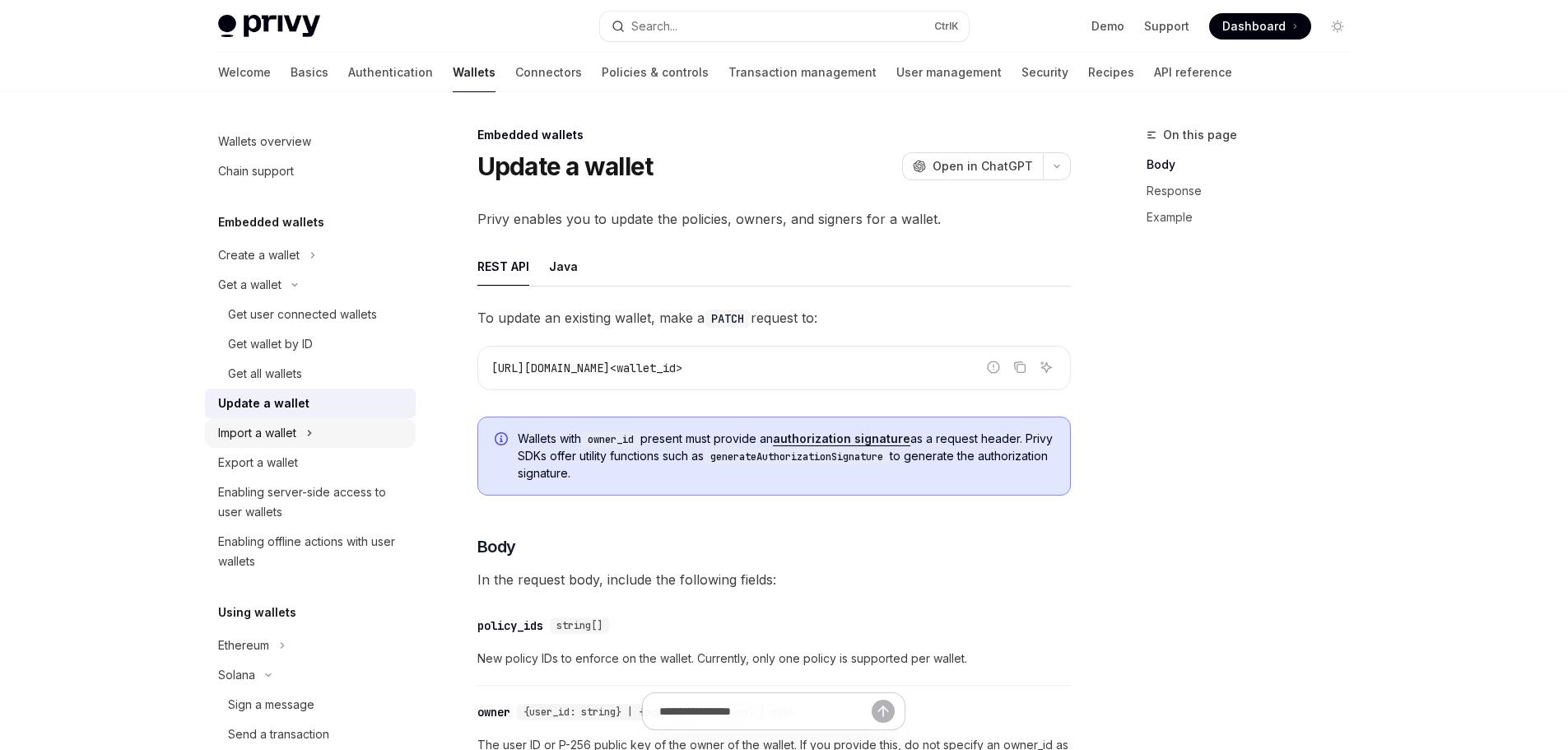
click at [274, 437] on div "Import a wallet" at bounding box center [257, 432] width 78 height 20
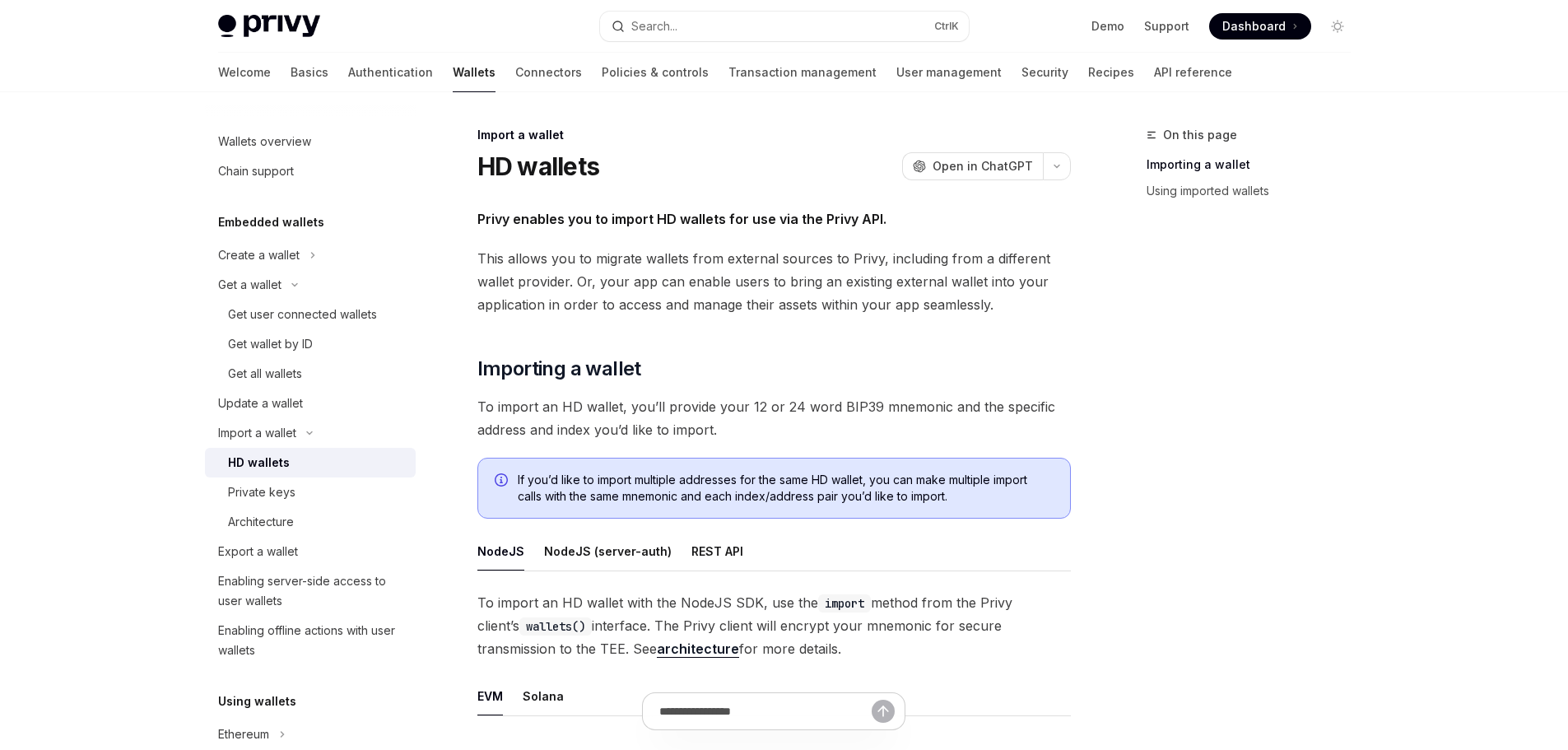
click at [266, 464] on div "HD wallets" at bounding box center [258, 462] width 61 height 20
click at [268, 429] on div "Import a wallet" at bounding box center [257, 432] width 78 height 20
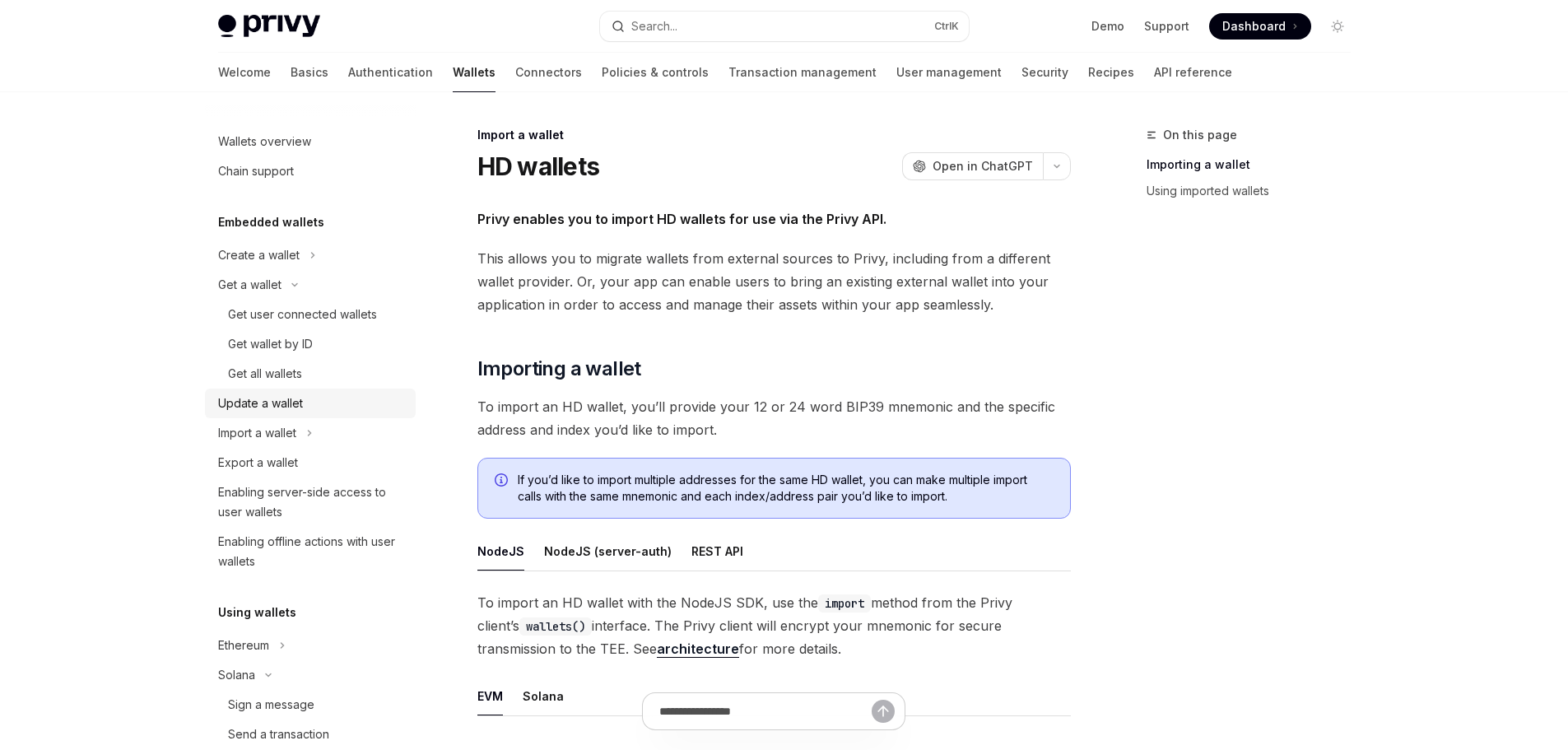
click at [254, 407] on div "Update a wallet" at bounding box center [260, 402] width 85 height 20
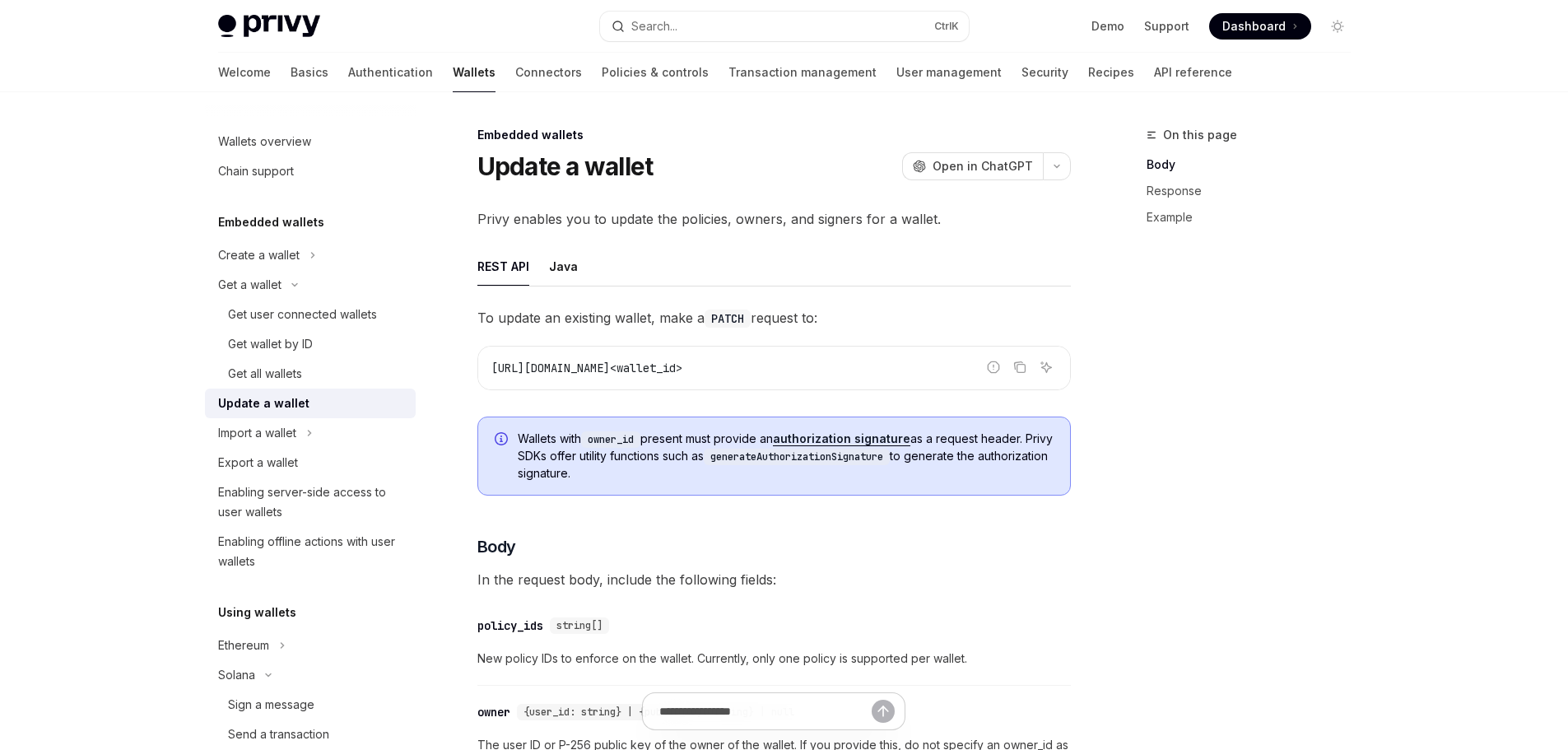
type textarea "*"
